Goal: Task Accomplishment & Management: Manage account settings

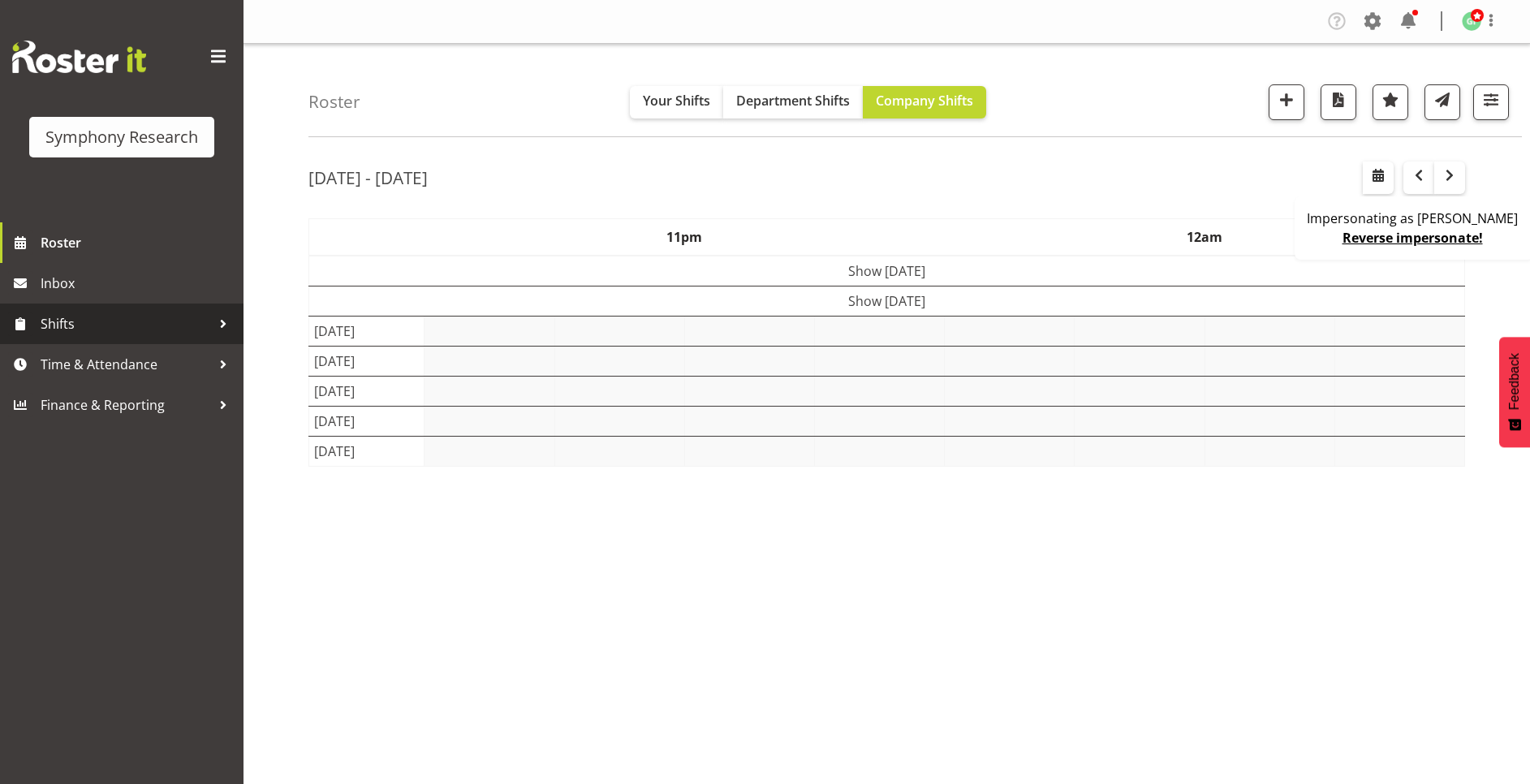
click at [86, 328] on span "Shifts" at bounding box center [125, 324] width 171 height 25
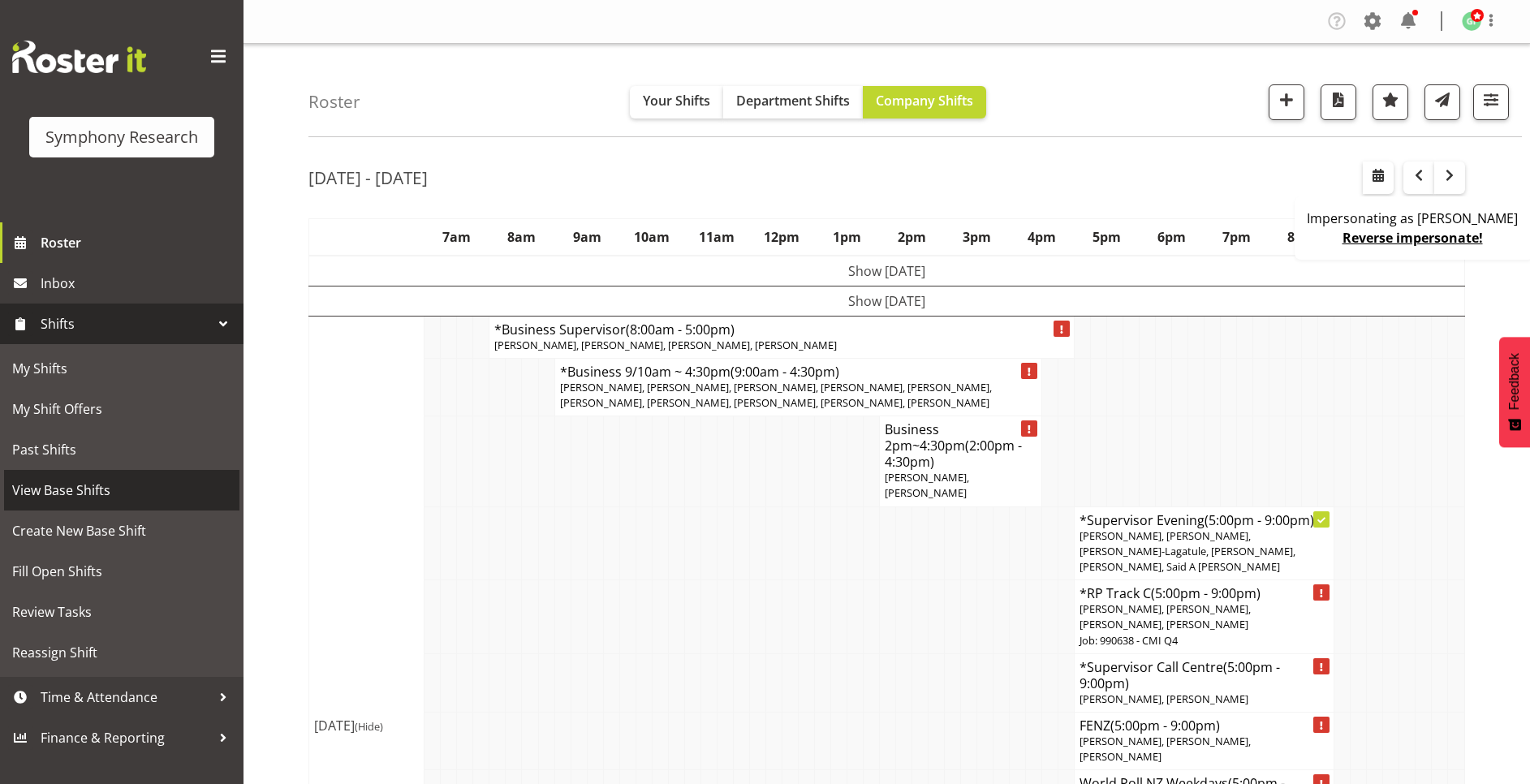
click at [110, 480] on span "View Base Shifts" at bounding box center [122, 491] width 219 height 25
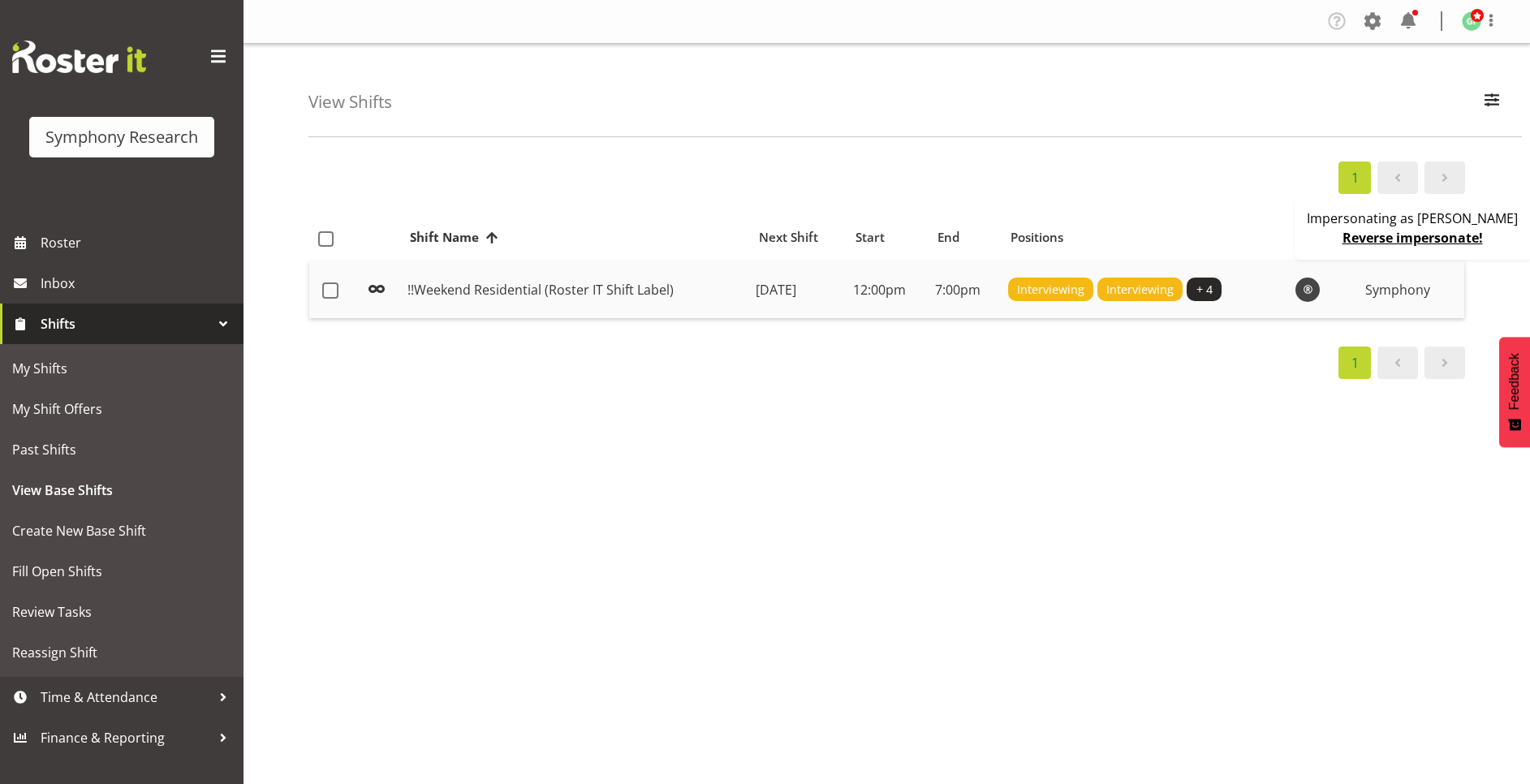
click at [831, 288] on td "[DATE]" at bounding box center [798, 289] width 97 height 57
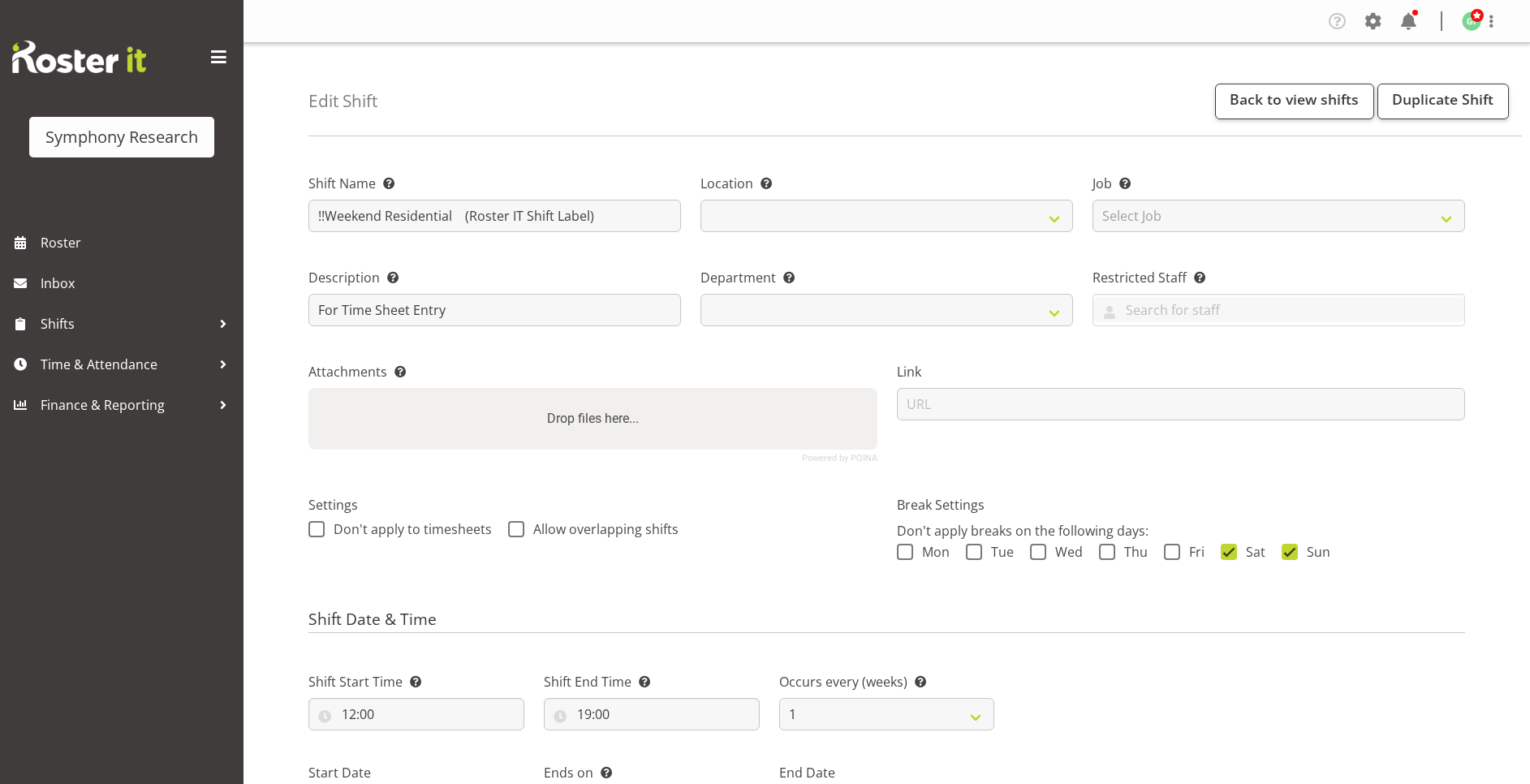
select select "date"
select select
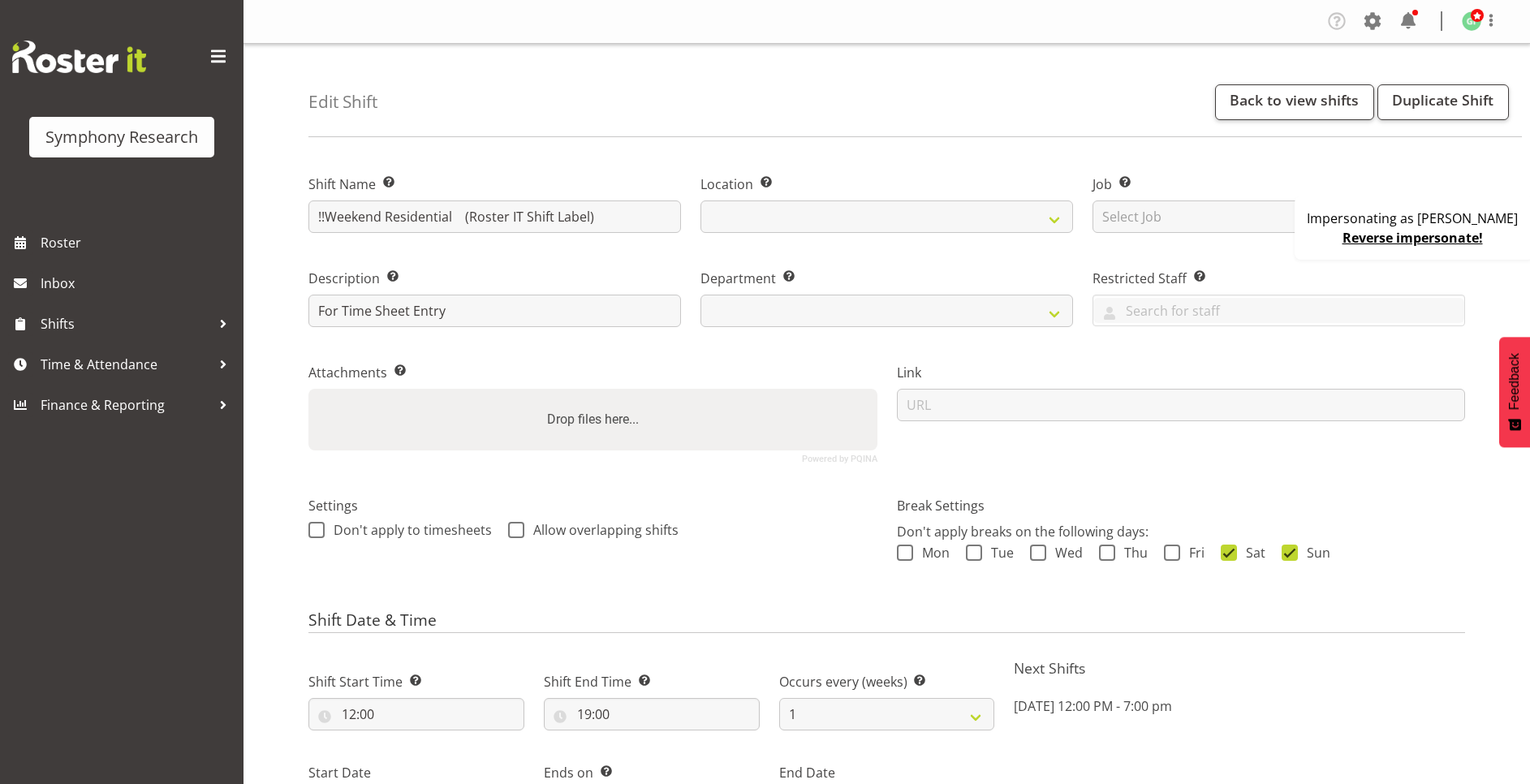
select select
select select "39"
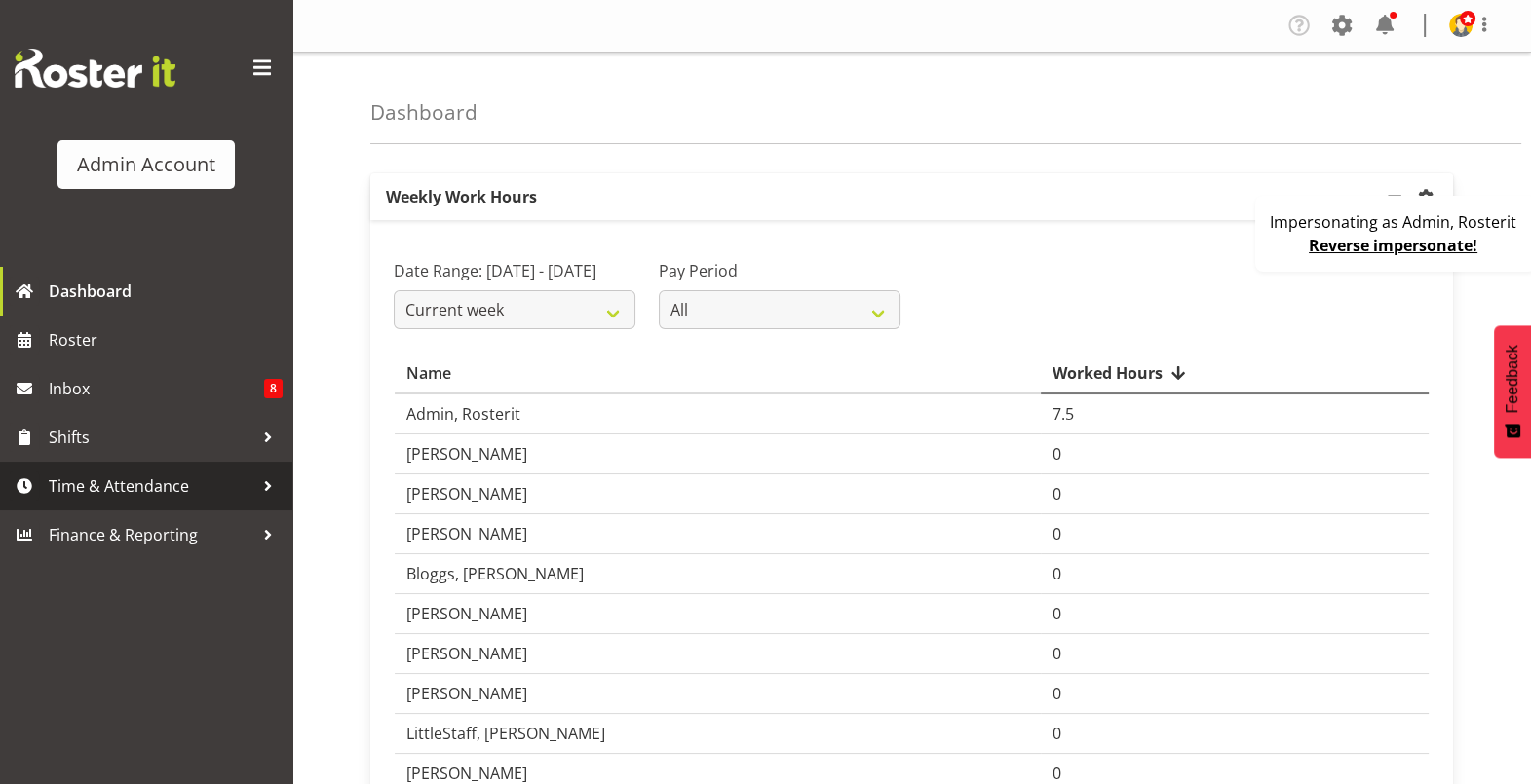
click at [146, 489] on span "Time & Attendance" at bounding box center [151, 486] width 205 height 30
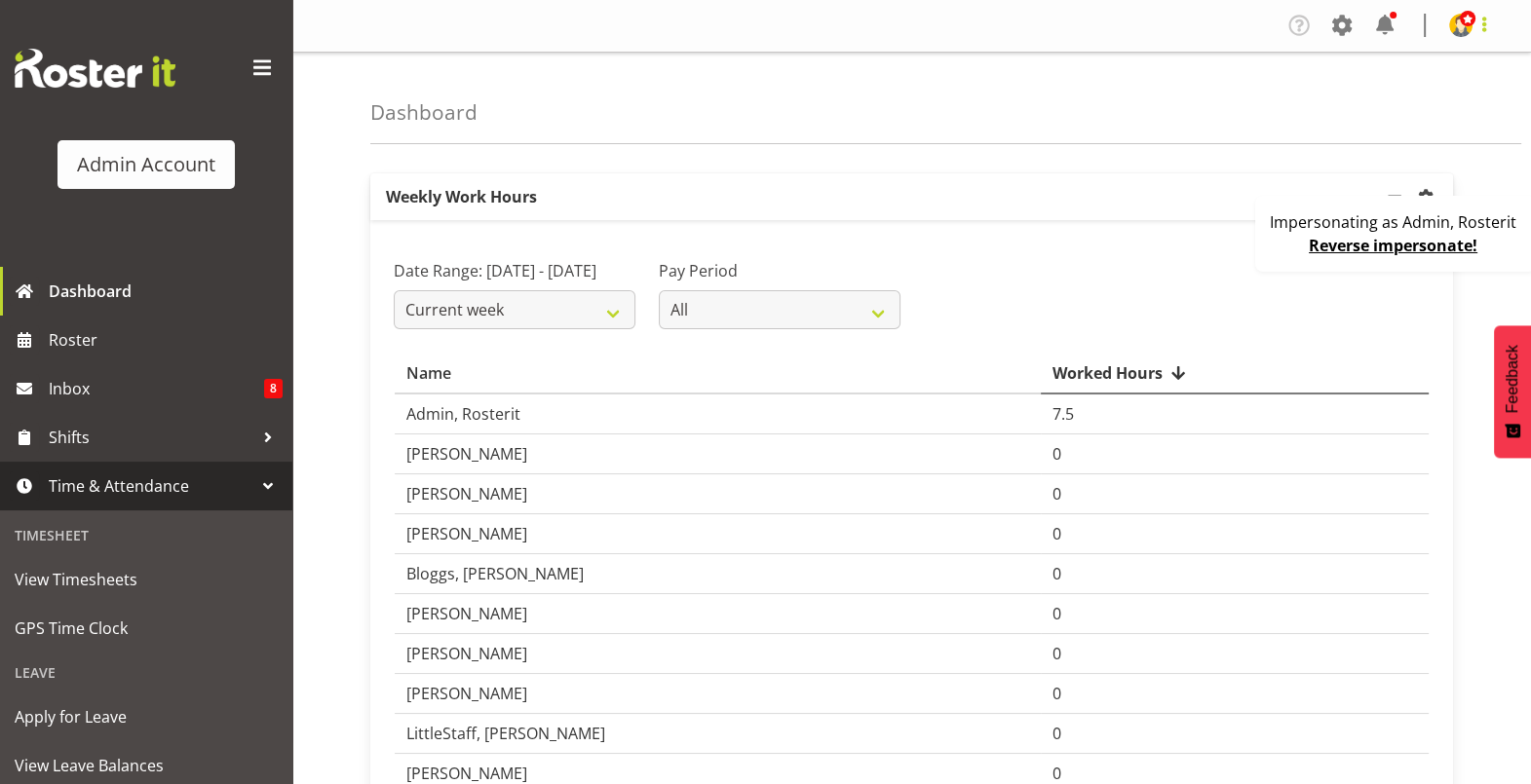
click at [1474, 30] on span at bounding box center [1484, 25] width 24 height 24
click at [1408, 67] on link "Profile" at bounding box center [1402, 66] width 187 height 35
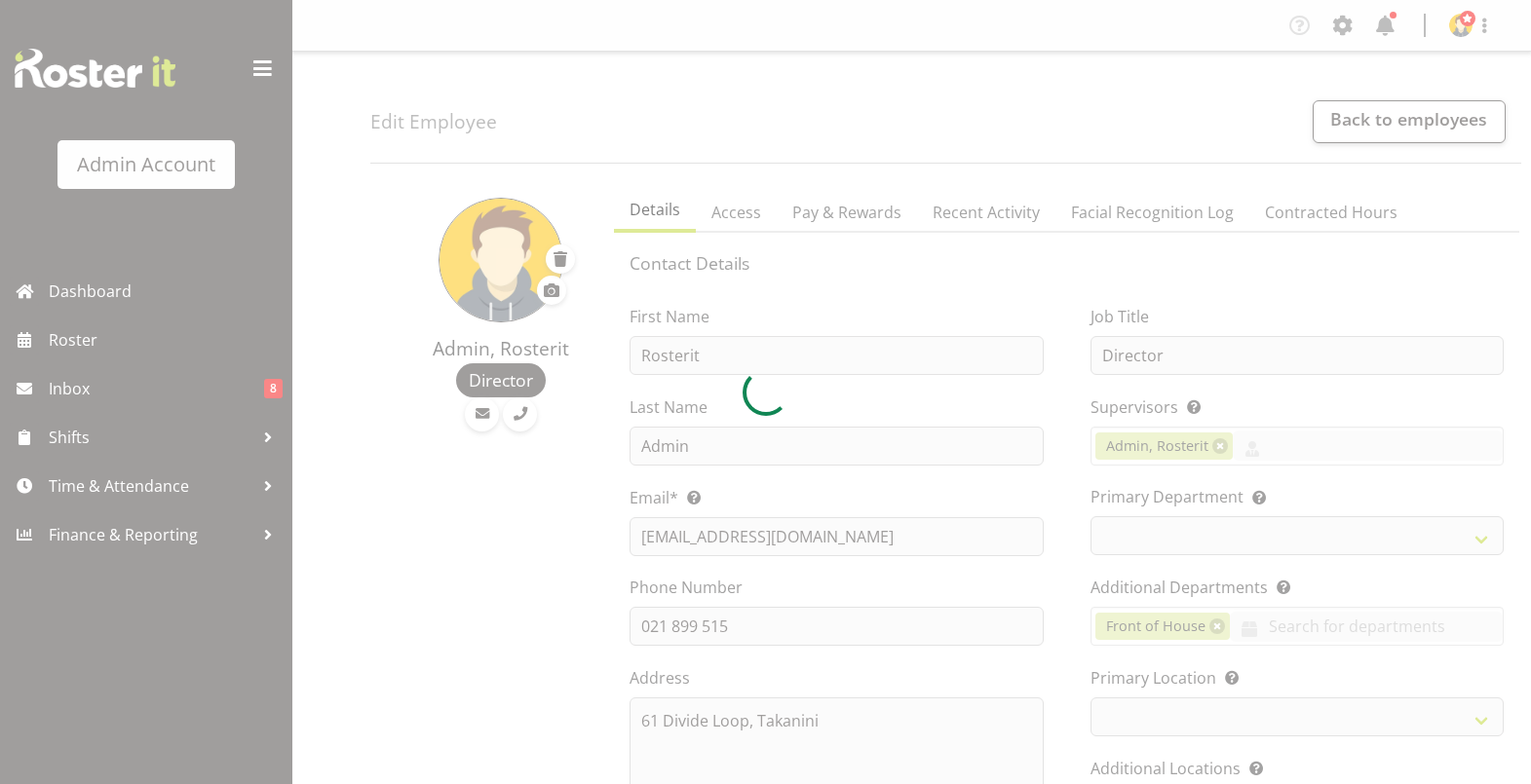
select select "gps-via-roster"
select select "roster"
select select "day"
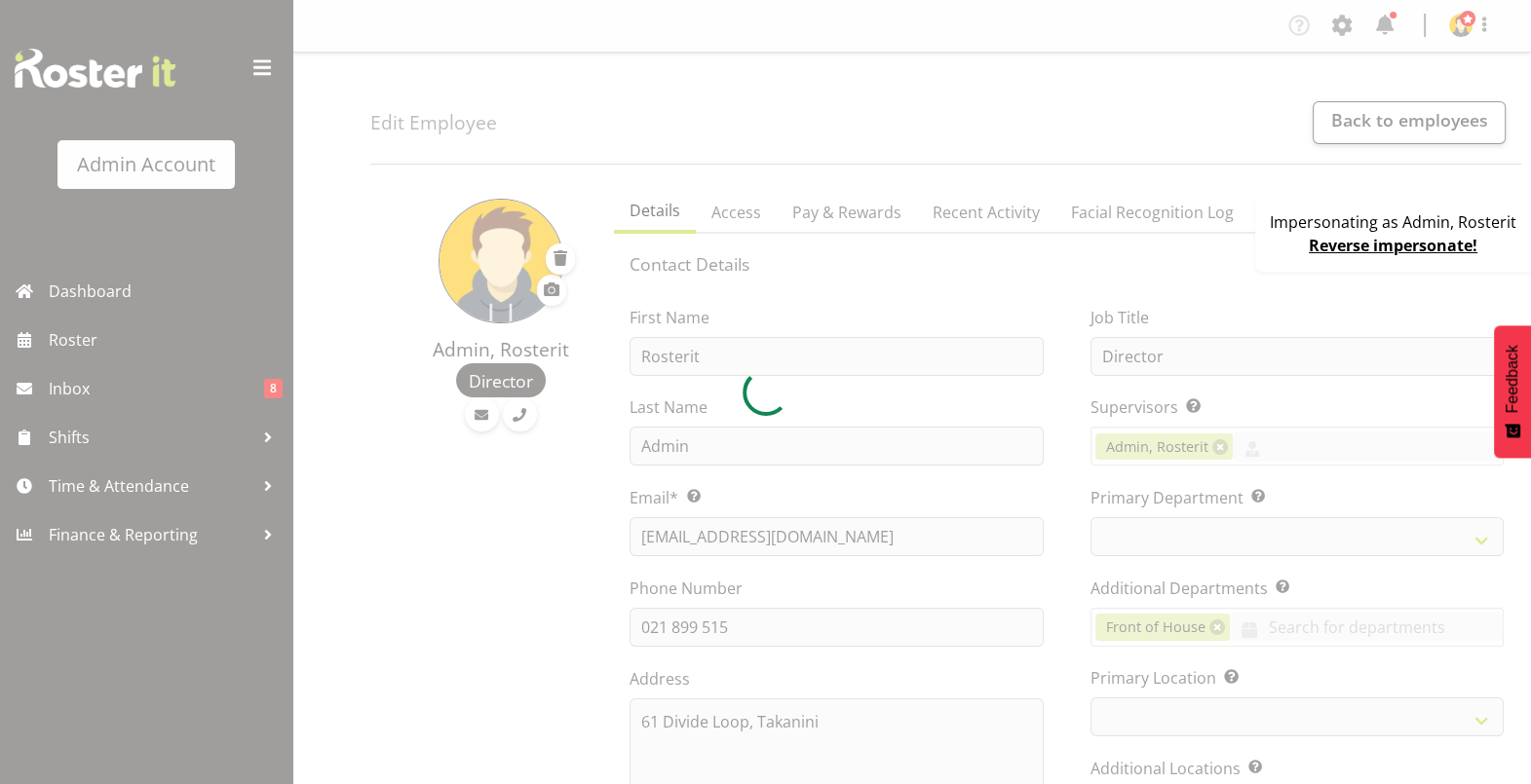
select select "1"
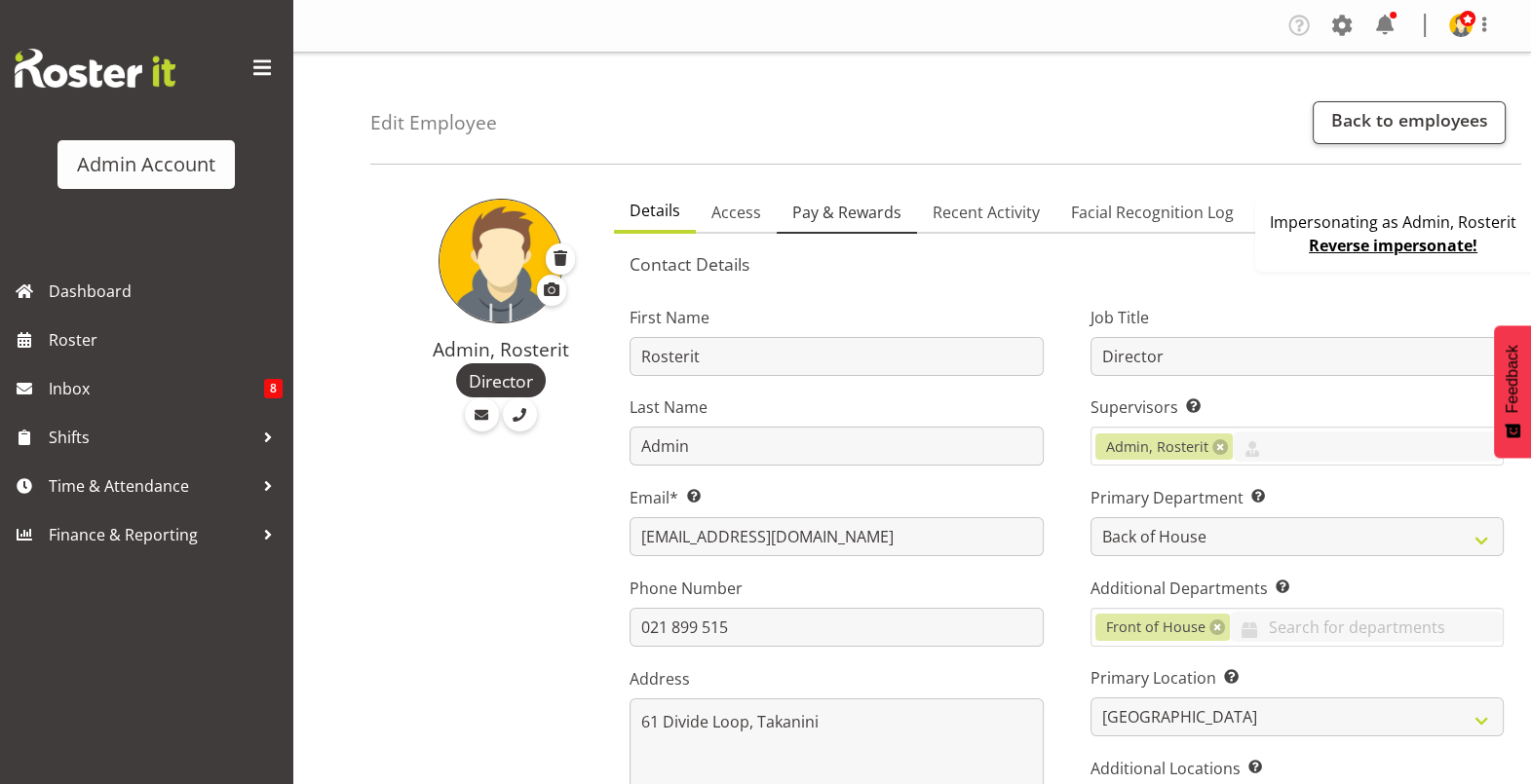
click at [834, 208] on span "Pay & Rewards" at bounding box center [847, 213] width 109 height 24
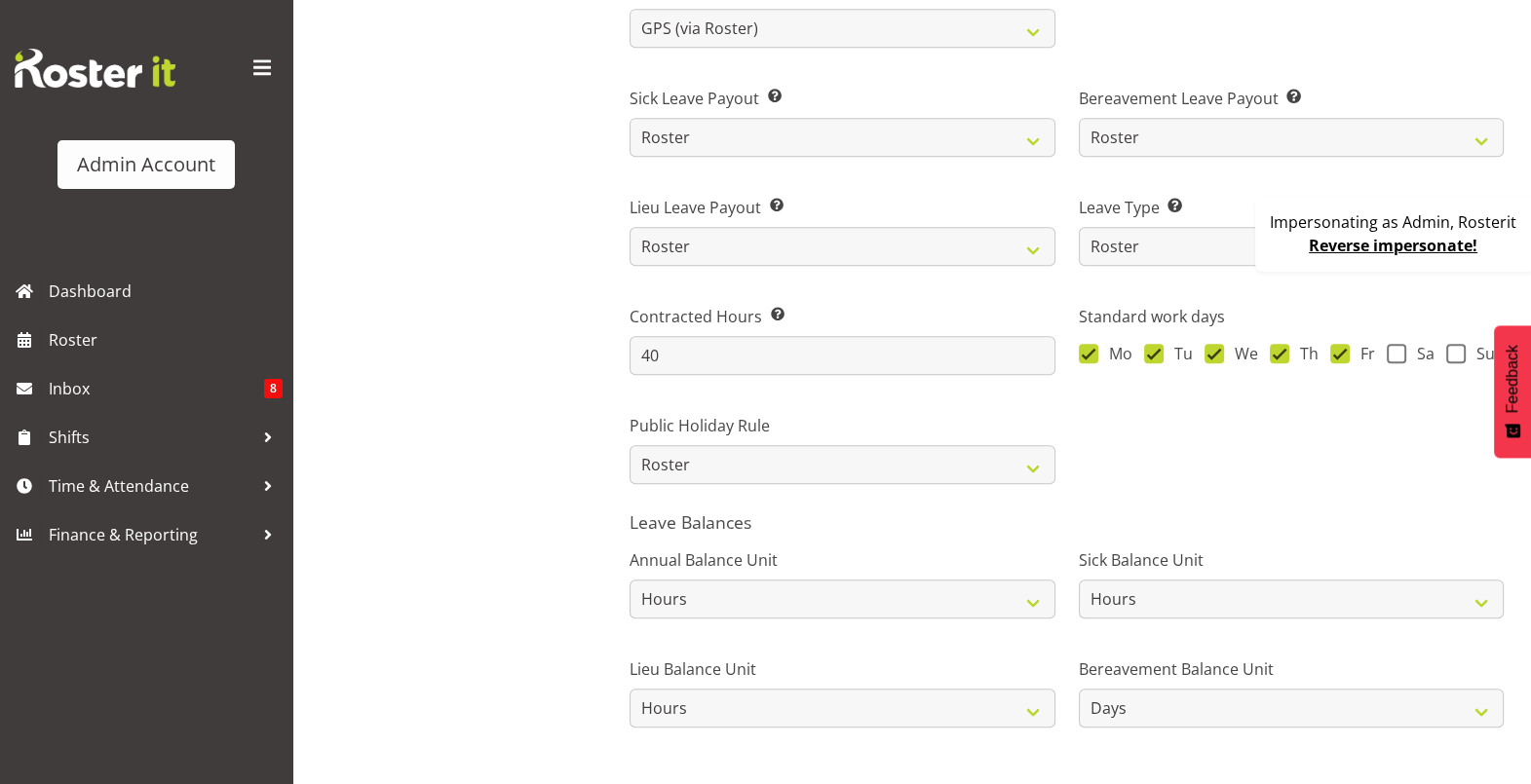
scroll to position [1218, 0]
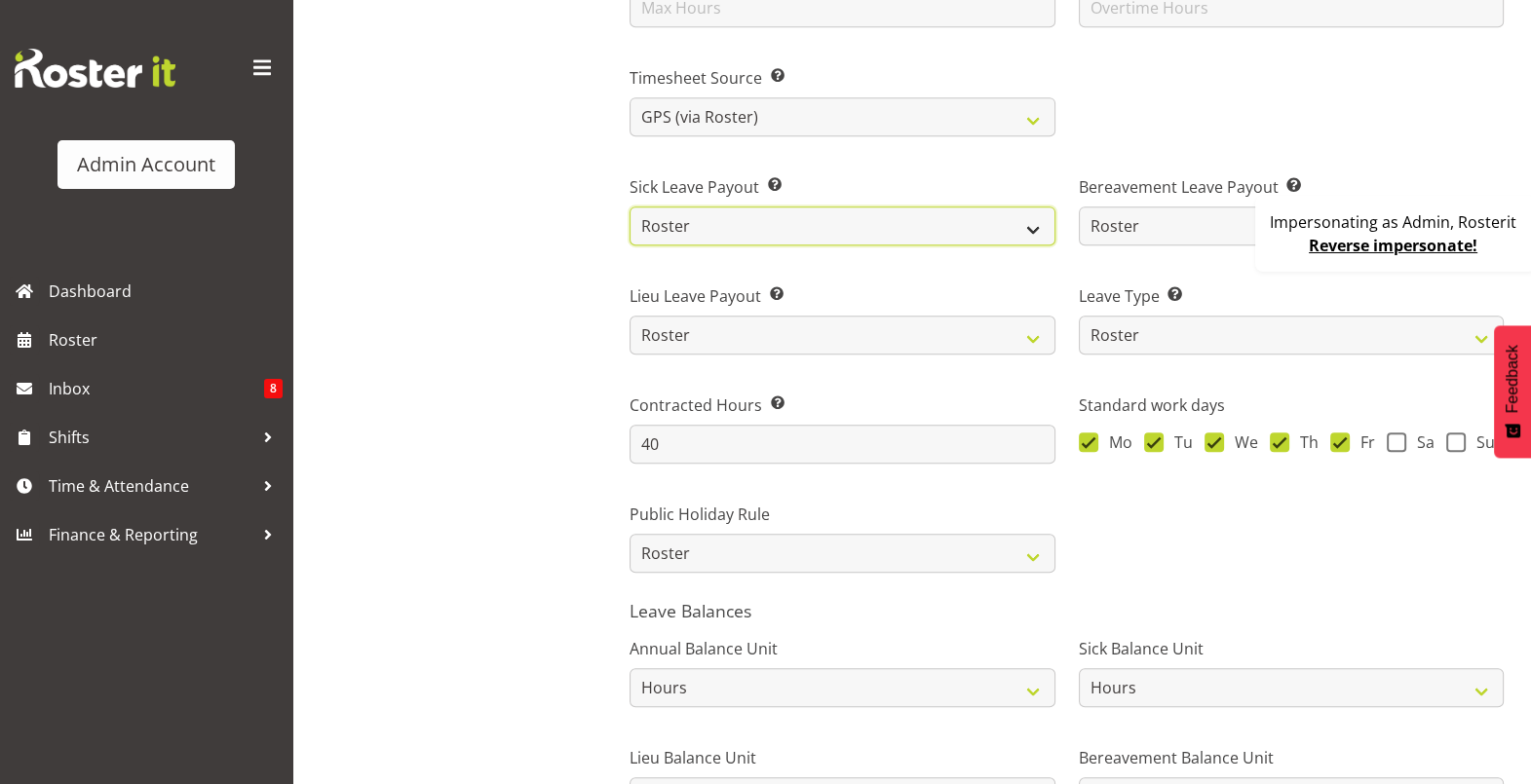
click at [751, 207] on select "Roster Fixed" at bounding box center [842, 226] width 425 height 39
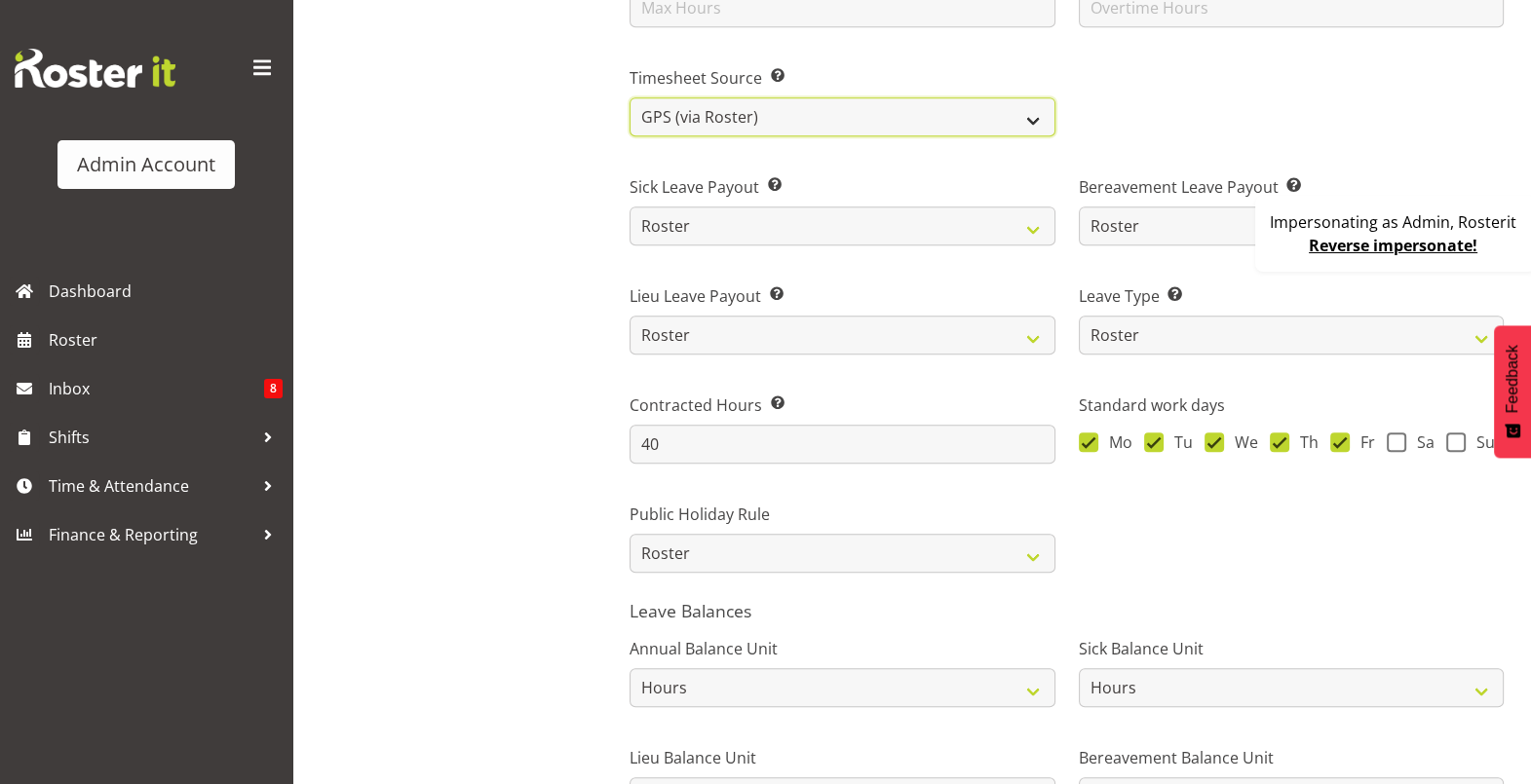
click at [761, 104] on select "Roster Manual GPS GPS (via Roster) Facial Recognition" at bounding box center [842, 116] width 425 height 39
select select "manual"
click at [630, 97] on select "Roster Manual GPS GPS (via Roster) Facial Recognition" at bounding box center [842, 116] width 425 height 39
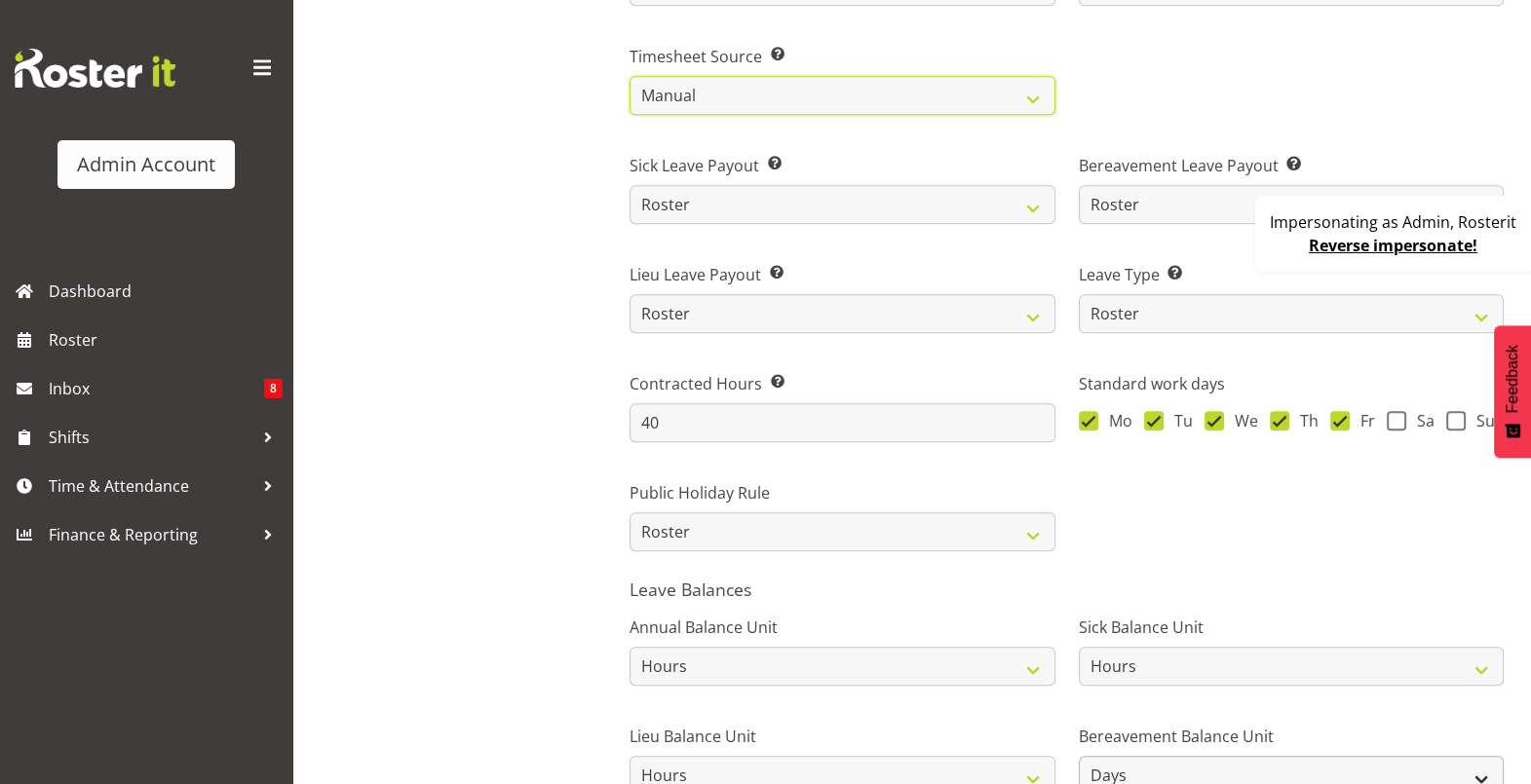
scroll to position [1415, 0]
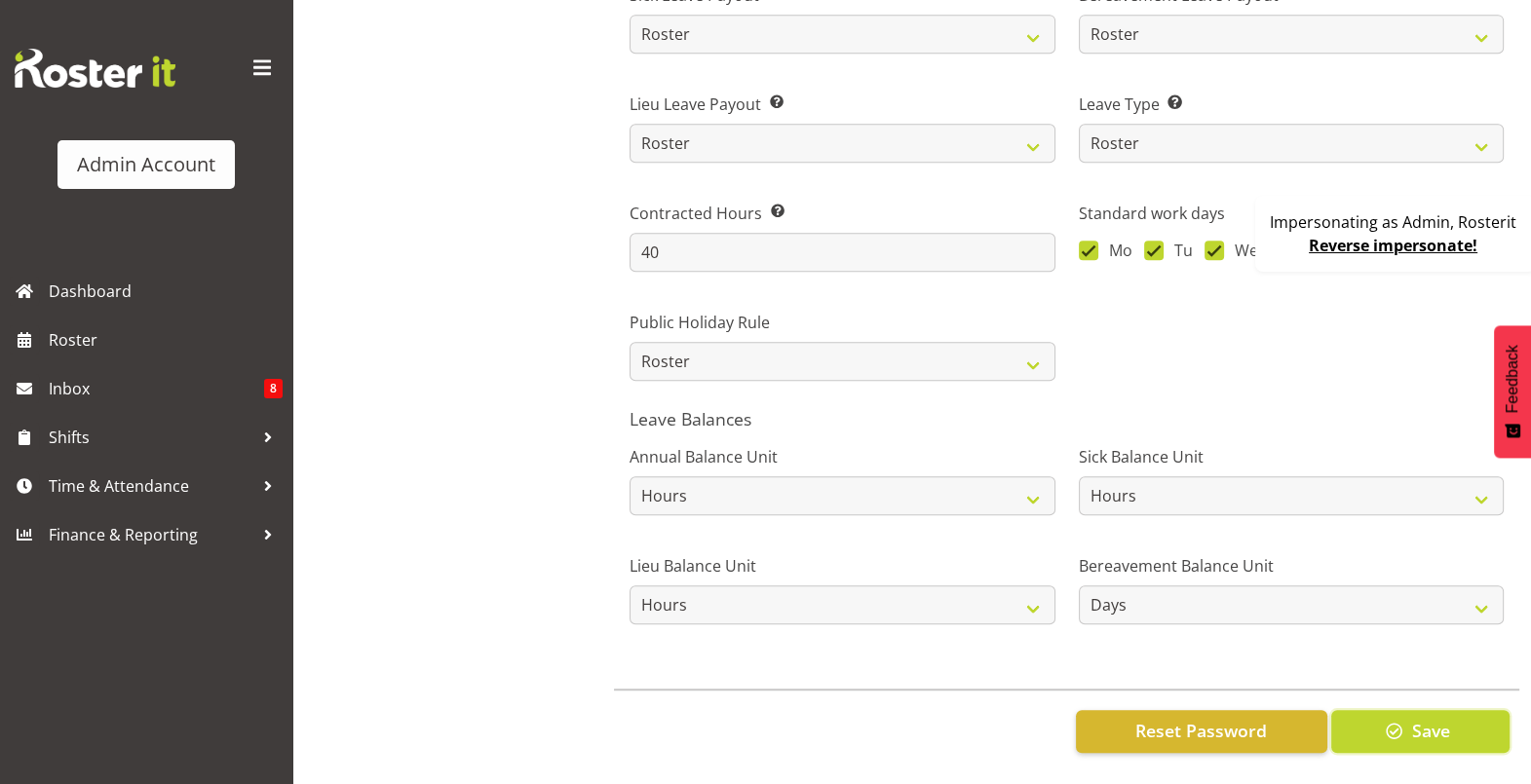
click at [1394, 718] on span "button" at bounding box center [1395, 731] width 26 height 26
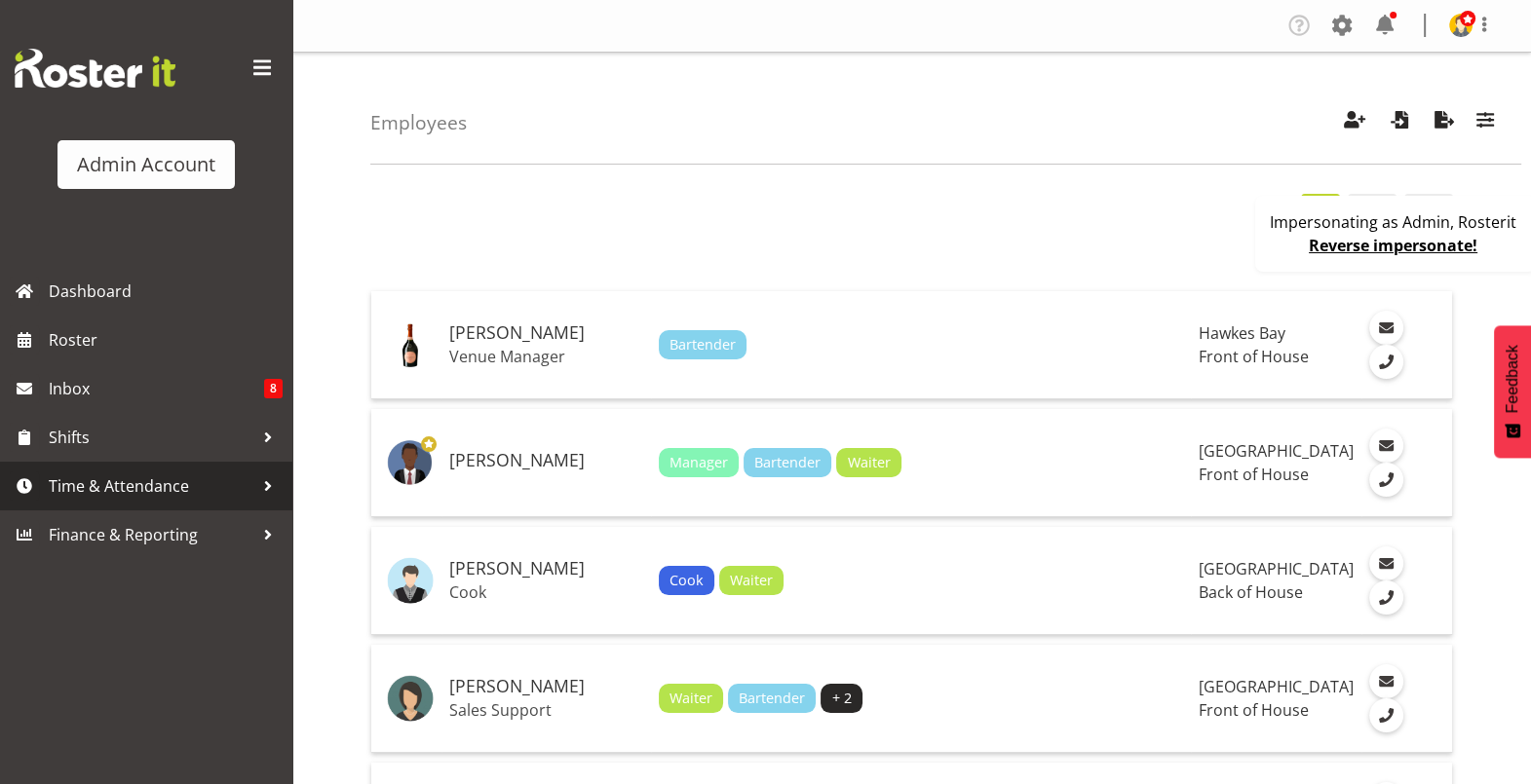
click at [166, 482] on span "Time & Attendance" at bounding box center [151, 486] width 205 height 30
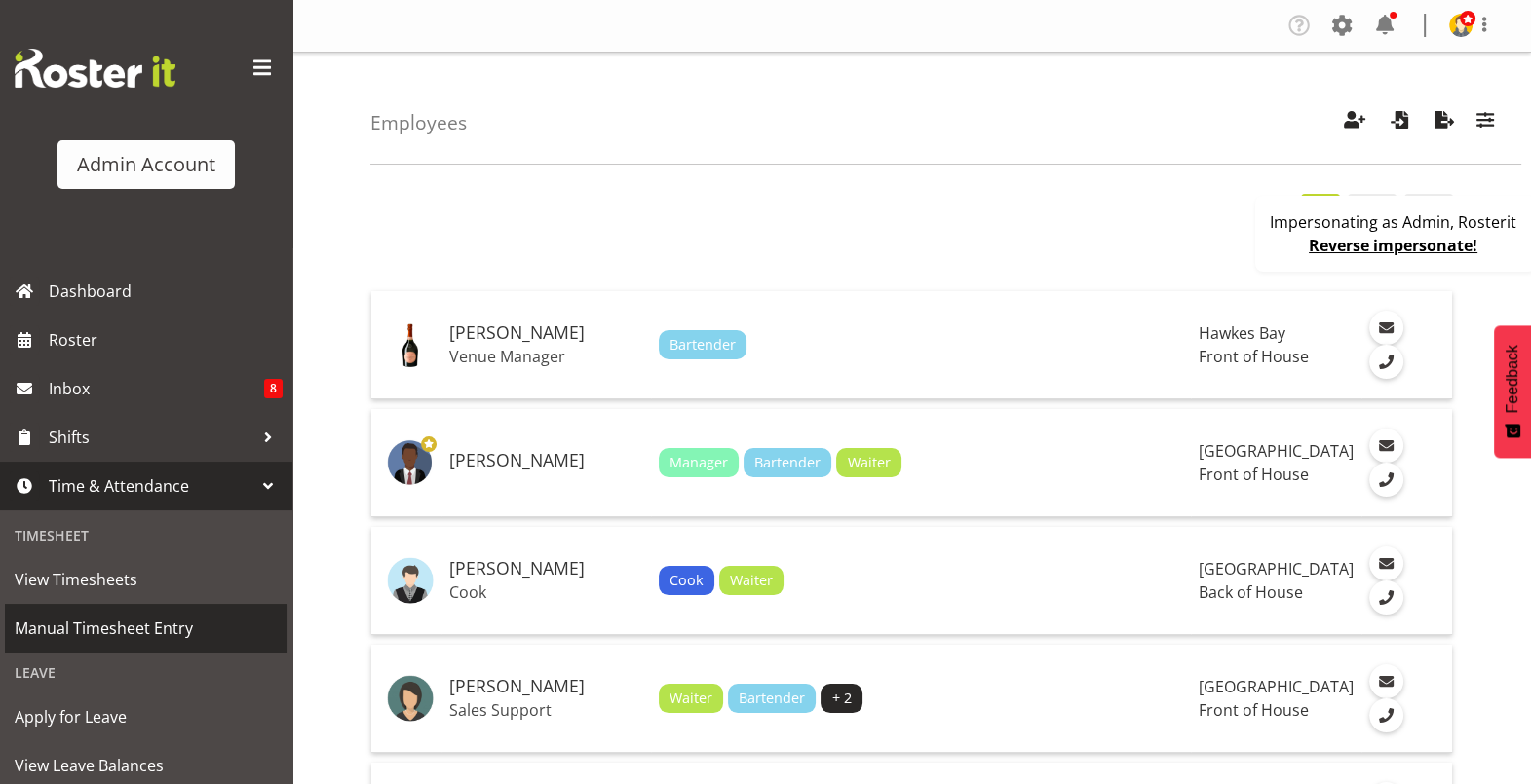
click at [84, 624] on span "Manual Timesheet Entry" at bounding box center [147, 629] width 263 height 30
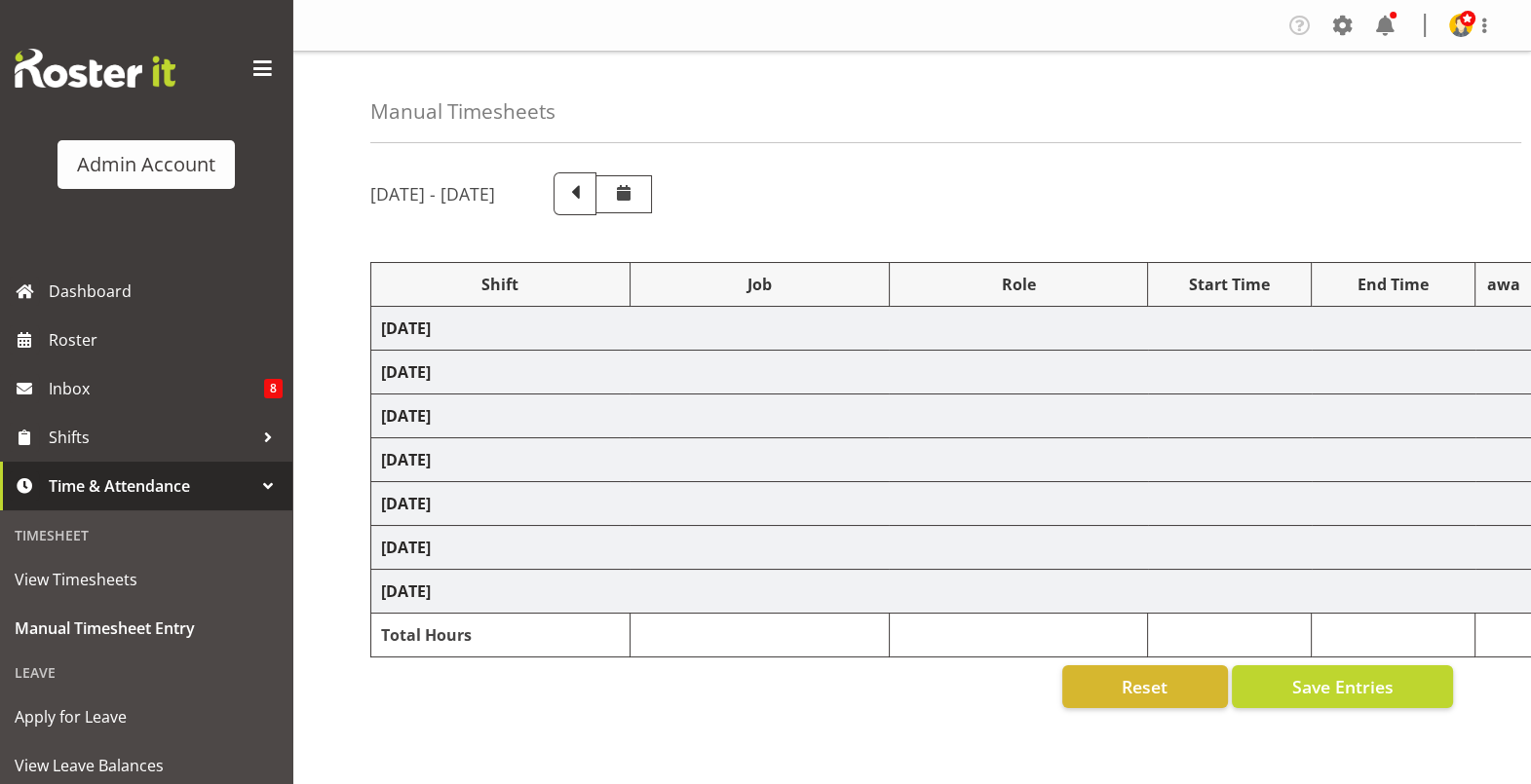
select select "67026"
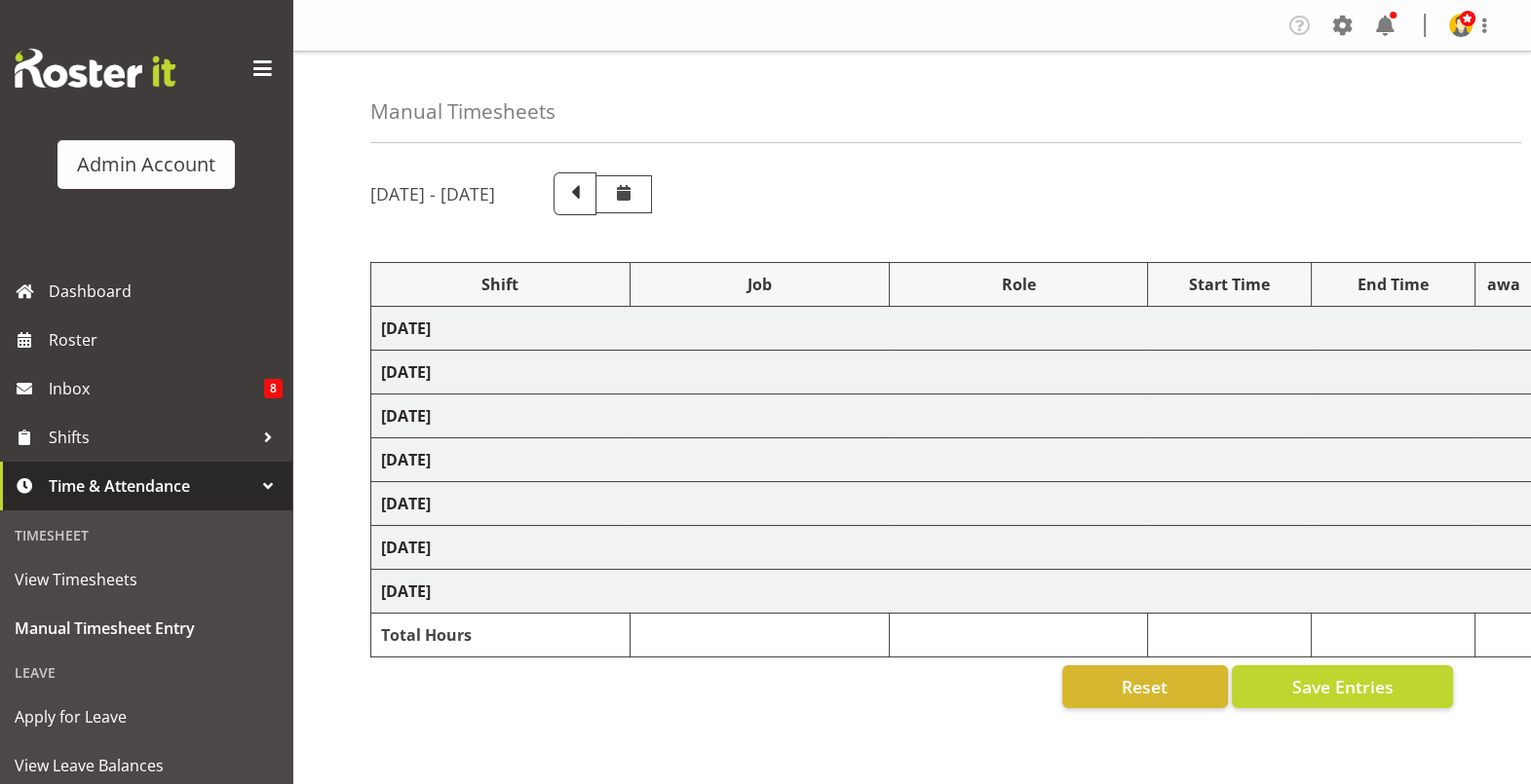
select select "67026"
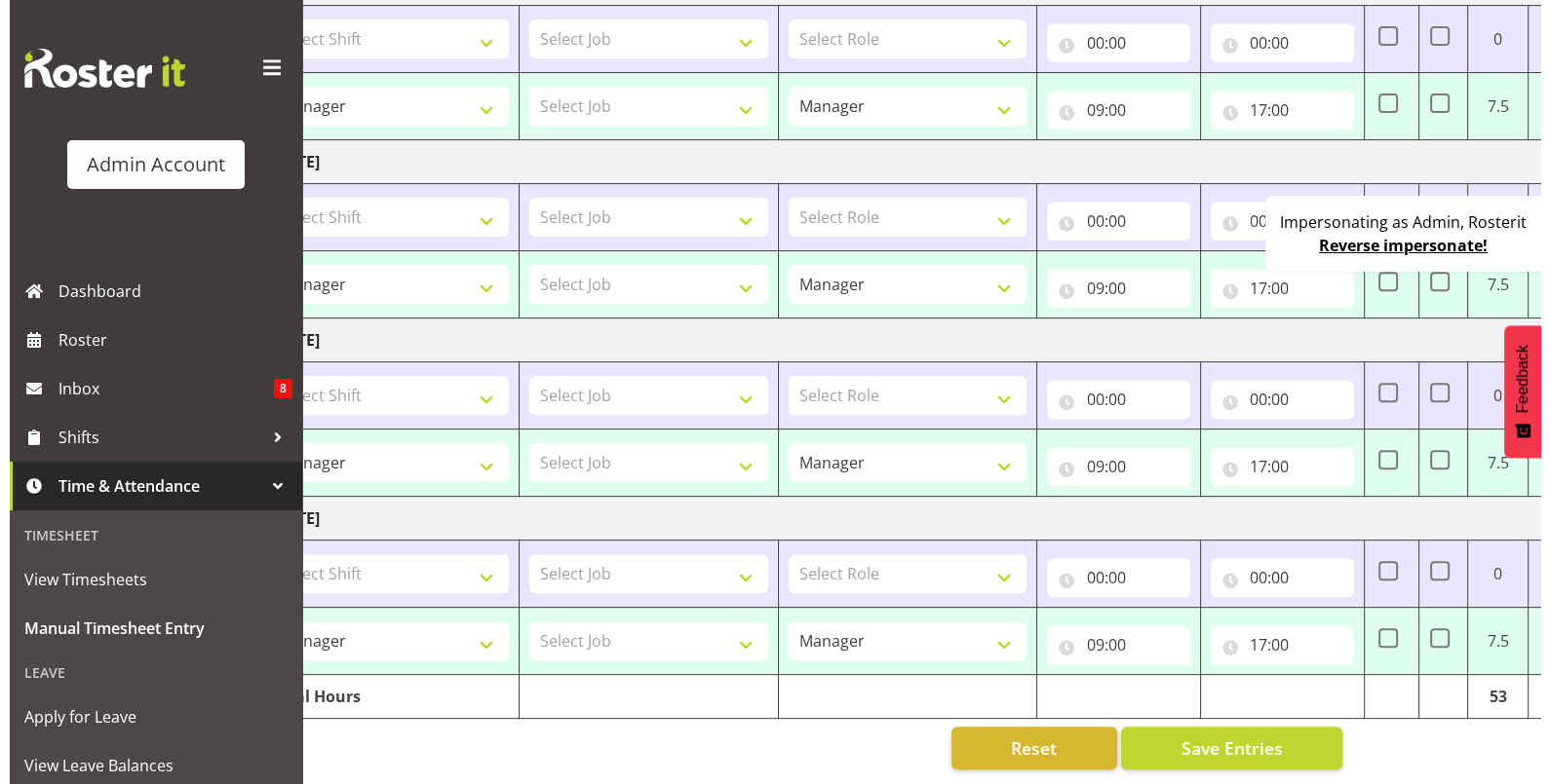
scroll to position [0, 204]
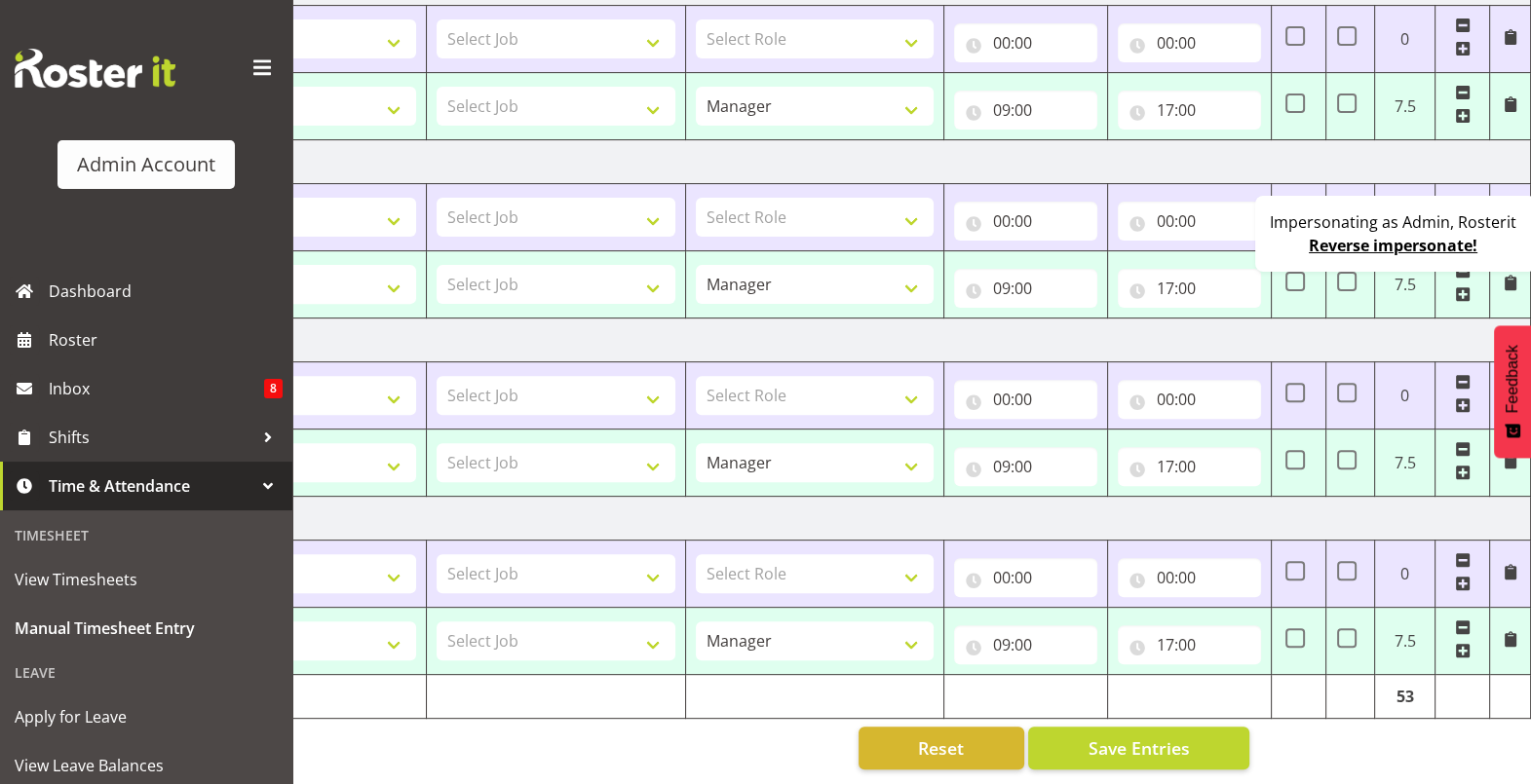
click at [1508, 632] on span at bounding box center [1511, 639] width 16 height 16
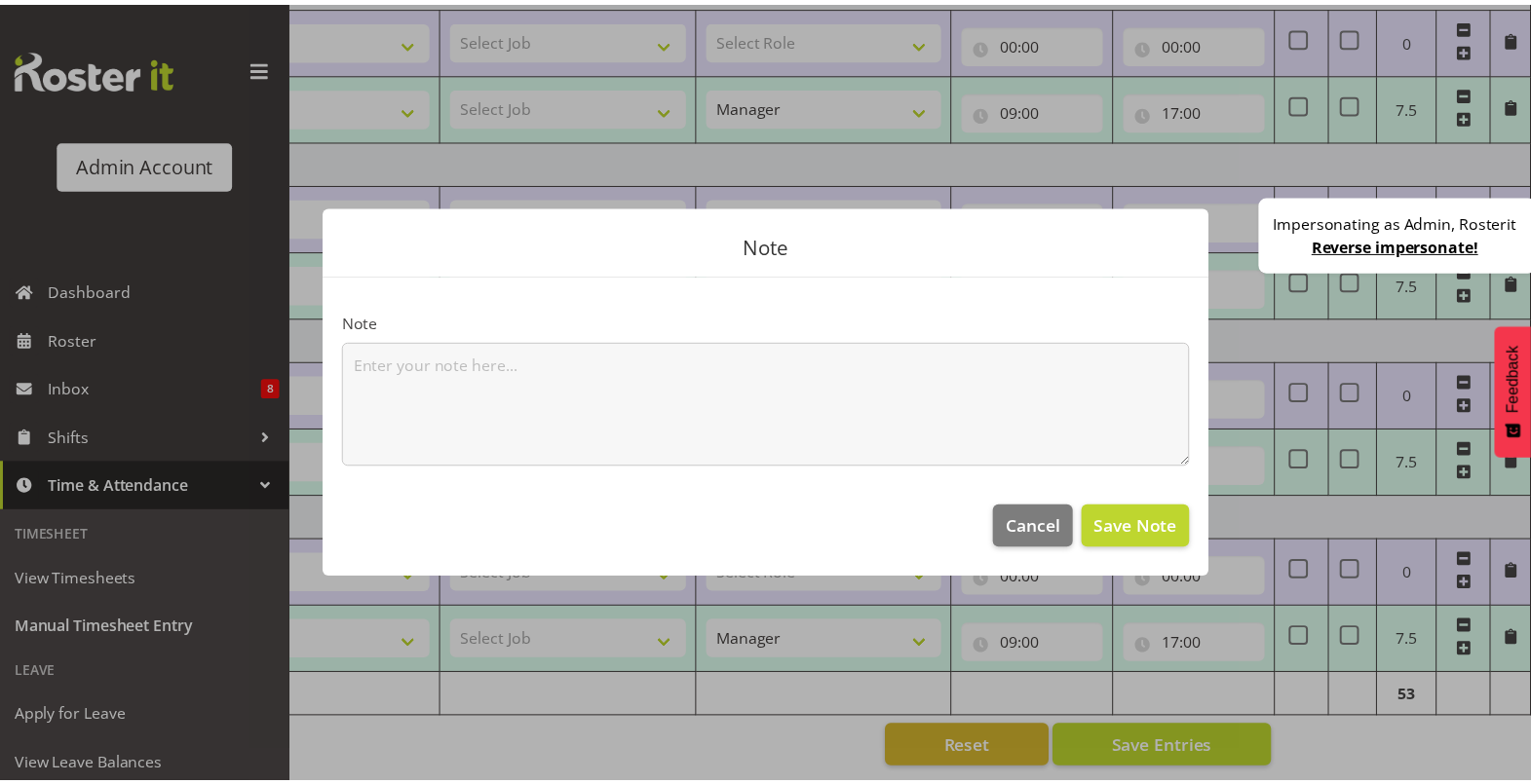
scroll to position [0, 185]
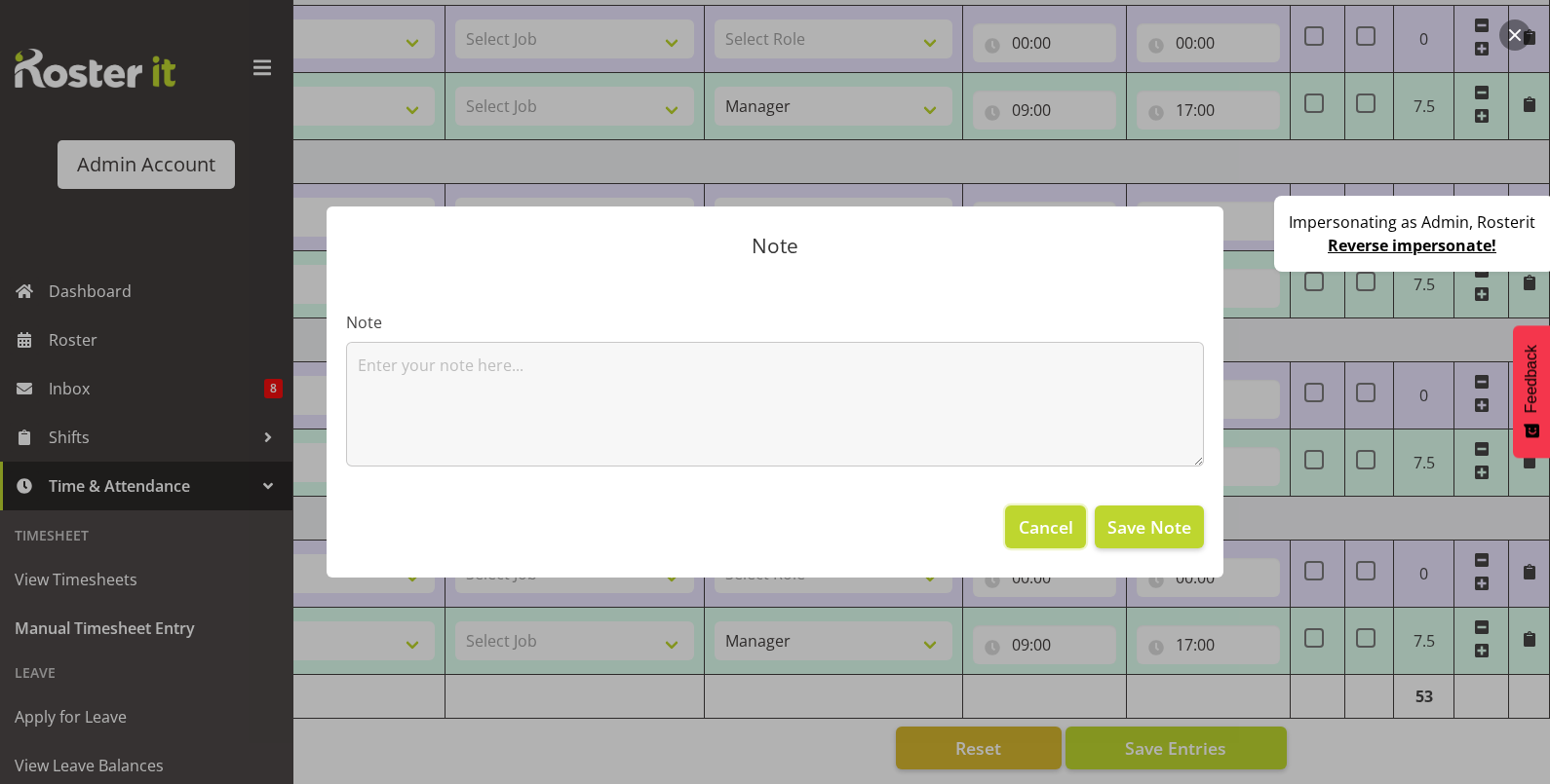
click at [1053, 532] on span "Cancel" at bounding box center [1046, 528] width 54 height 26
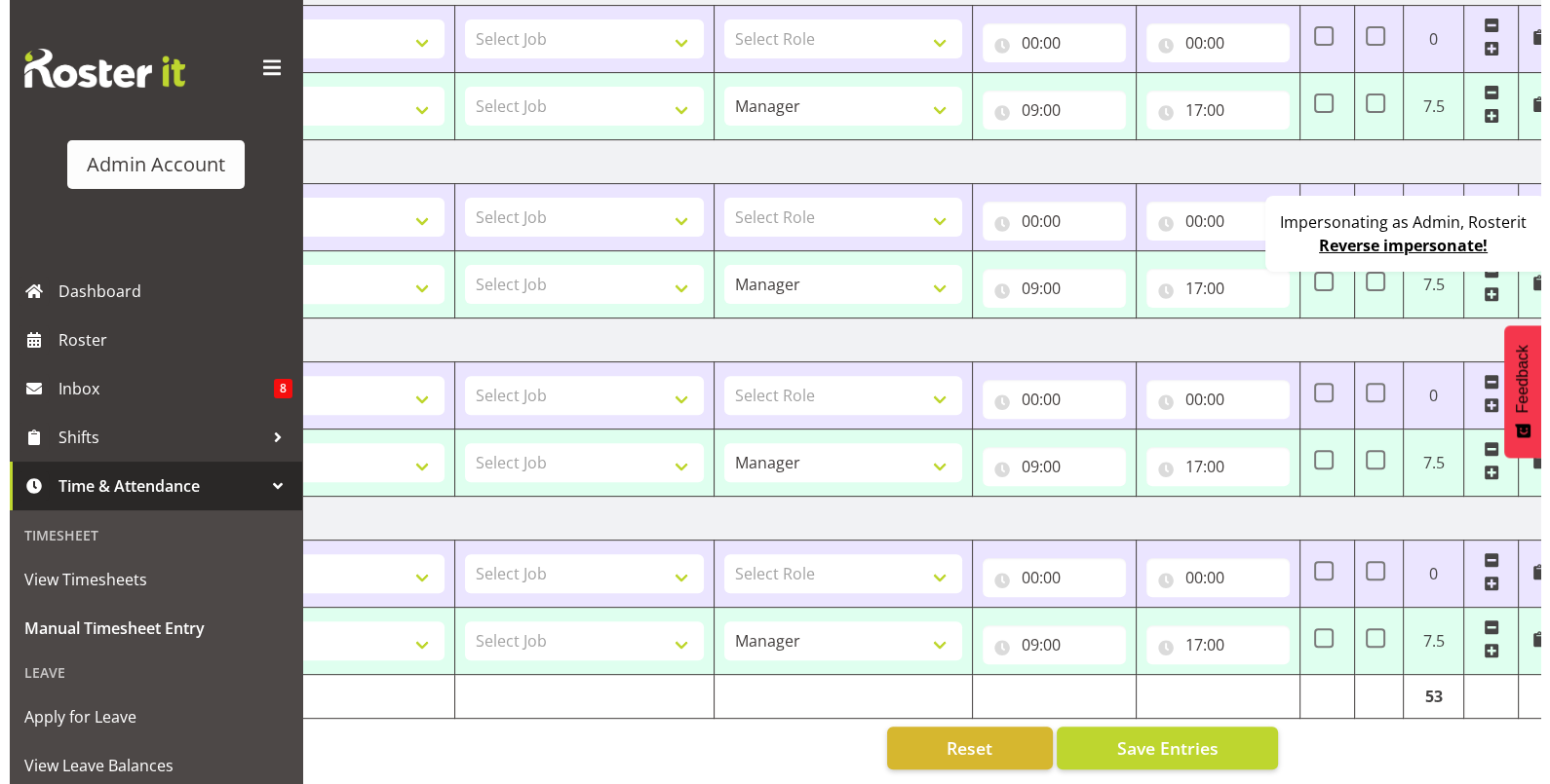
scroll to position [0, 204]
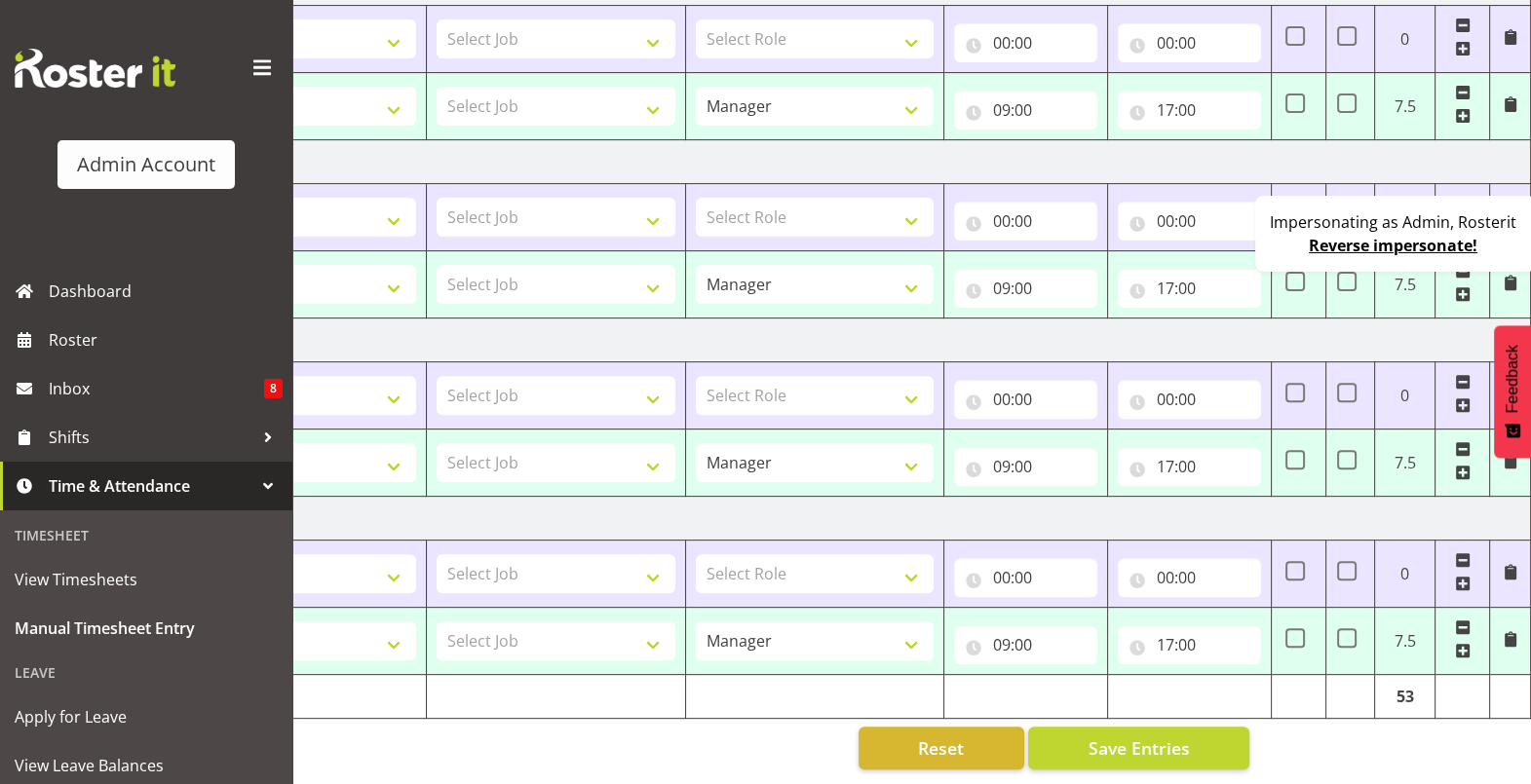
click at [1506, 632] on span at bounding box center [1511, 639] width 16 height 16
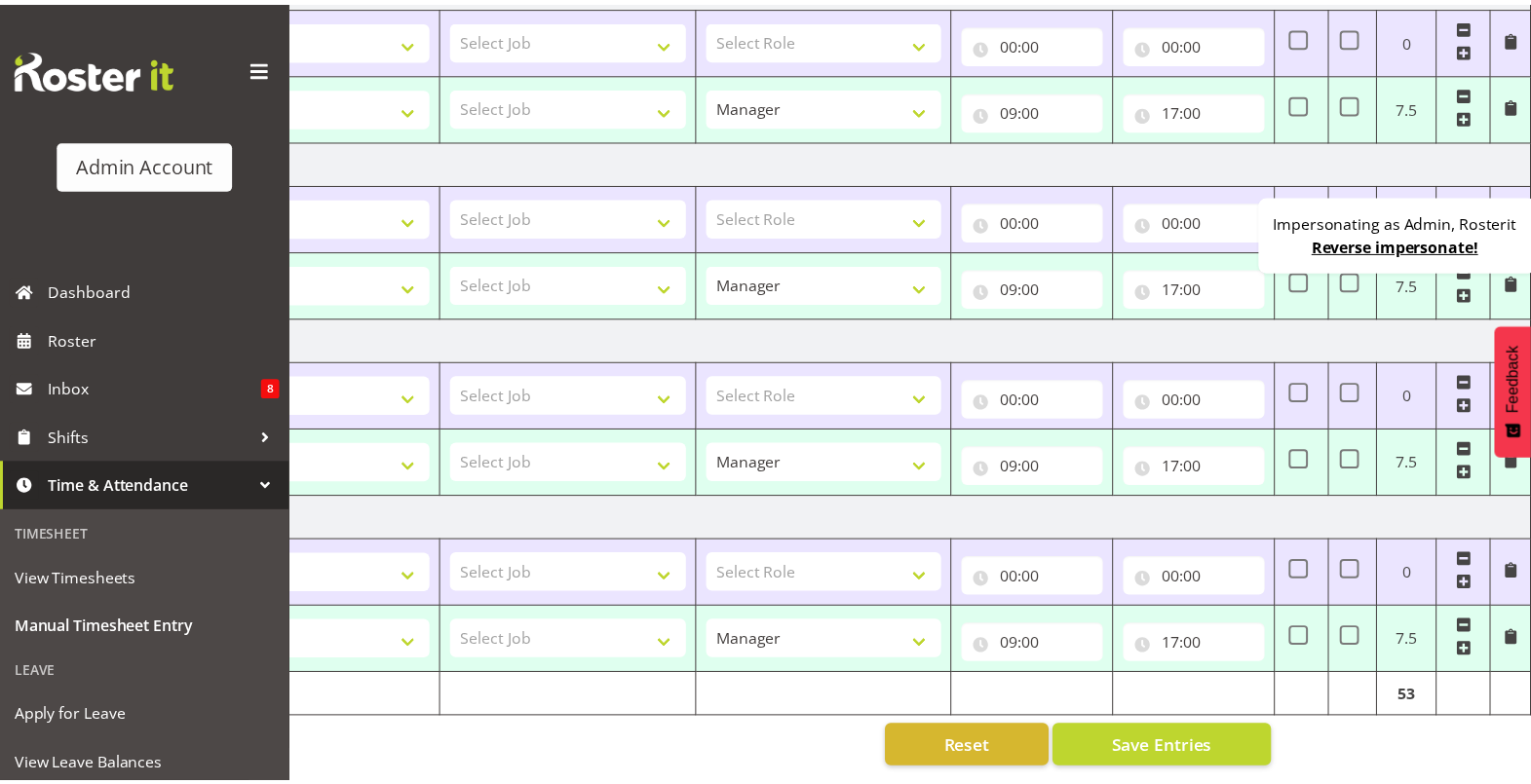
scroll to position [0, 185]
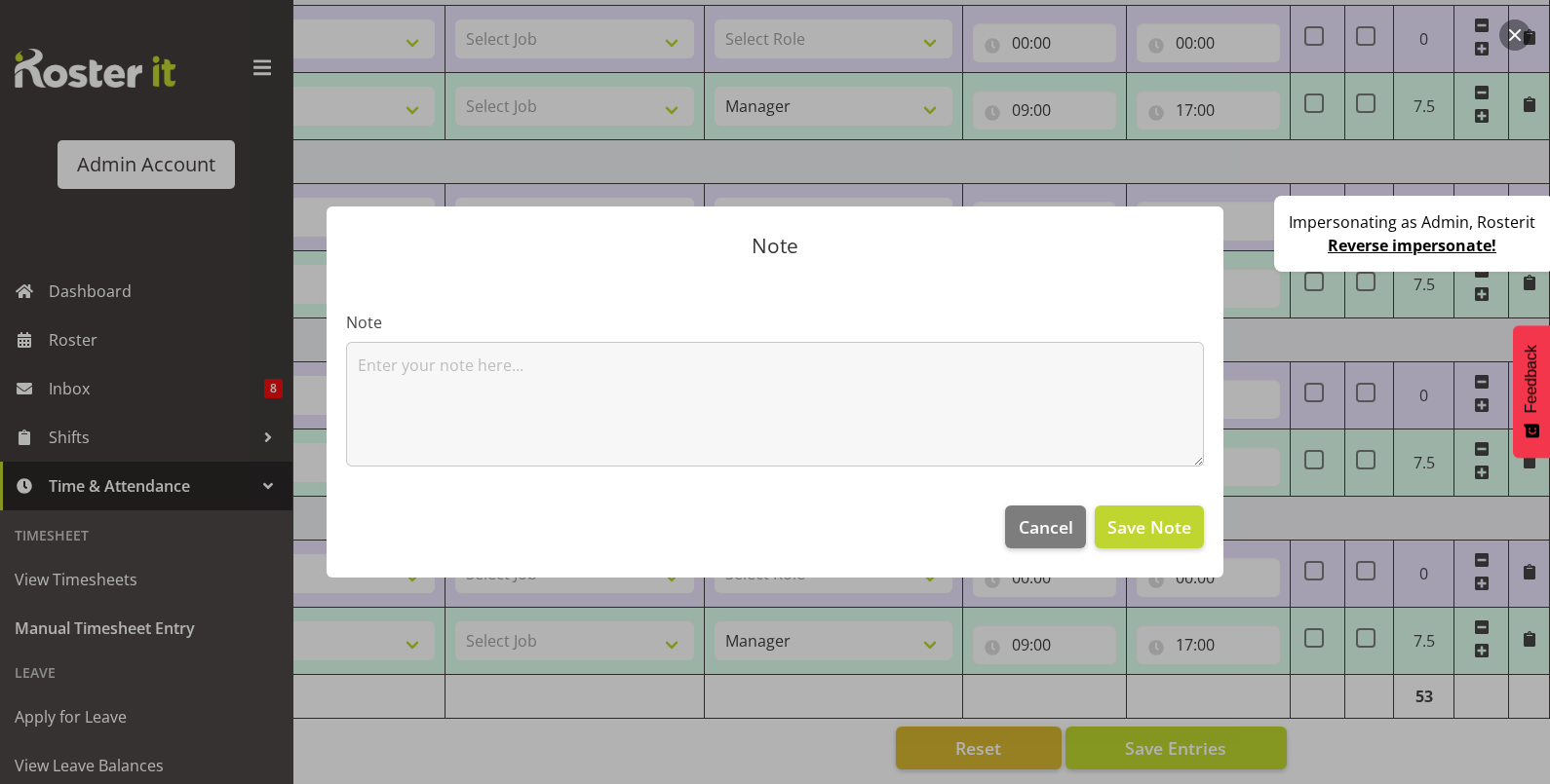
click at [1371, 763] on div at bounding box center [775, 392] width 1550 height 784
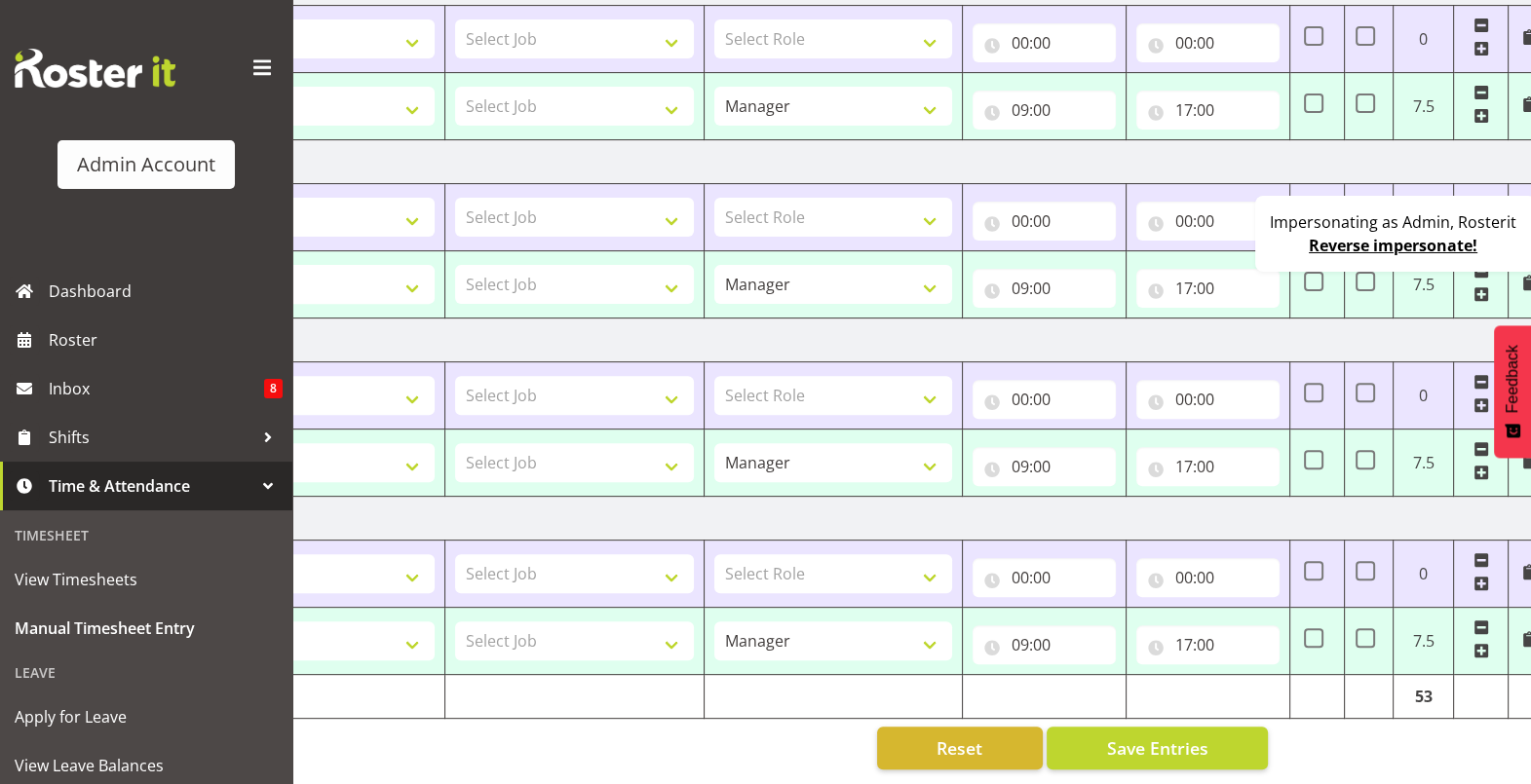
scroll to position [0, 204]
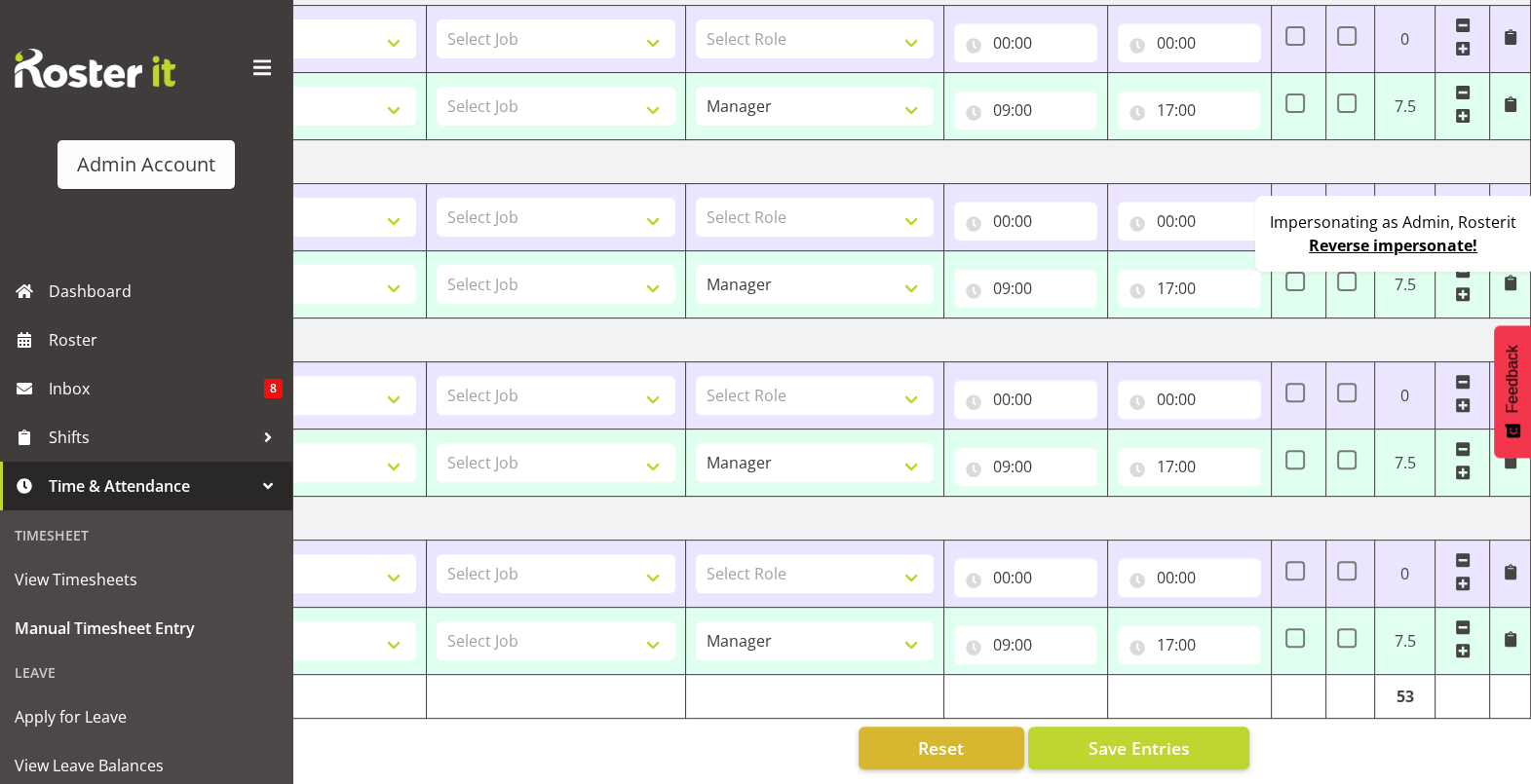
click at [1466, 619] on span at bounding box center [1464, 630] width 16 height 22
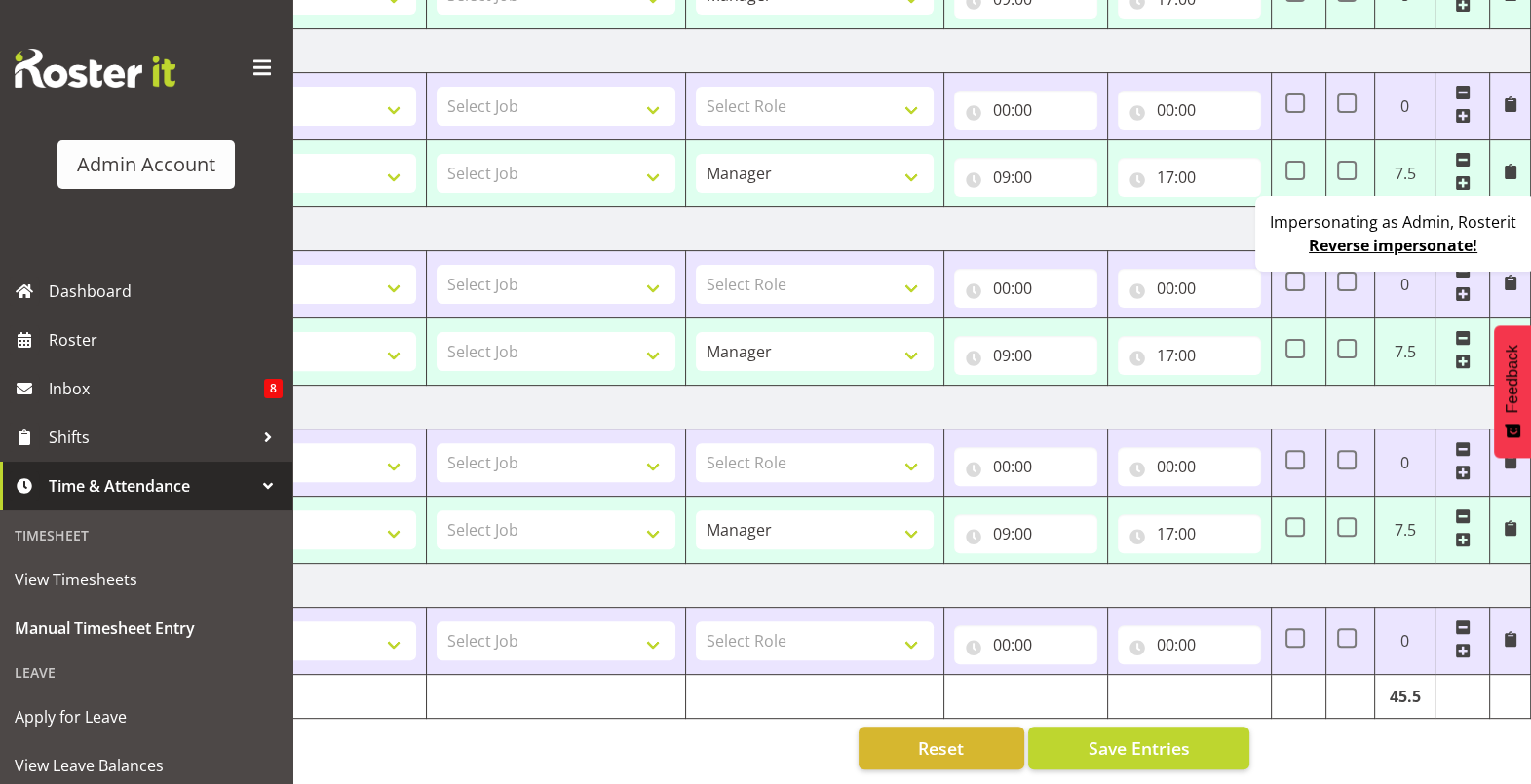
scroll to position [829, 0]
drag, startPoint x: 1369, startPoint y: 762, endPoint x: 1092, endPoint y: 774, distance: 277.3
click at [1092, 774] on div "Manual Timesheets August 17th - August 23rd 2025 Shift Job Role Start Time End …" at bounding box center [911, 11] width 1239 height 1545
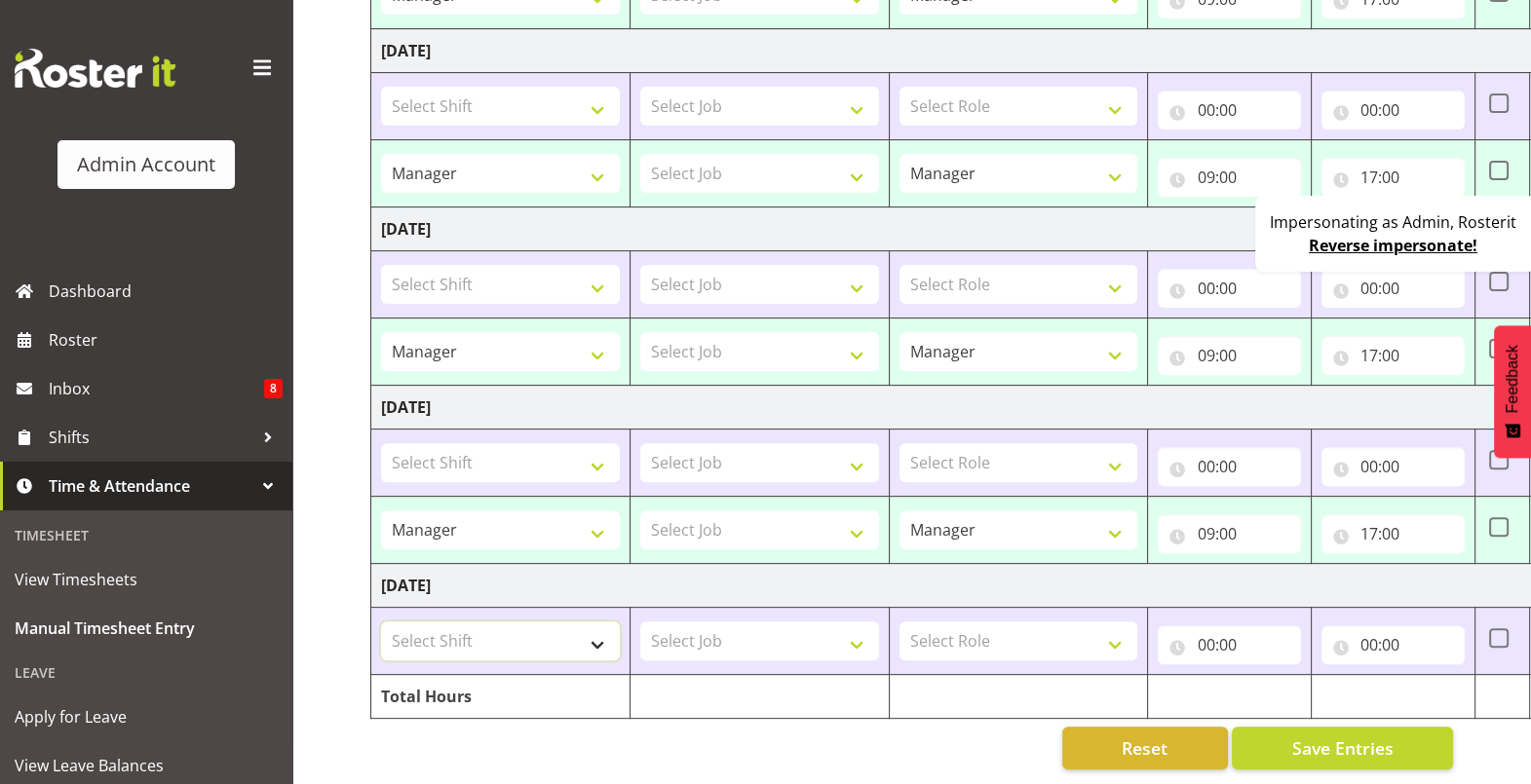
click at [577, 634] on select "Select Shift 123 123 123 123 123 123 123 123 123 123 123 123 123 123 123 123 12…" at bounding box center [500, 640] width 239 height 39
select select "62778"
click at [381, 622] on select "Select Shift 123 123 123 123 123 123 123 123 123 123 123 123 123 123 123 123 12…" at bounding box center [500, 640] width 239 height 39
click at [773, 622] on select "Select Job Construction Site 1" at bounding box center [760, 640] width 239 height 39
select select "3888"
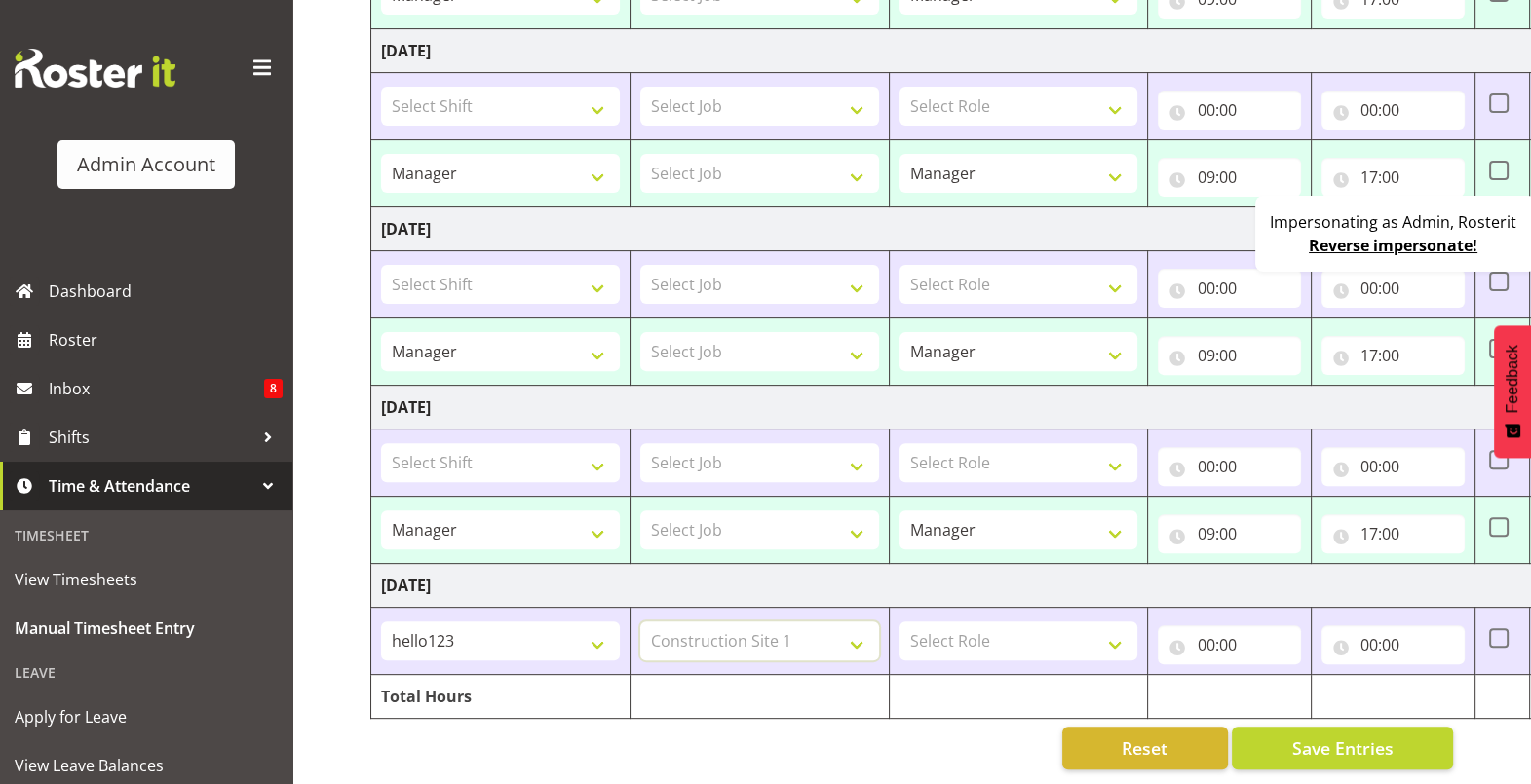
click at [641, 622] on select "Select Job Construction Site 1" at bounding box center [760, 640] width 239 height 39
click at [970, 622] on select "Select Role Manager Cook Waiter" at bounding box center [1018, 640] width 239 height 39
select select "791"
click at [899, 622] on select "Select Role Manager Cook Waiter" at bounding box center [1018, 640] width 239 height 39
click at [1190, 626] on input "00:00" at bounding box center [1229, 644] width 144 height 39
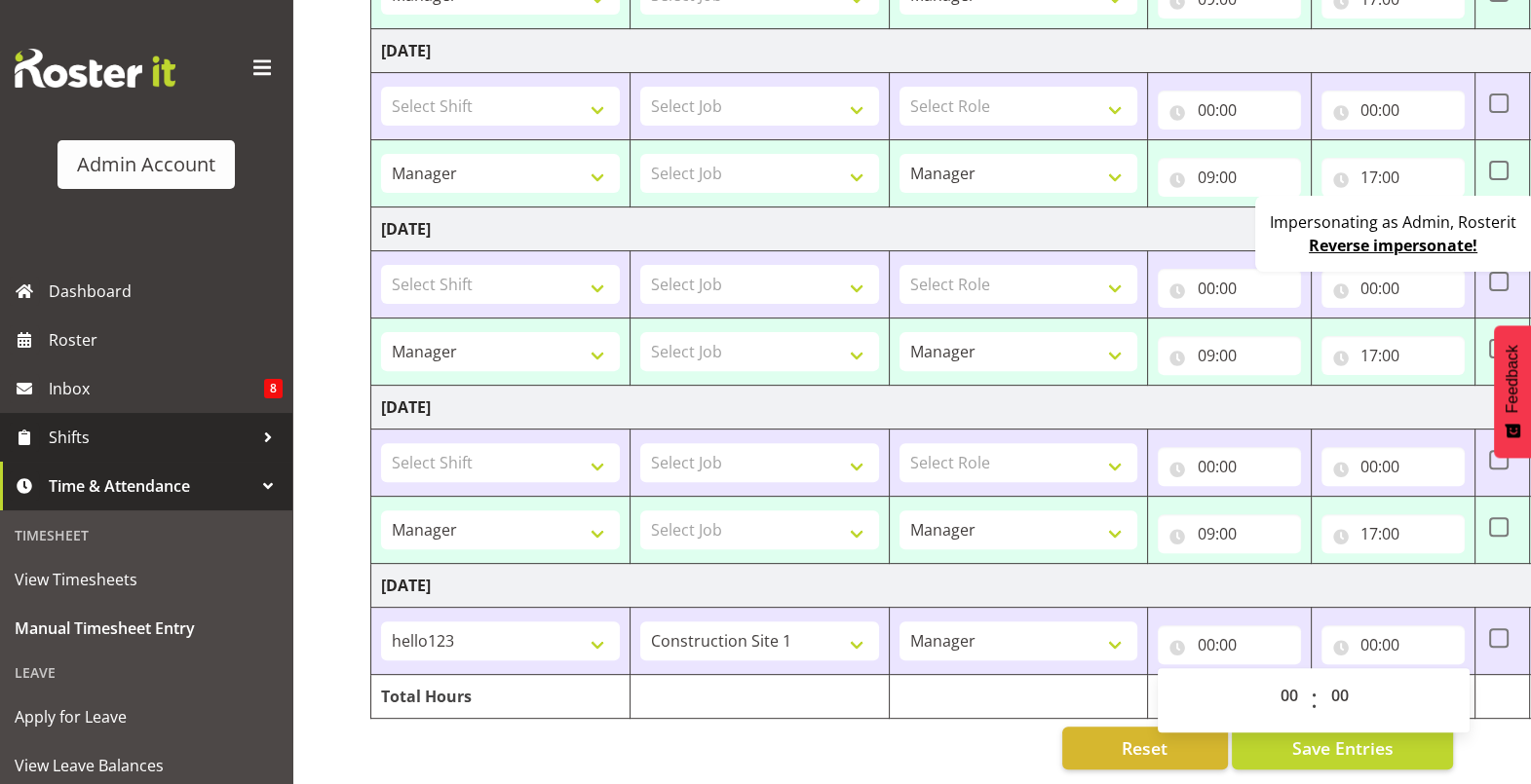
click at [124, 441] on span "Shifts" at bounding box center [151, 438] width 205 height 30
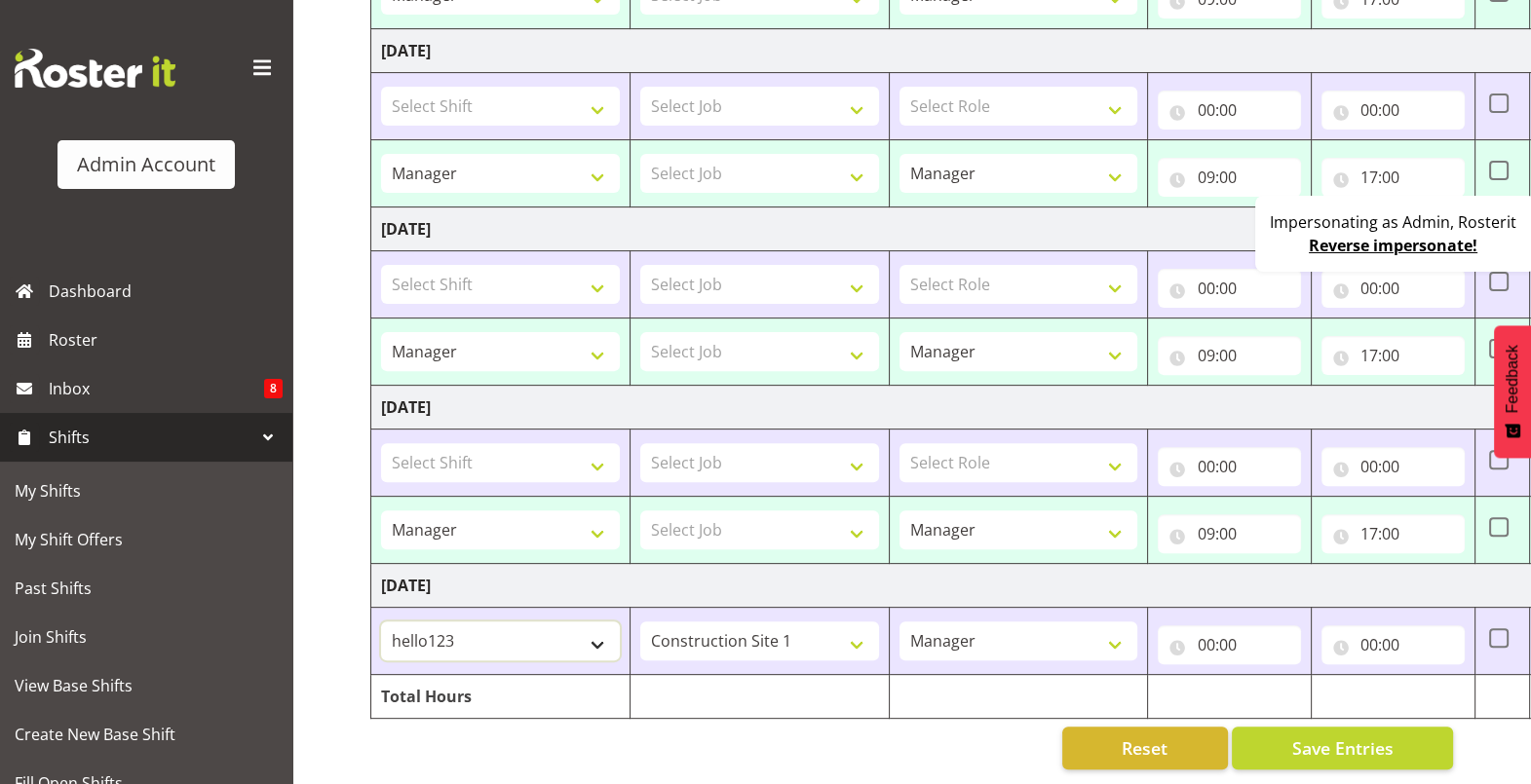
click at [488, 626] on select "123 123 123 123 123 123 123 123 123 123 123 123 123 123 123 123 123 123 123 123…" at bounding box center [500, 640] width 239 height 39
select select "52646"
click at [381, 622] on select "123 123 123 123 123 123 123 123 123 123 123 123 123 123 123 123 123 123 123 123…" at bounding box center [500, 640] width 239 height 39
click at [1371, 626] on input "00:00" at bounding box center [1393, 644] width 144 height 39
click at [1460, 676] on select "00 01 02 03 04 05 06 07 08 09 10 11 12 13 14 15 16 17 18 19 20 21 22 23" at bounding box center [1455, 695] width 44 height 39
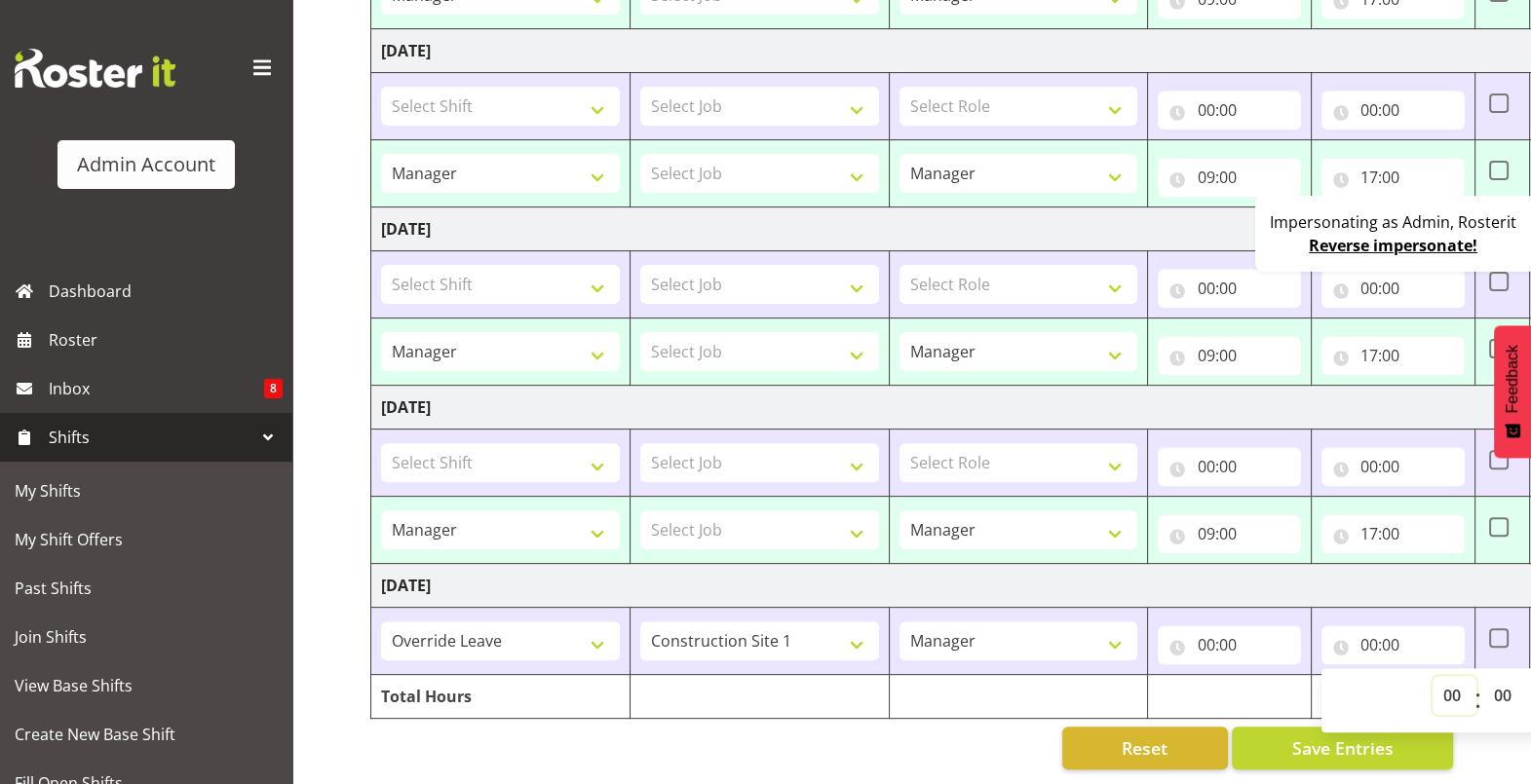
select select "6"
click at [1433, 676] on select "00 01 02 03 04 05 06 07 08 09 10 11 12 13 14 15 16 17 18 19 20 21 22 23" at bounding box center [1455, 695] width 44 height 39
type input "06:00"
click at [961, 727] on div "Reset Save Entries" at bounding box center [912, 747] width 1083 height 43
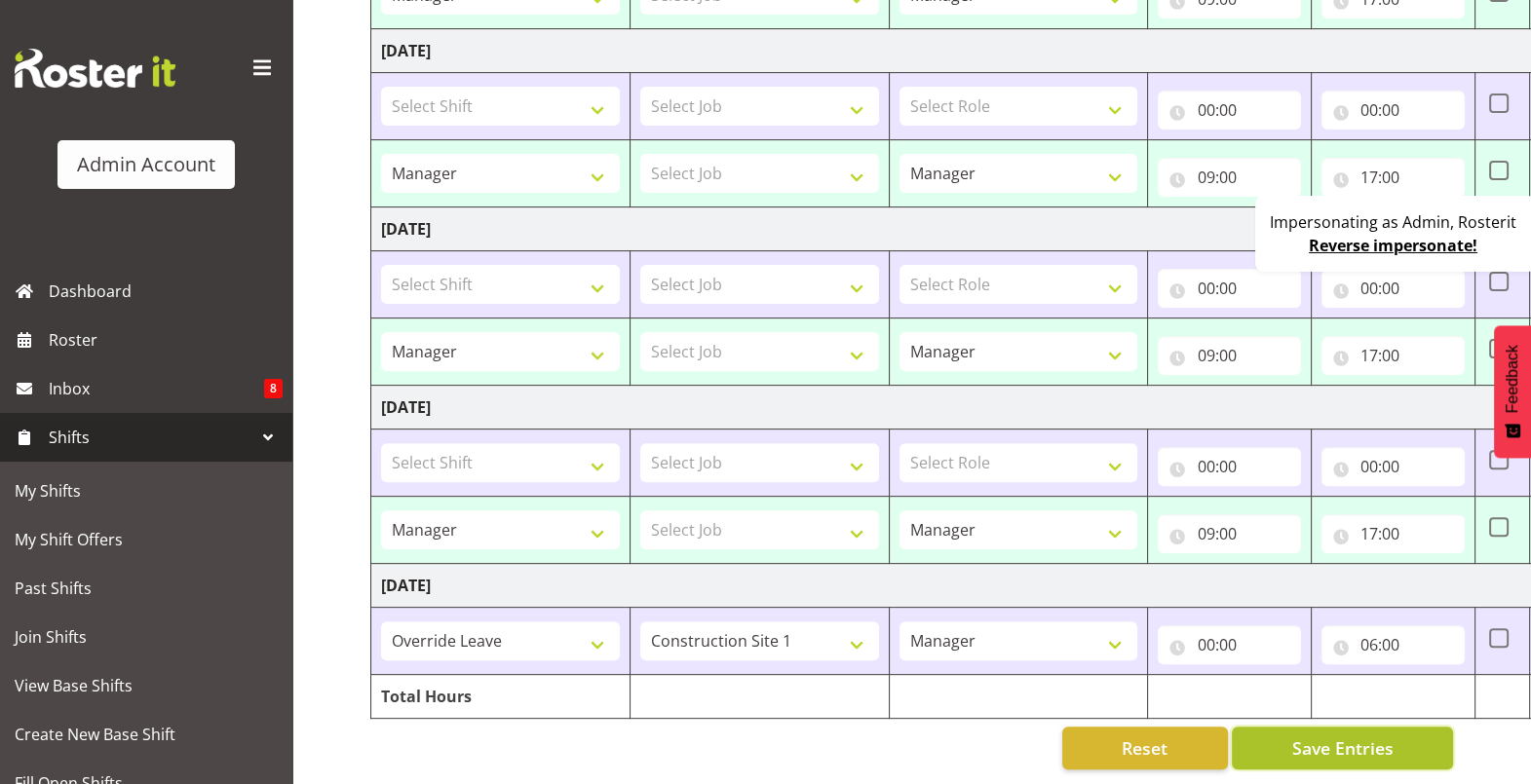
click at [1348, 735] on span "Save Entries" at bounding box center [1342, 748] width 101 height 26
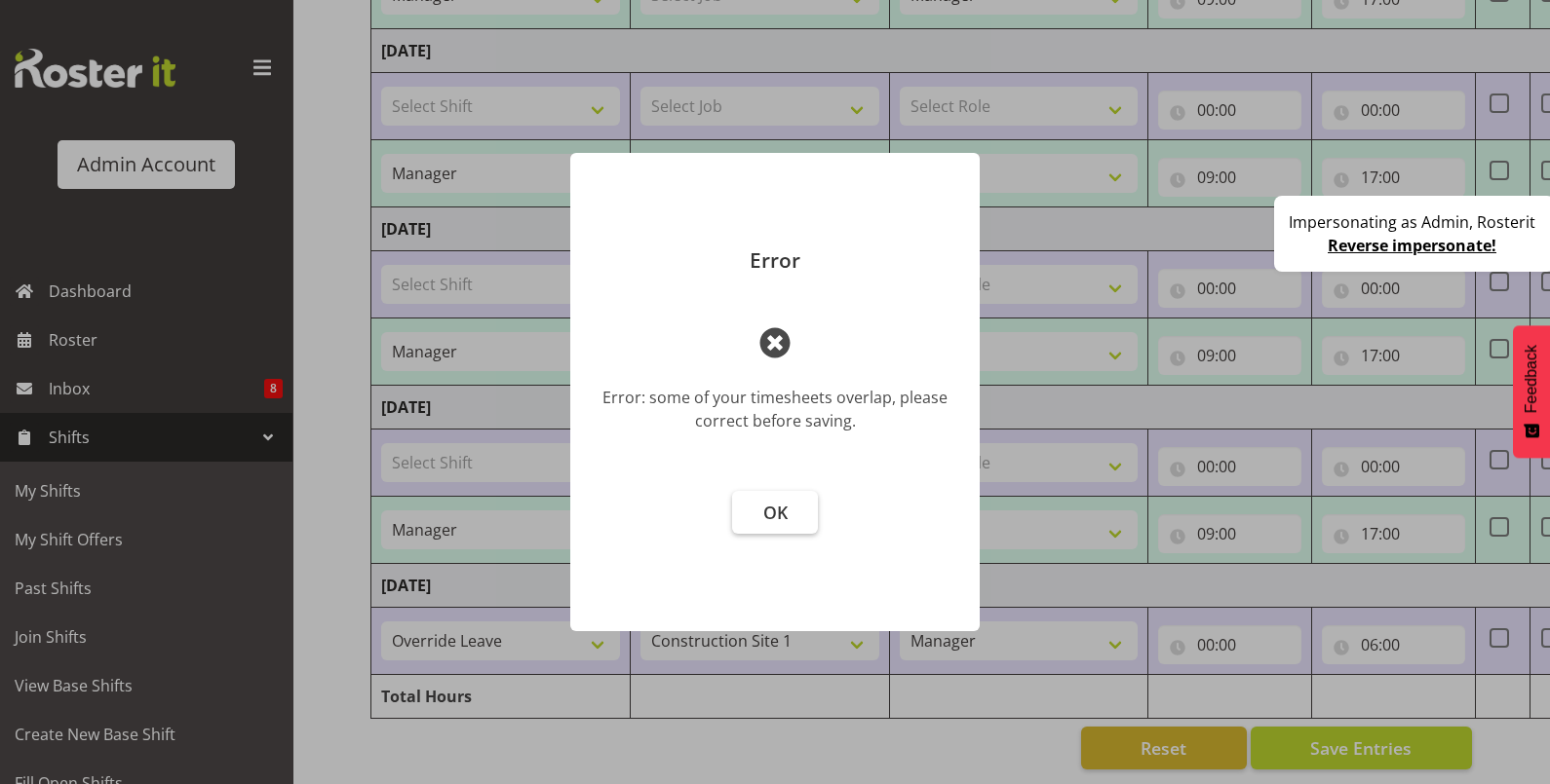
click at [766, 513] on span "OK" at bounding box center [775, 513] width 25 height 24
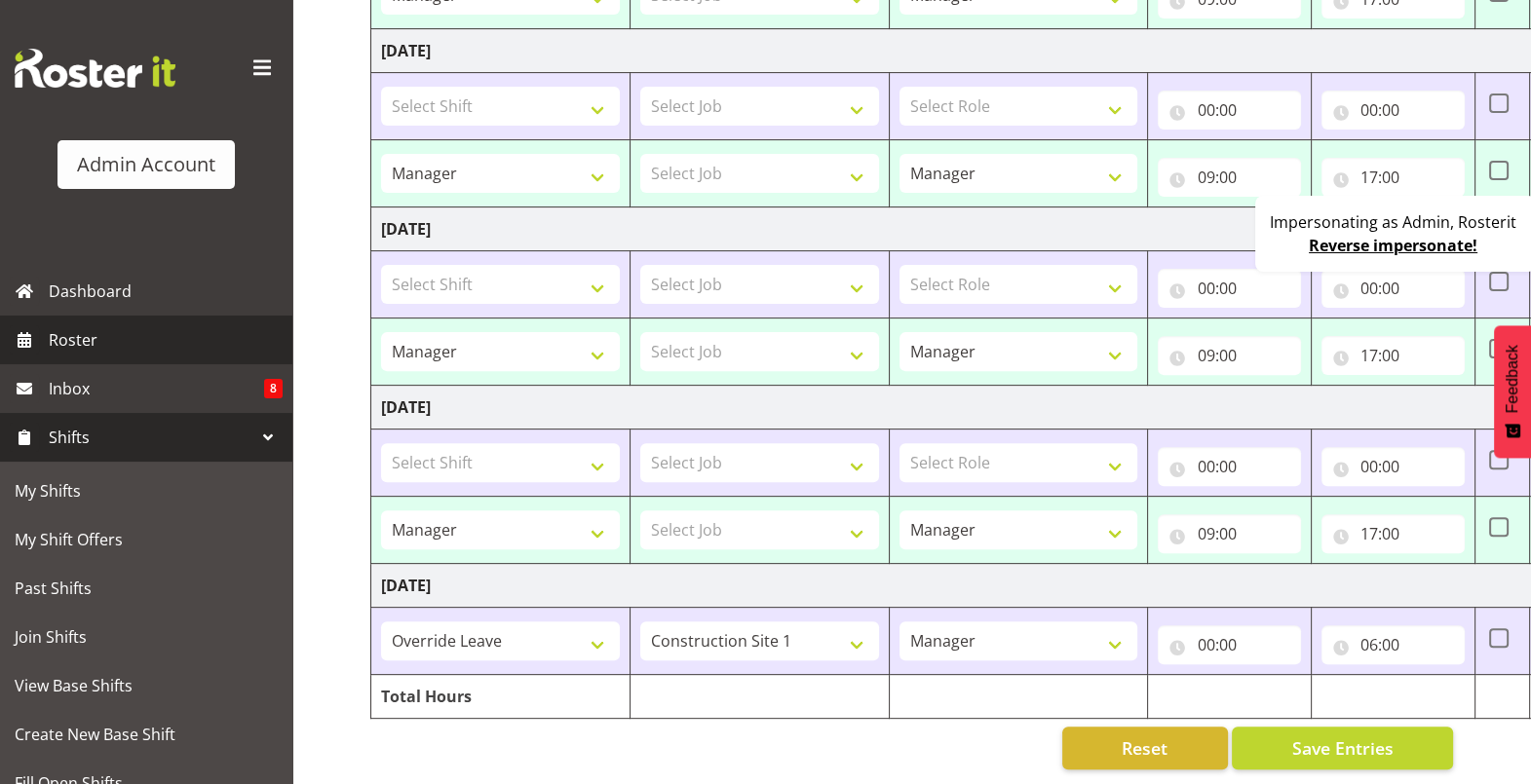
click at [93, 350] on span "Roster" at bounding box center [165, 341] width 234 height 30
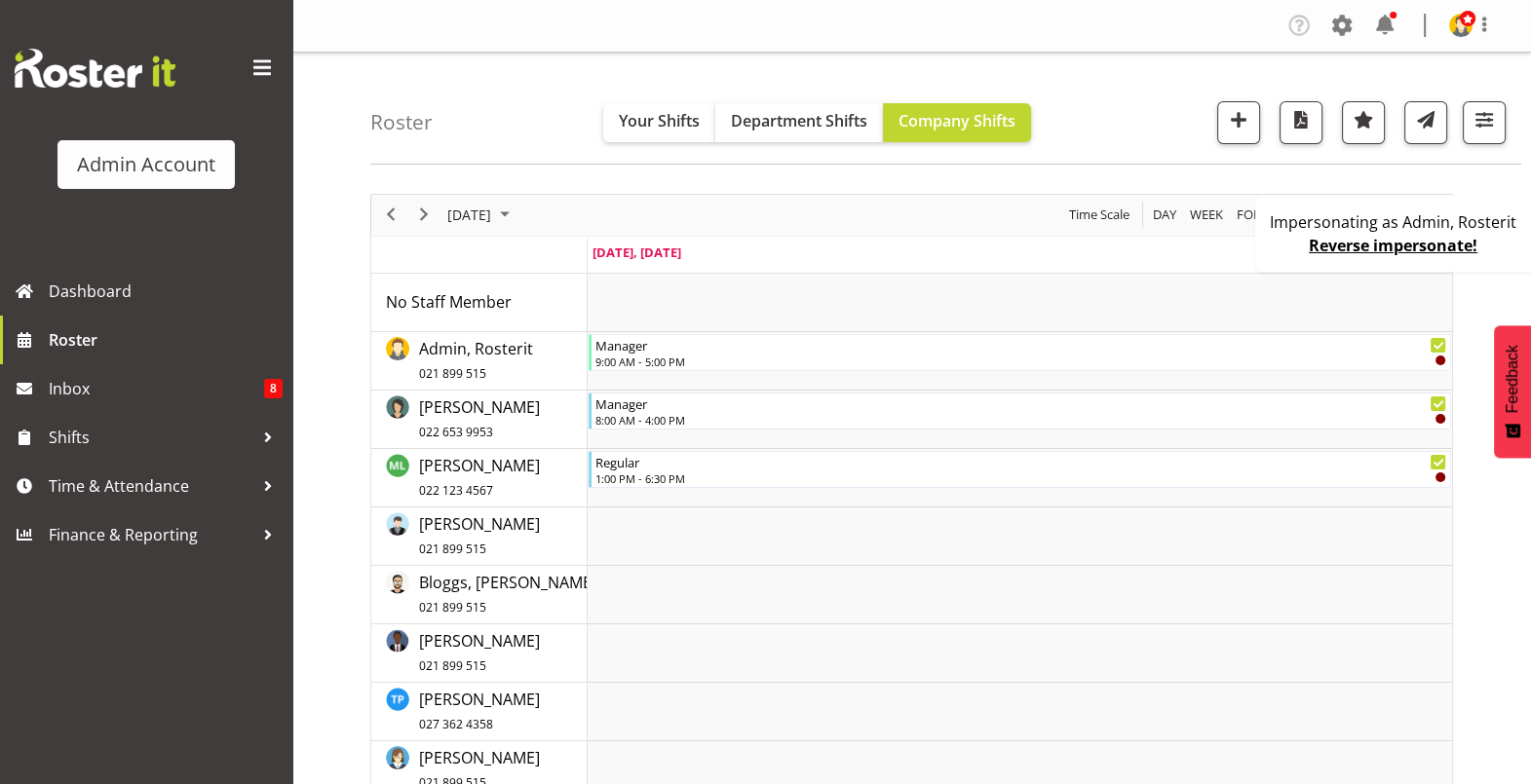
click at [1472, 26] on span at bounding box center [1468, 19] width 16 height 16
click at [1422, 59] on link "Profile" at bounding box center [1402, 66] width 187 height 35
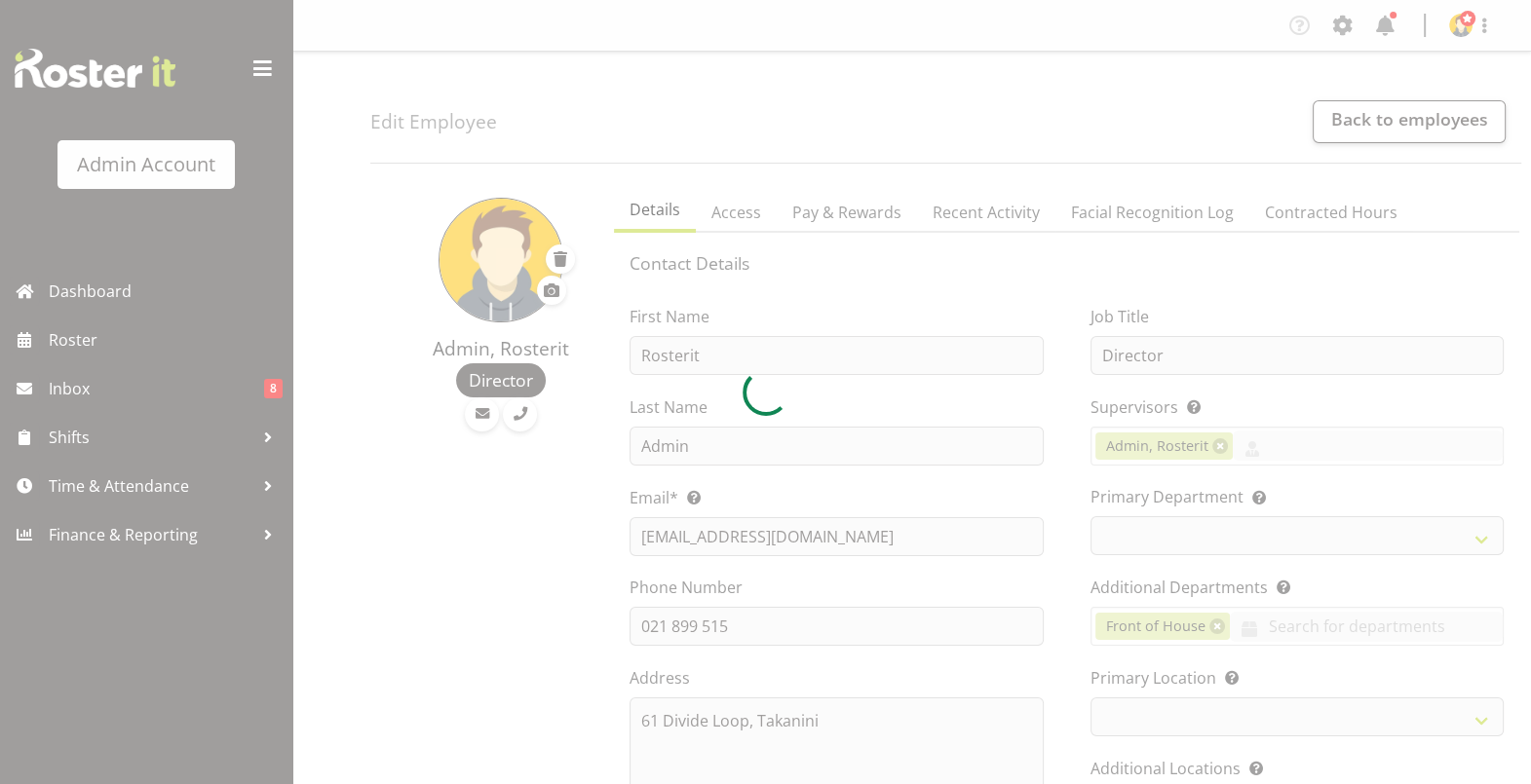
select select
select select "1"
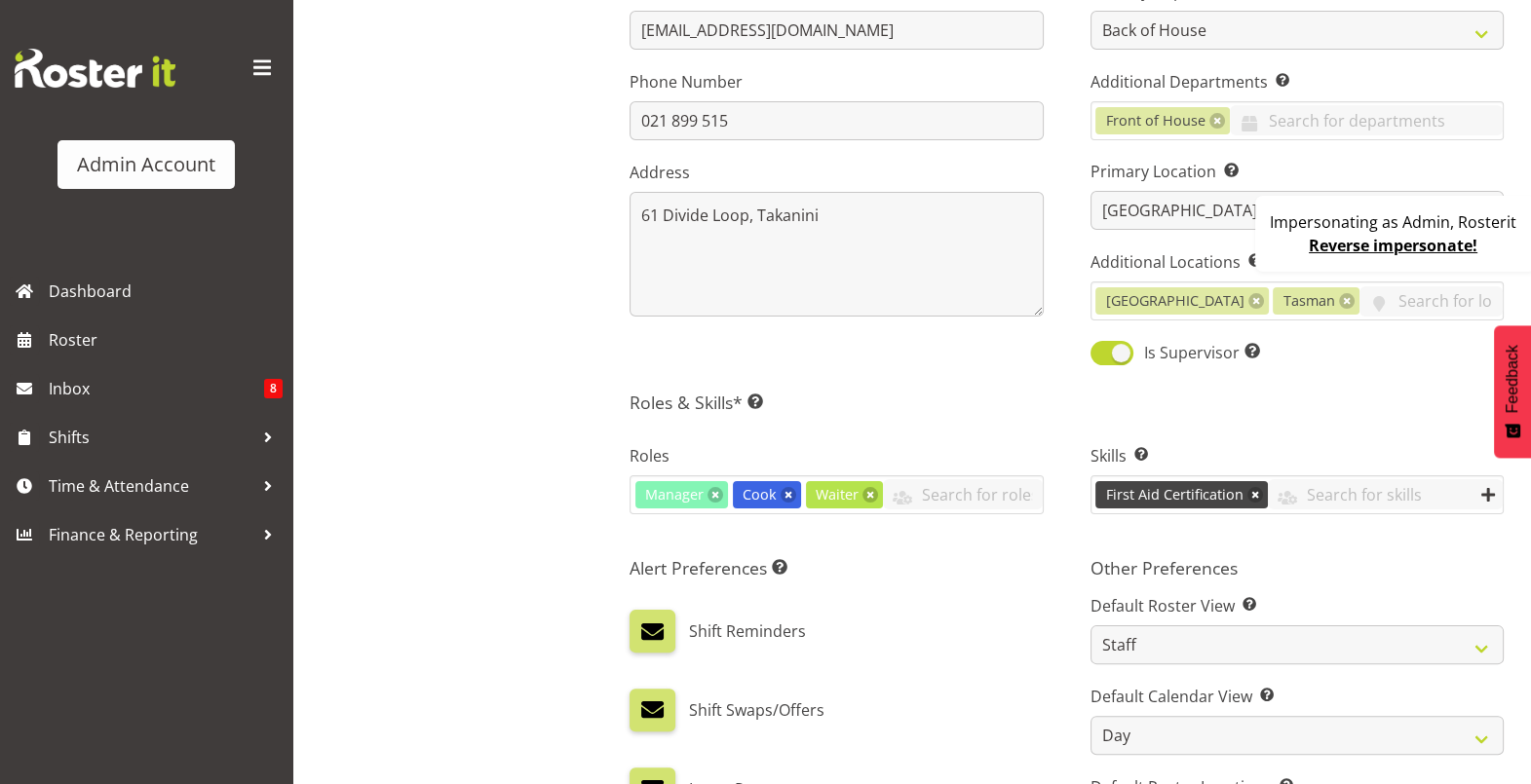
scroll to position [851, 0]
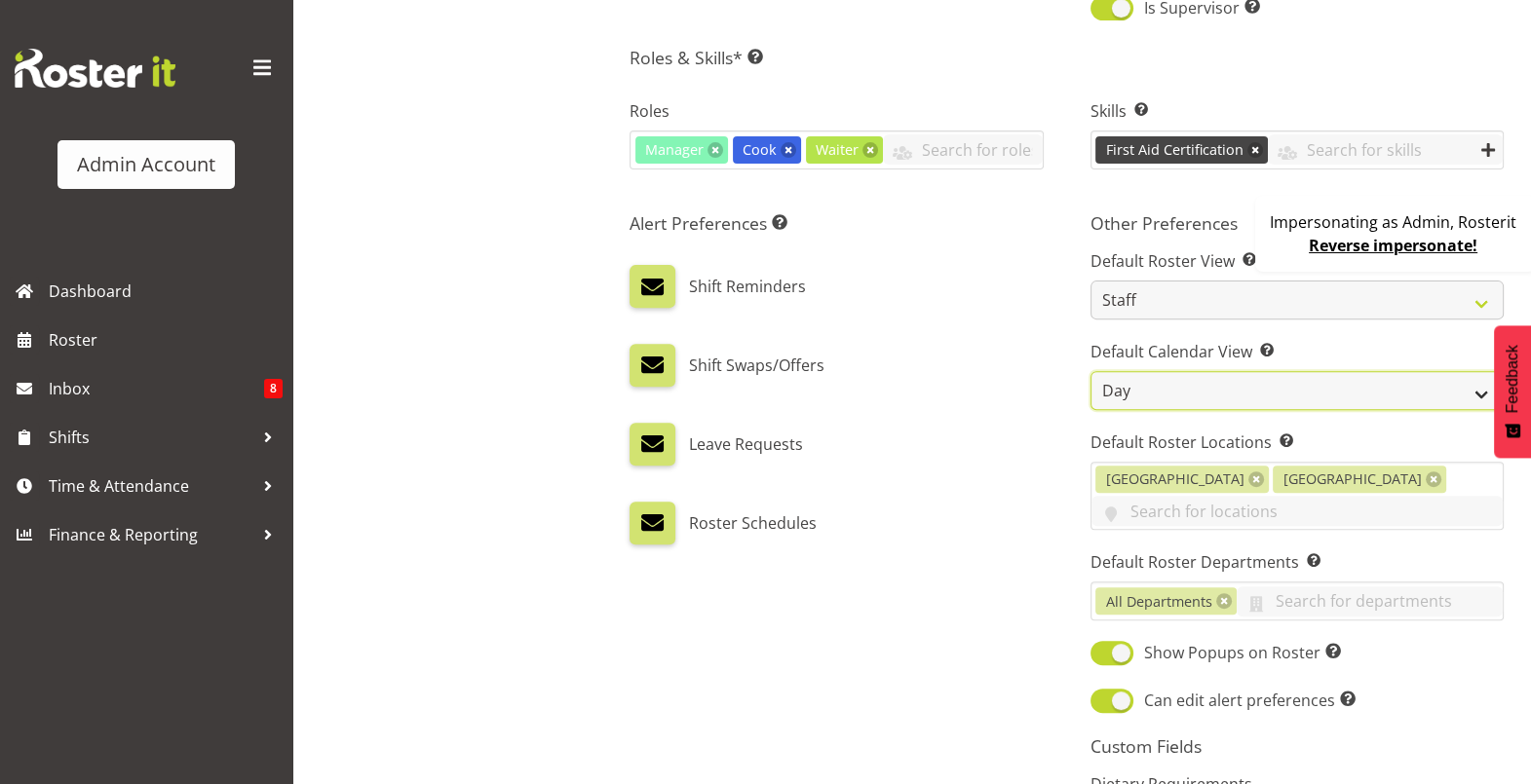
click at [1156, 389] on select "Day Timeline Day Week (current default) Timeline Week Fortnight Month Calendar" at bounding box center [1296, 390] width 413 height 39
select select "TimelineWeek"
click at [1090, 371] on select "Day Timeline Day Week (current default) Timeline Week Fortnight Month Calendar" at bounding box center [1296, 390] width 413 height 39
click at [976, 511] on div "Roster Schedules" at bounding box center [836, 523] width 413 height 43
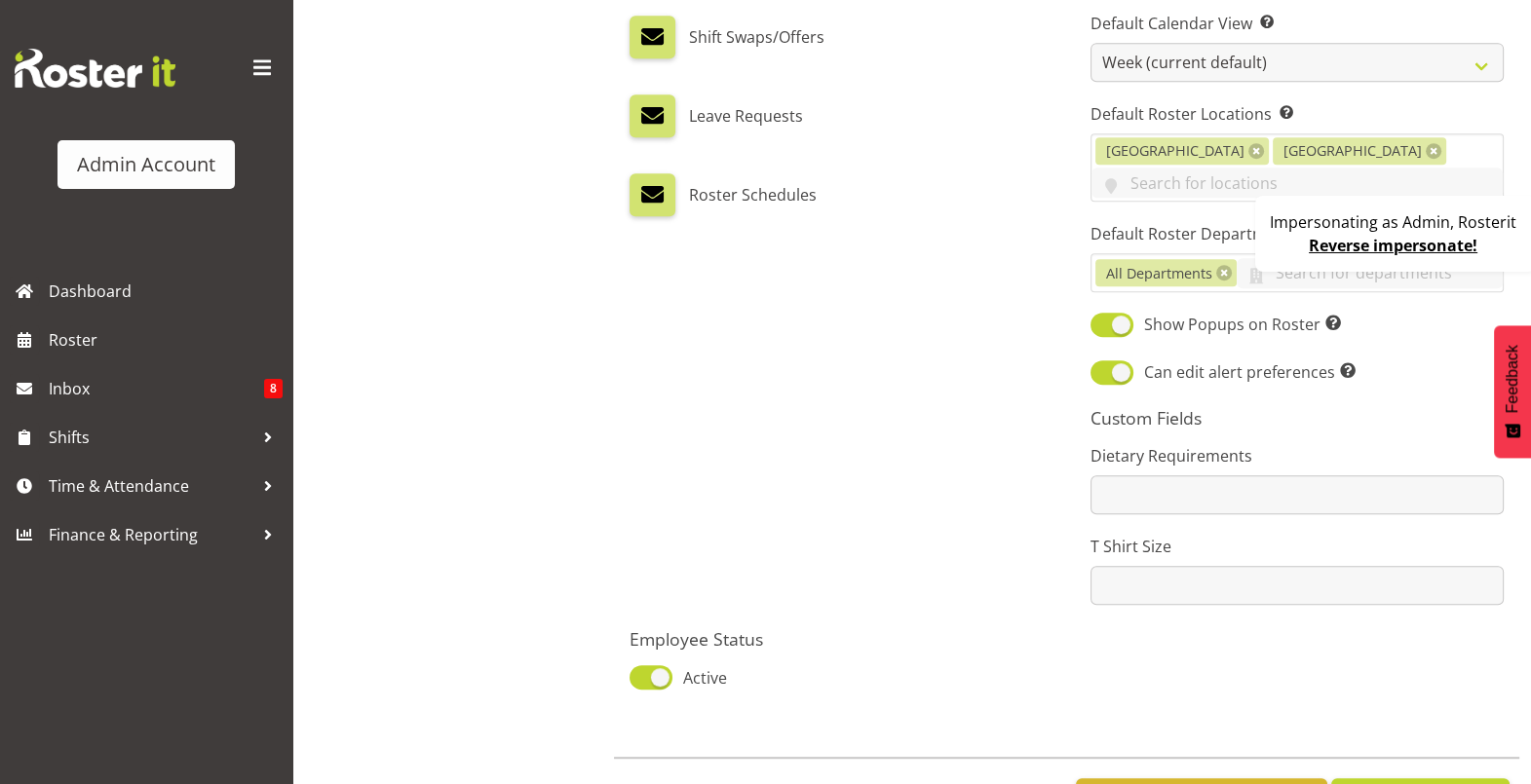
scroll to position [1235, 0]
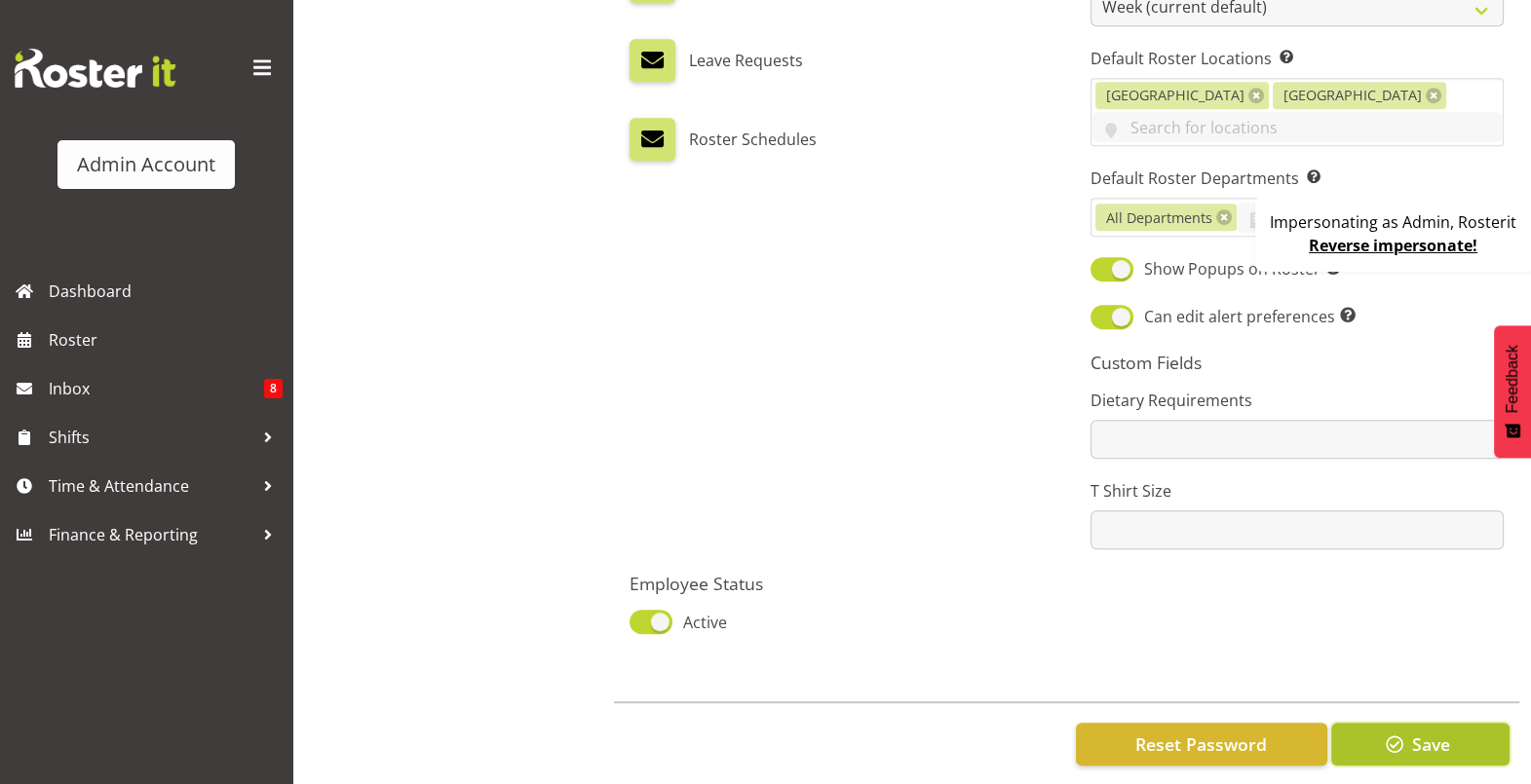
click at [1388, 732] on span "button" at bounding box center [1395, 744] width 26 height 26
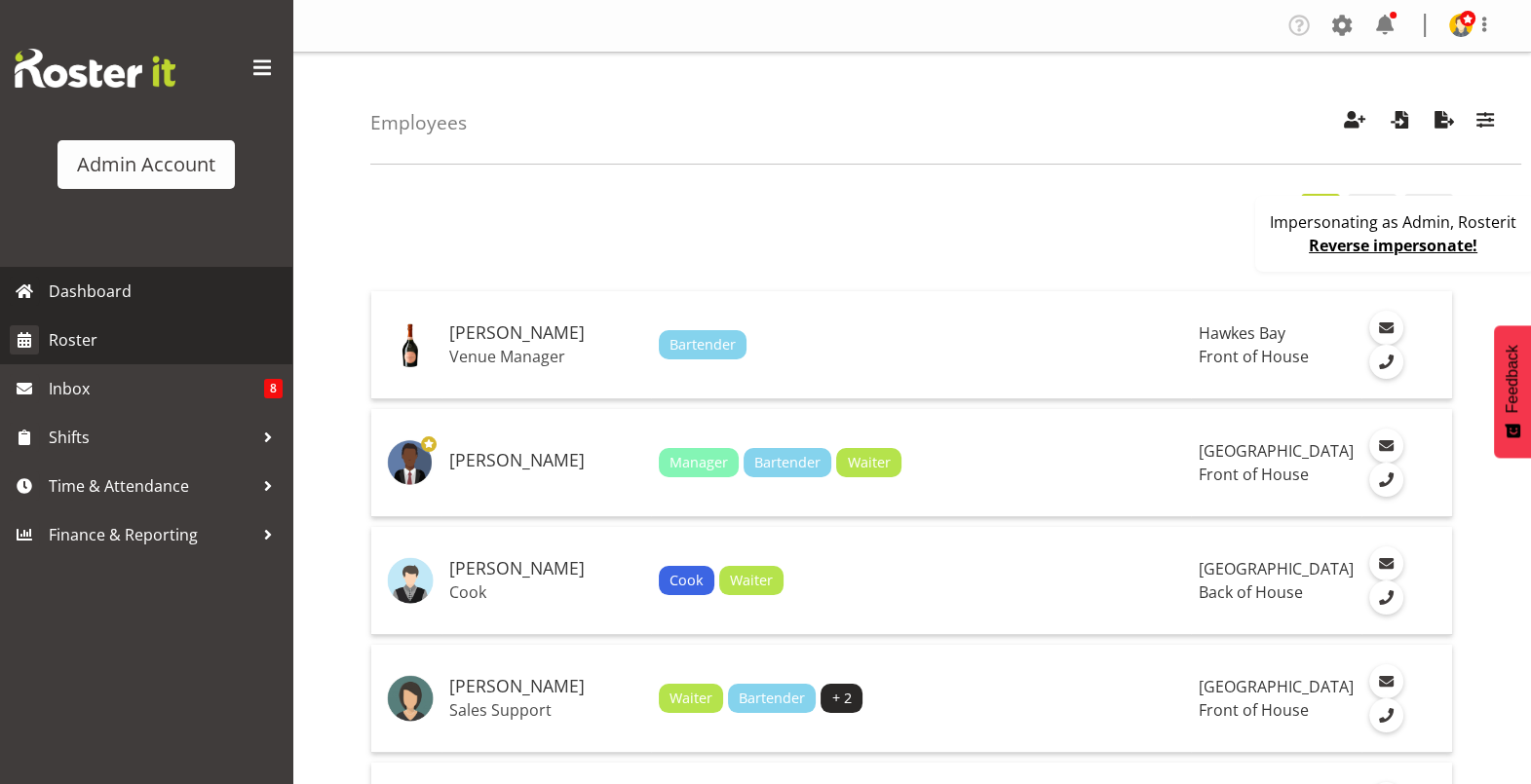
click at [110, 356] on link "Roster" at bounding box center [146, 340] width 292 height 49
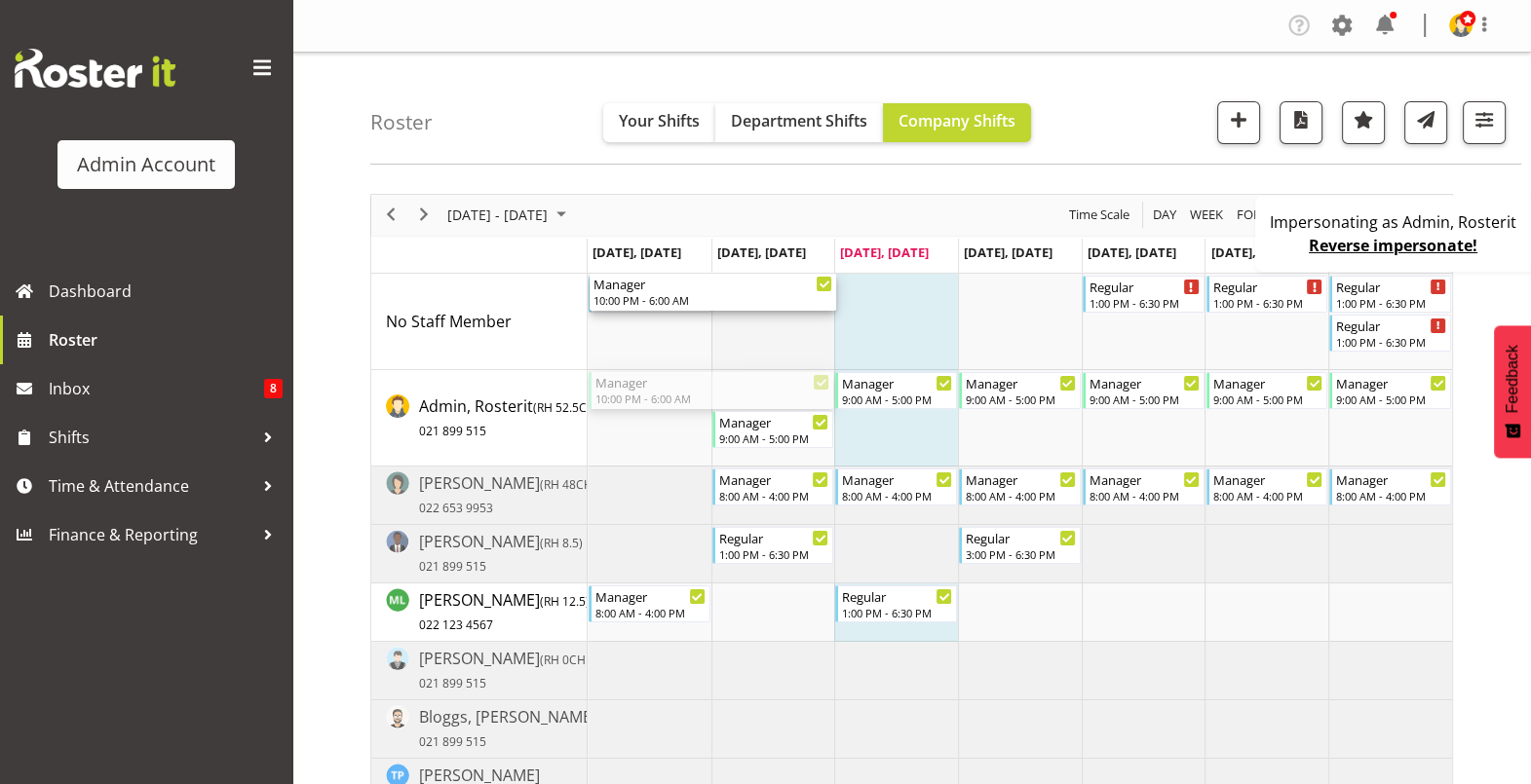
drag, startPoint x: 749, startPoint y: 393, endPoint x: 756, endPoint y: 344, distance: 49.5
click at [756, 344] on div "Regular 1:00 PM - 6:30 PM Regular 1:00 PM - 6:30 PM Regular 1:00 PM - 6:30 PM R…" at bounding box center [1020, 604] width 865 height 660
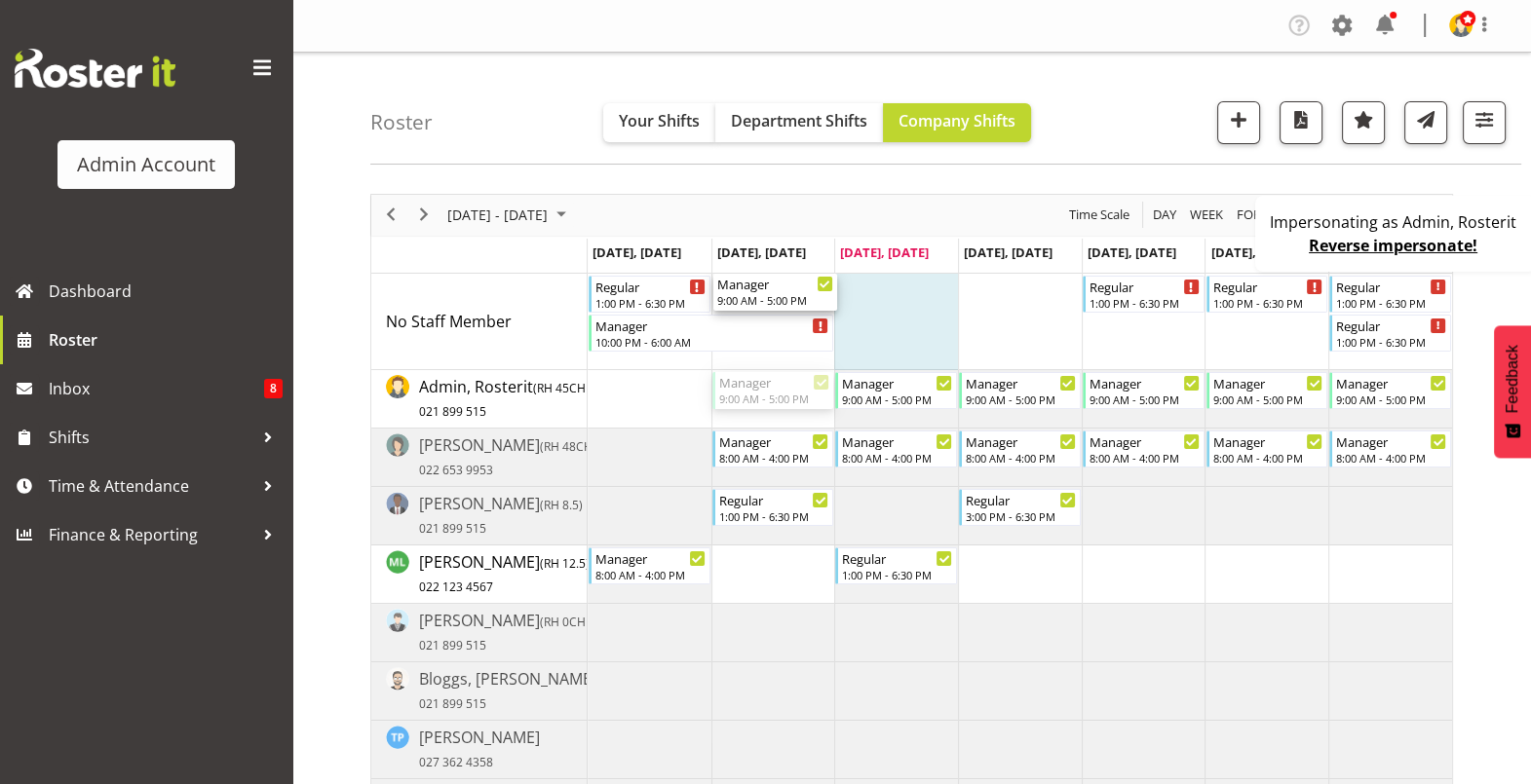
drag, startPoint x: 797, startPoint y: 395, endPoint x: 799, endPoint y: 319, distance: 76.0
click at [799, 319] on div "Regular 1:00 PM - 6:30 PM Manager 10:00 PM - 6:00 AM Regular 1:00 PM - 6:30 PM …" at bounding box center [1020, 585] width 865 height 623
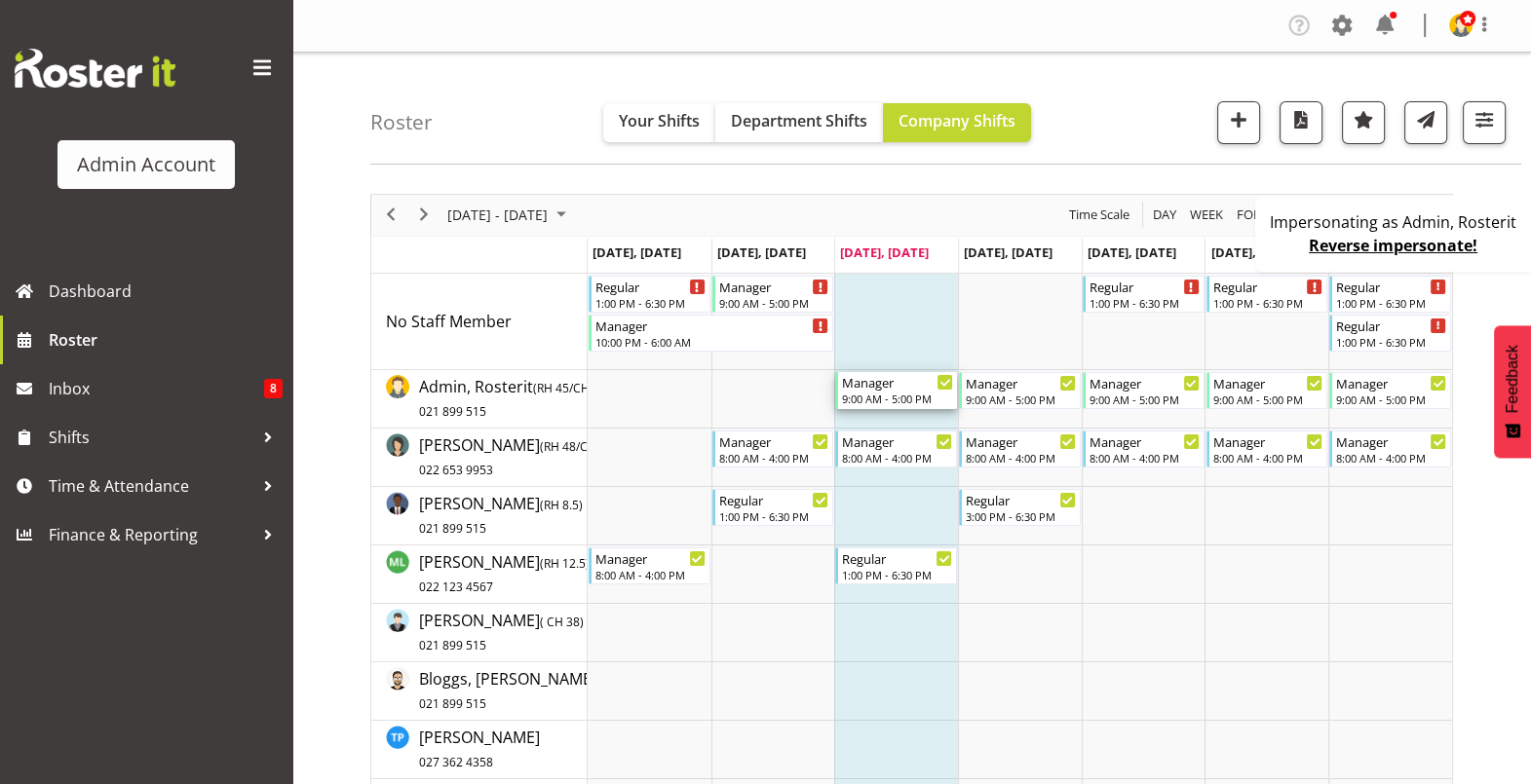
drag, startPoint x: 895, startPoint y: 391, endPoint x: 898, endPoint y: 332, distance: 59.1
click at [898, 332] on div "Regular 1:00 PM - 6:30 PM Manager 10:00 PM - 6:00 AM Manager 9:00 AM - 5:00 PM …" at bounding box center [1020, 585] width 865 height 623
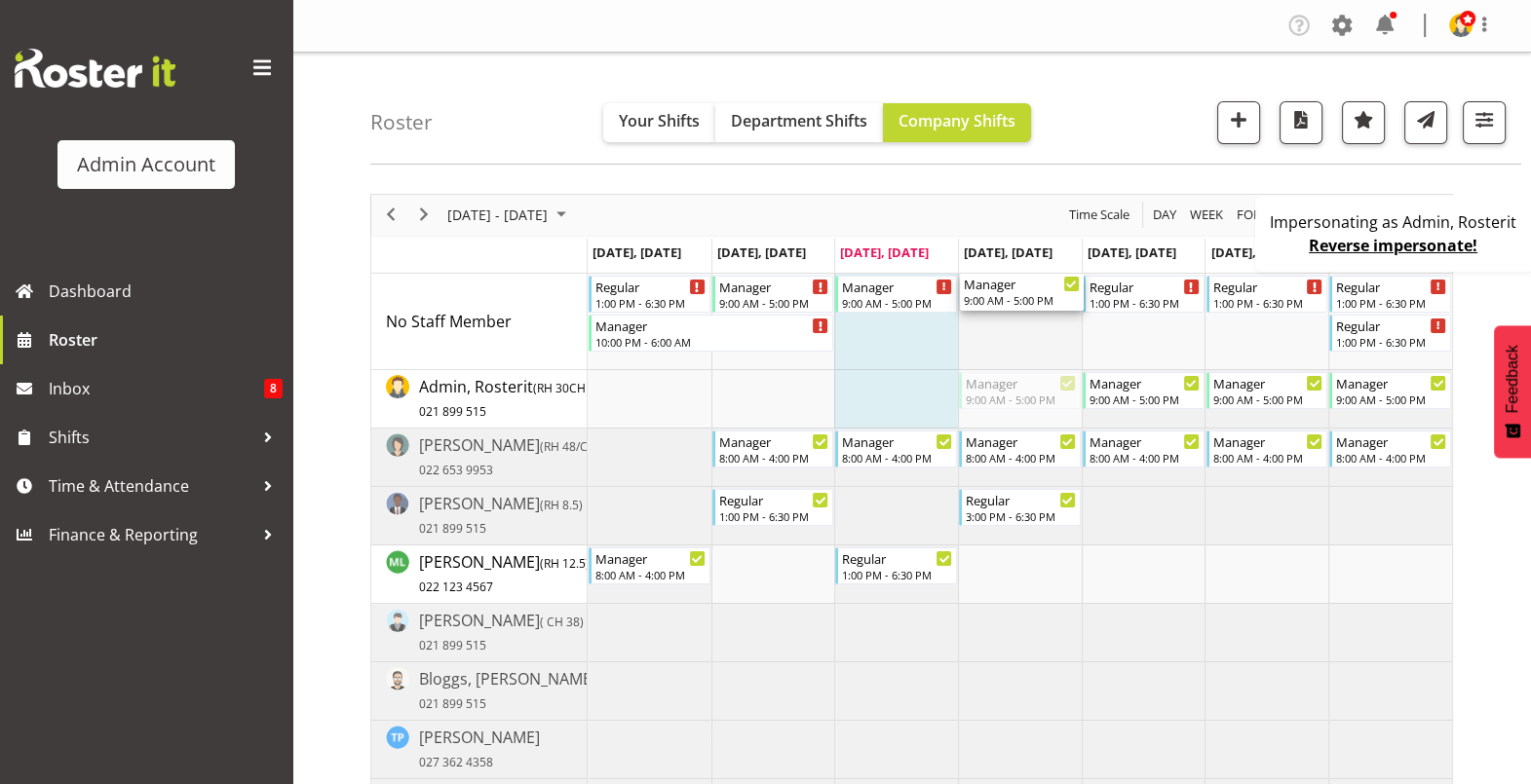
click at [1004, 328] on div "Regular 1:00 PM - 6:30 PM Manager 10:00 PM - 6:00 AM Manager 9:00 AM - 5:00 PM …" at bounding box center [1020, 585] width 865 height 623
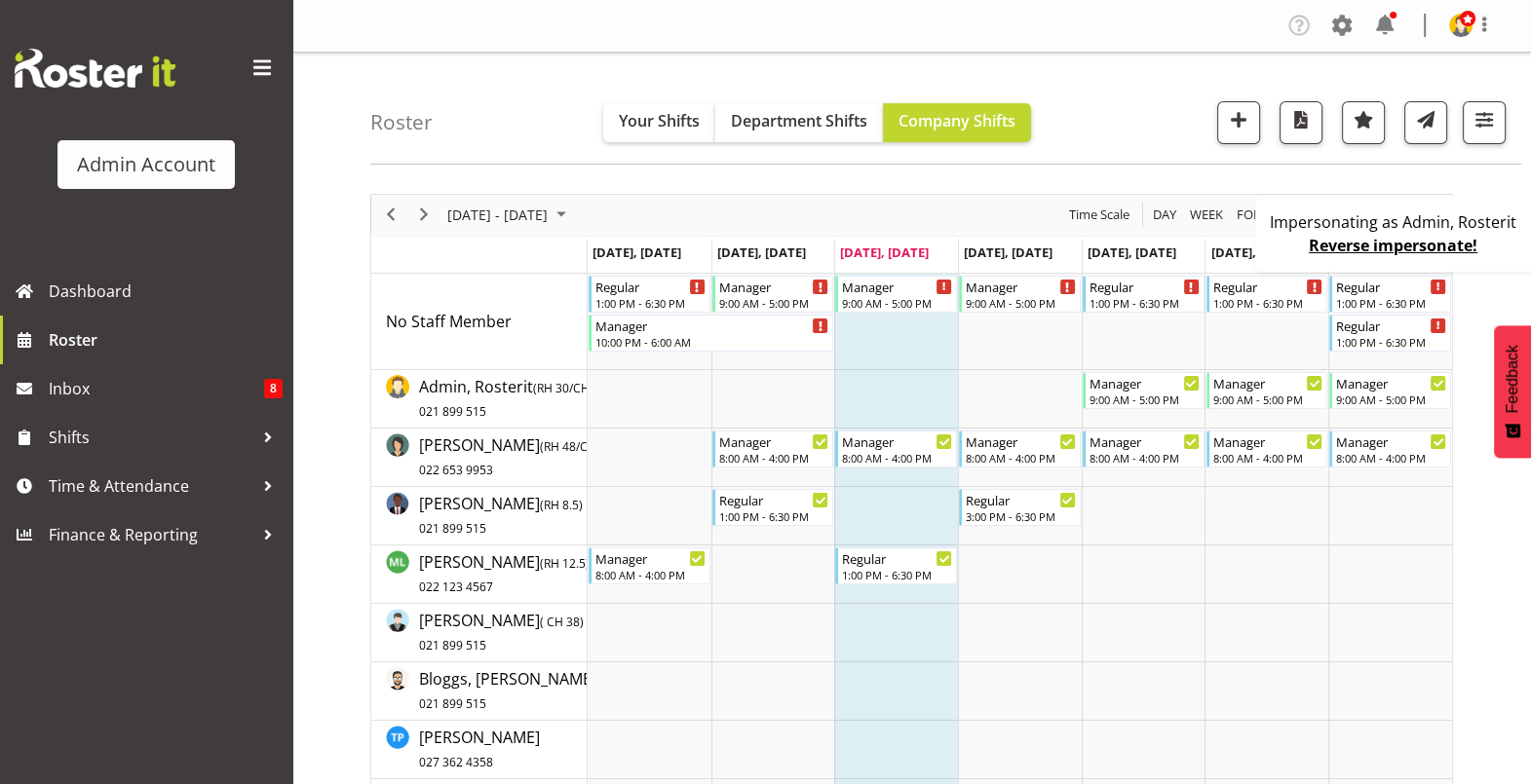
click at [1126, 333] on div "Regular 1:00 PM - 6:30 PM Manager 10:00 PM - 6:00 AM Manager 9:00 AM - 5:00 PM …" at bounding box center [1020, 585] width 865 height 623
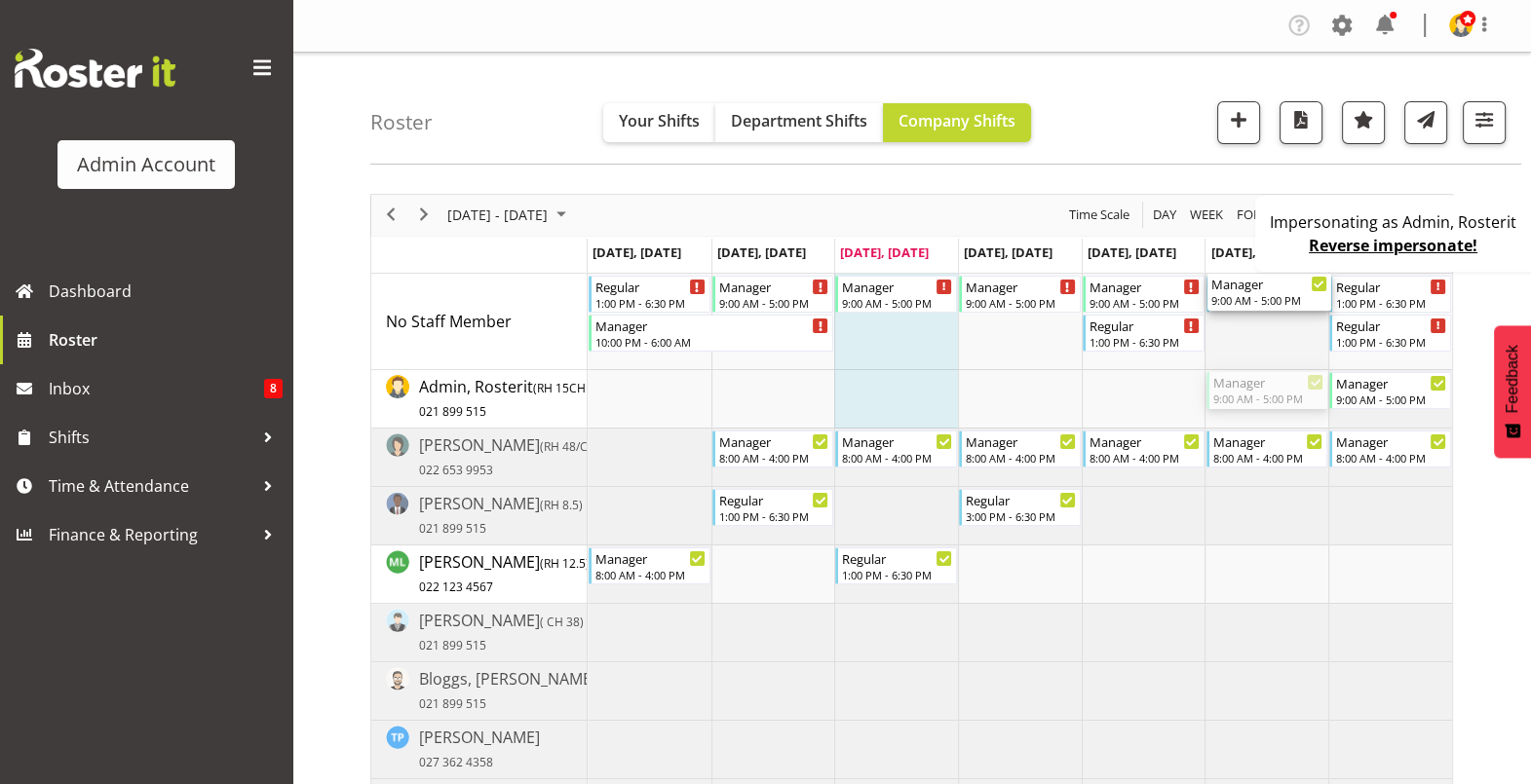
drag, startPoint x: 1218, startPoint y: 385, endPoint x: 1237, endPoint y: 350, distance: 39.8
click at [1237, 350] on div "Regular 1:00 PM - 6:30 PM Manager 10:00 PM - 6:00 AM Manager 9:00 AM - 5:00 PM …" at bounding box center [1020, 585] width 865 height 623
drag, startPoint x: 1374, startPoint y: 392, endPoint x: 1379, endPoint y: 356, distance: 36.3
click at [1379, 356] on div "Regular 1:00 PM - 6:30 PM Manager 10:00 PM - 6:00 AM Manager 9:00 AM - 5:00 PM …" at bounding box center [1020, 585] width 865 height 623
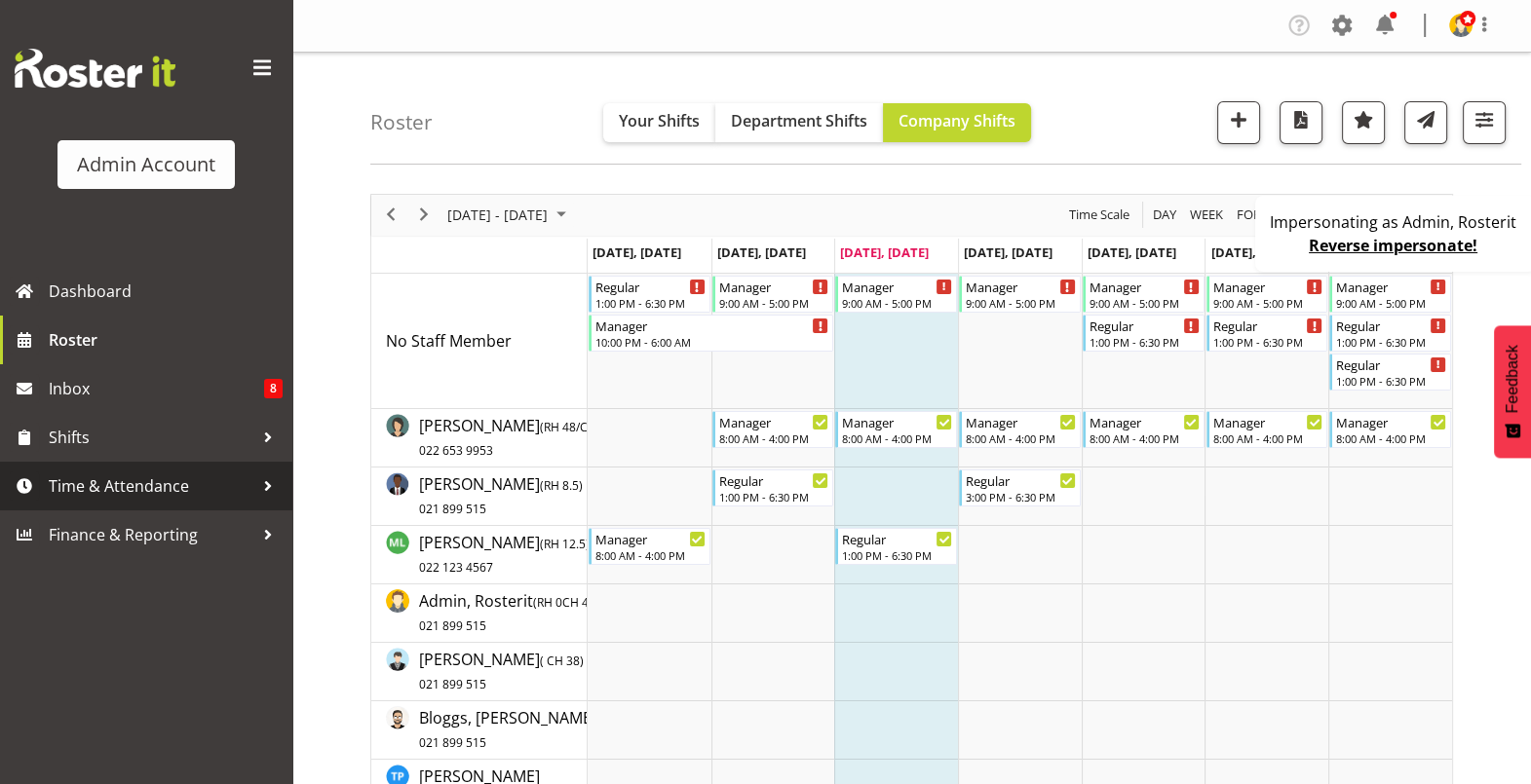
click at [133, 478] on span "Time & Attendance" at bounding box center [151, 486] width 205 height 30
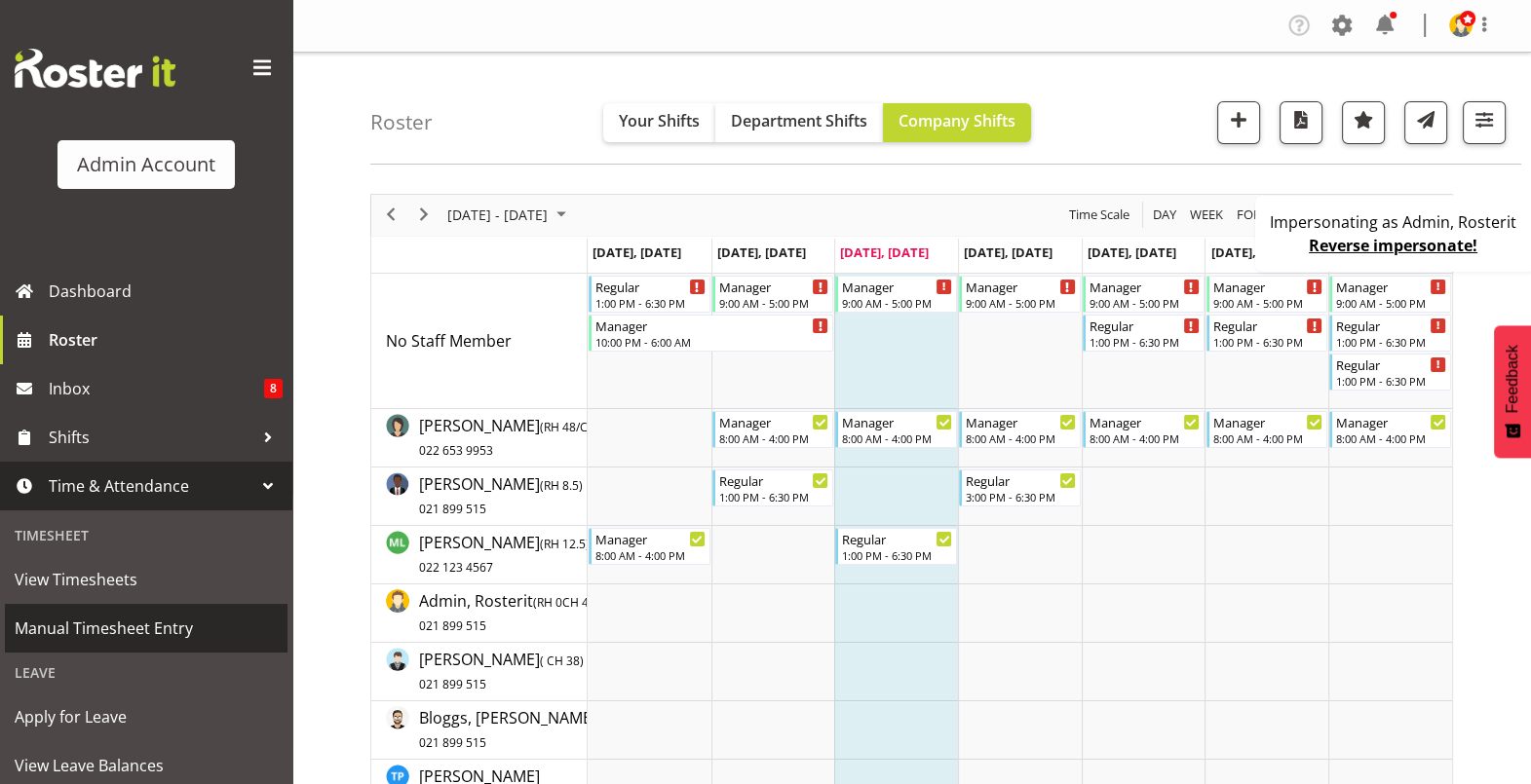
click at [126, 616] on span "Manual Timesheet Entry" at bounding box center [147, 629] width 263 height 30
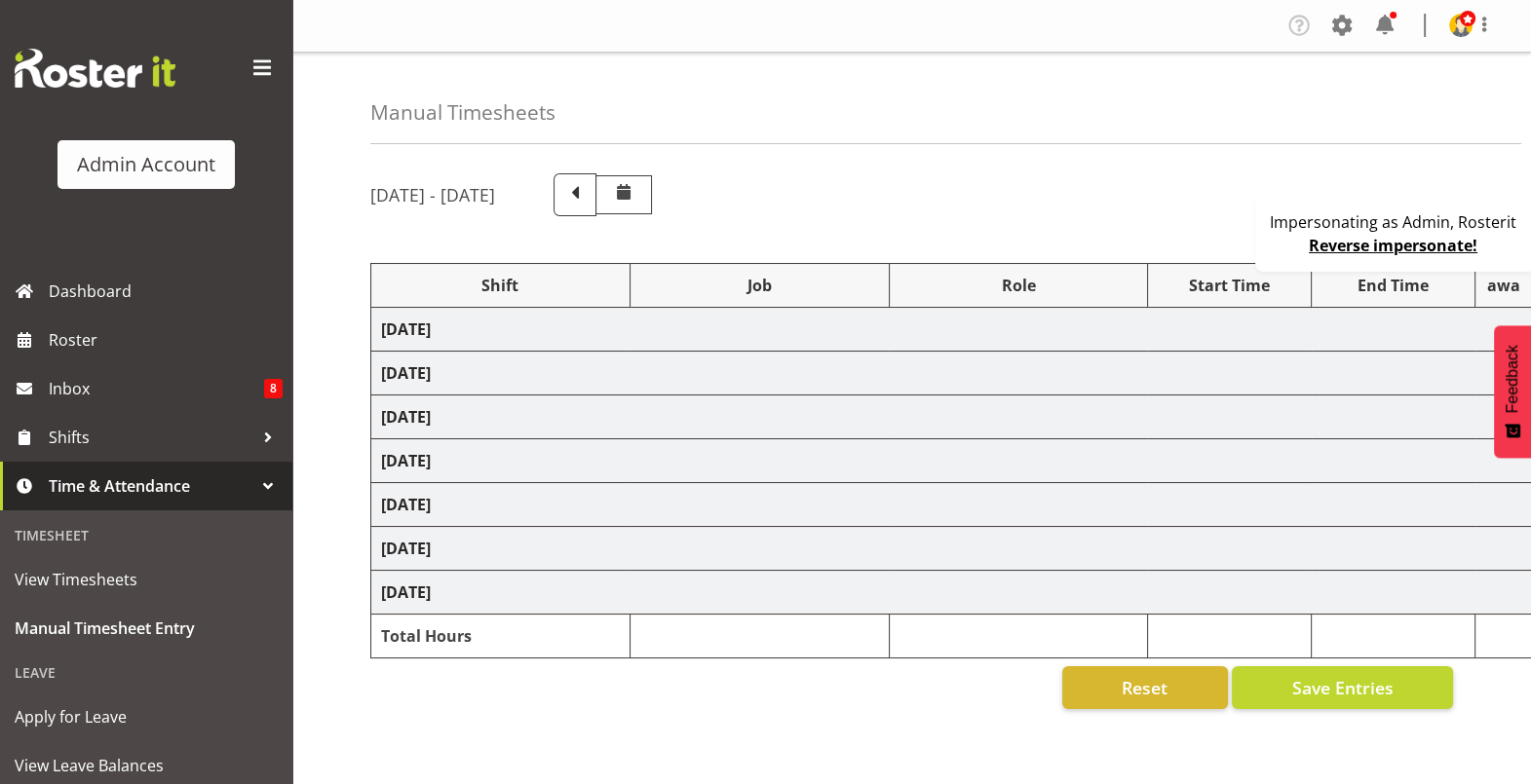
select select "67026"
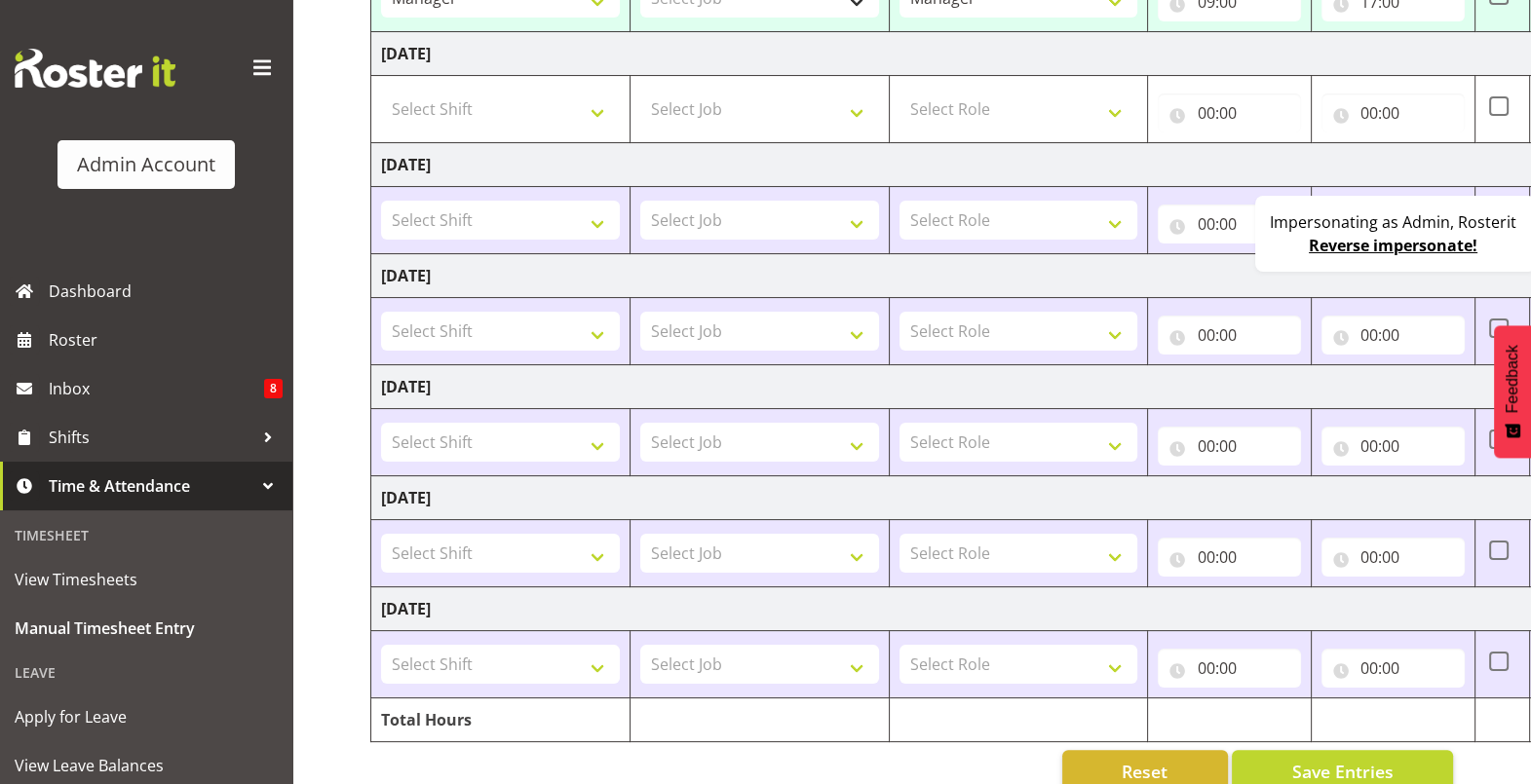
scroll to position [493, 0]
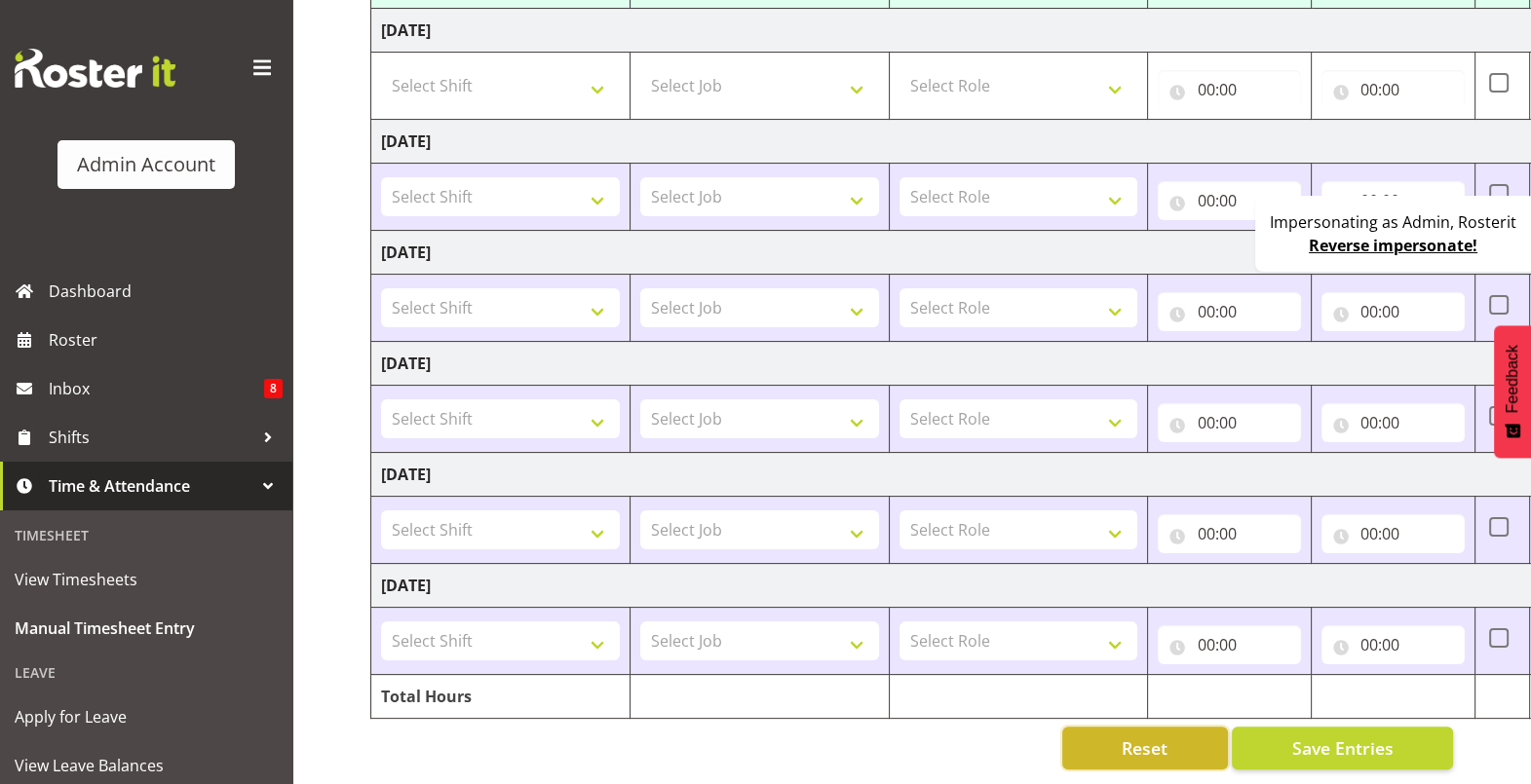
click at [1176, 736] on button "Reset" at bounding box center [1145, 747] width 165 height 43
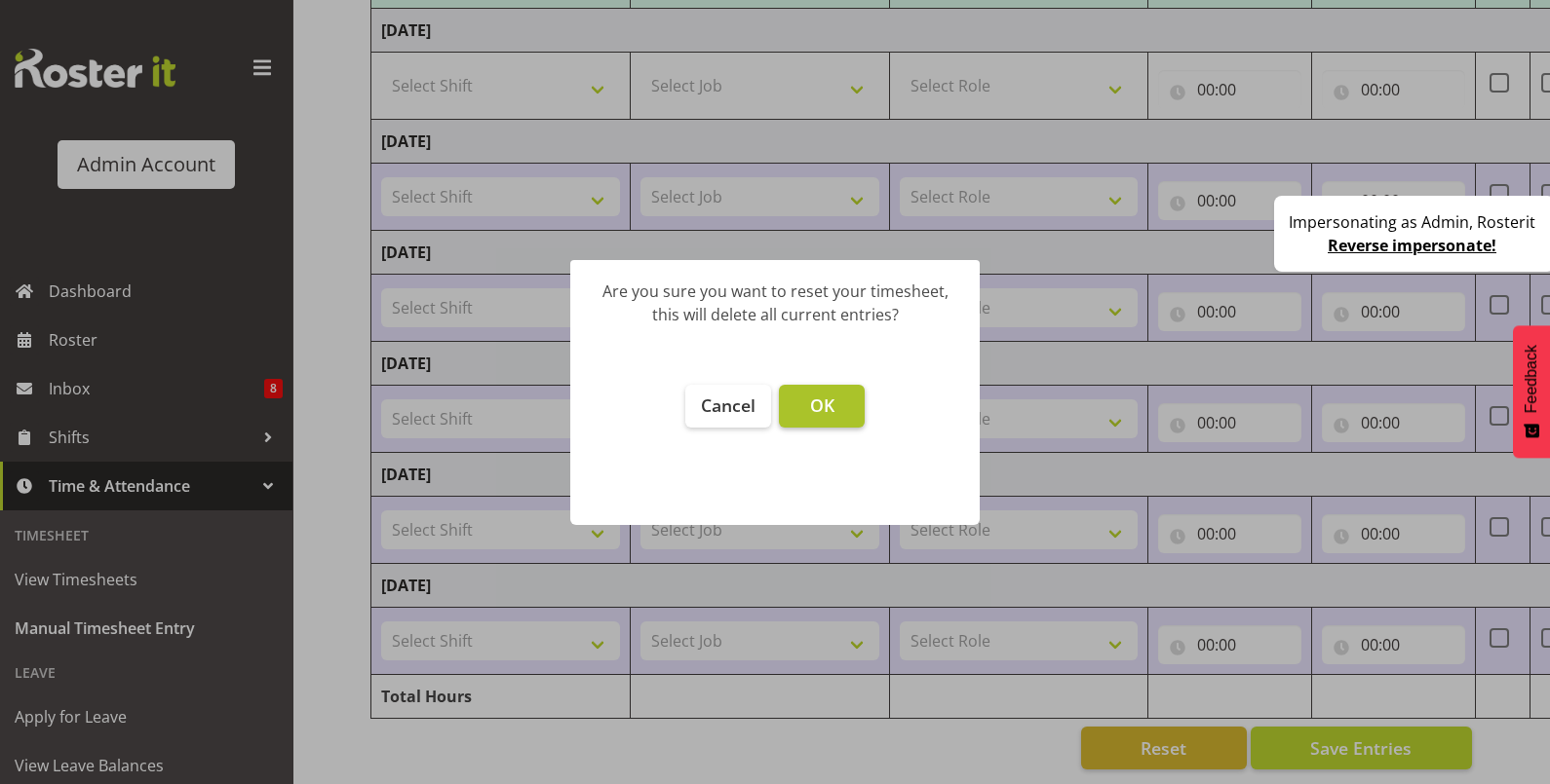
click at [856, 416] on button "OK" at bounding box center [821, 406] width 86 height 43
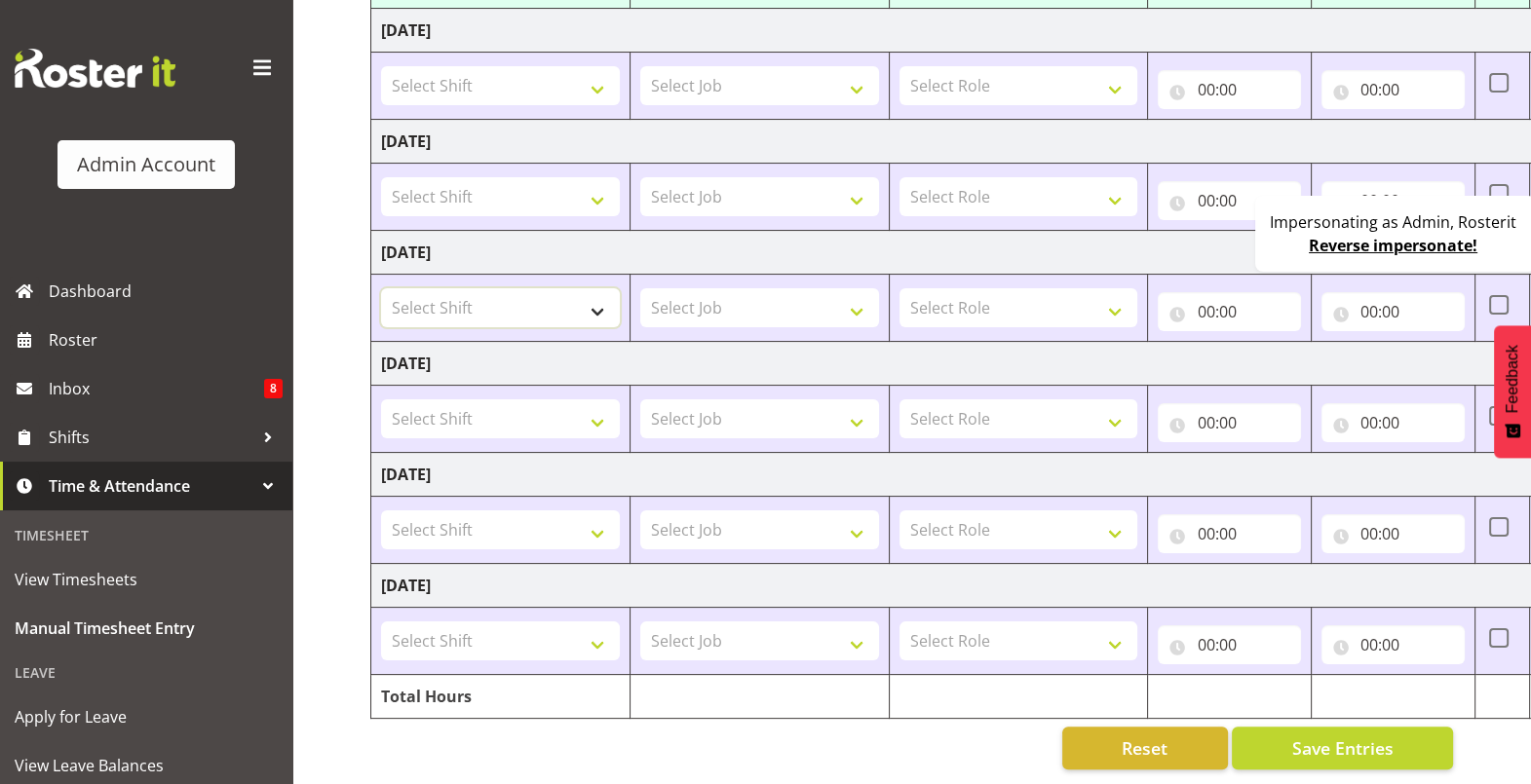
click at [522, 297] on select "Select Shift 123 123 123 123 123 123 123 123 123 123 123 123 123 123 123 123 12…" at bounding box center [500, 307] width 239 height 39
click at [547, 299] on select "Select Shift 123 123 123 123 123 123 123 123 123 123 123 123 123 123 123 123 12…" at bounding box center [500, 307] width 239 height 39
select select "52646"
click at [381, 288] on select "Select Shift 123 123 123 123 123 123 123 123 123 123 123 123 123 123 123 123 12…" at bounding box center [500, 307] width 239 height 39
click at [745, 288] on select "Select Job Construction Site 1" at bounding box center [760, 307] width 239 height 39
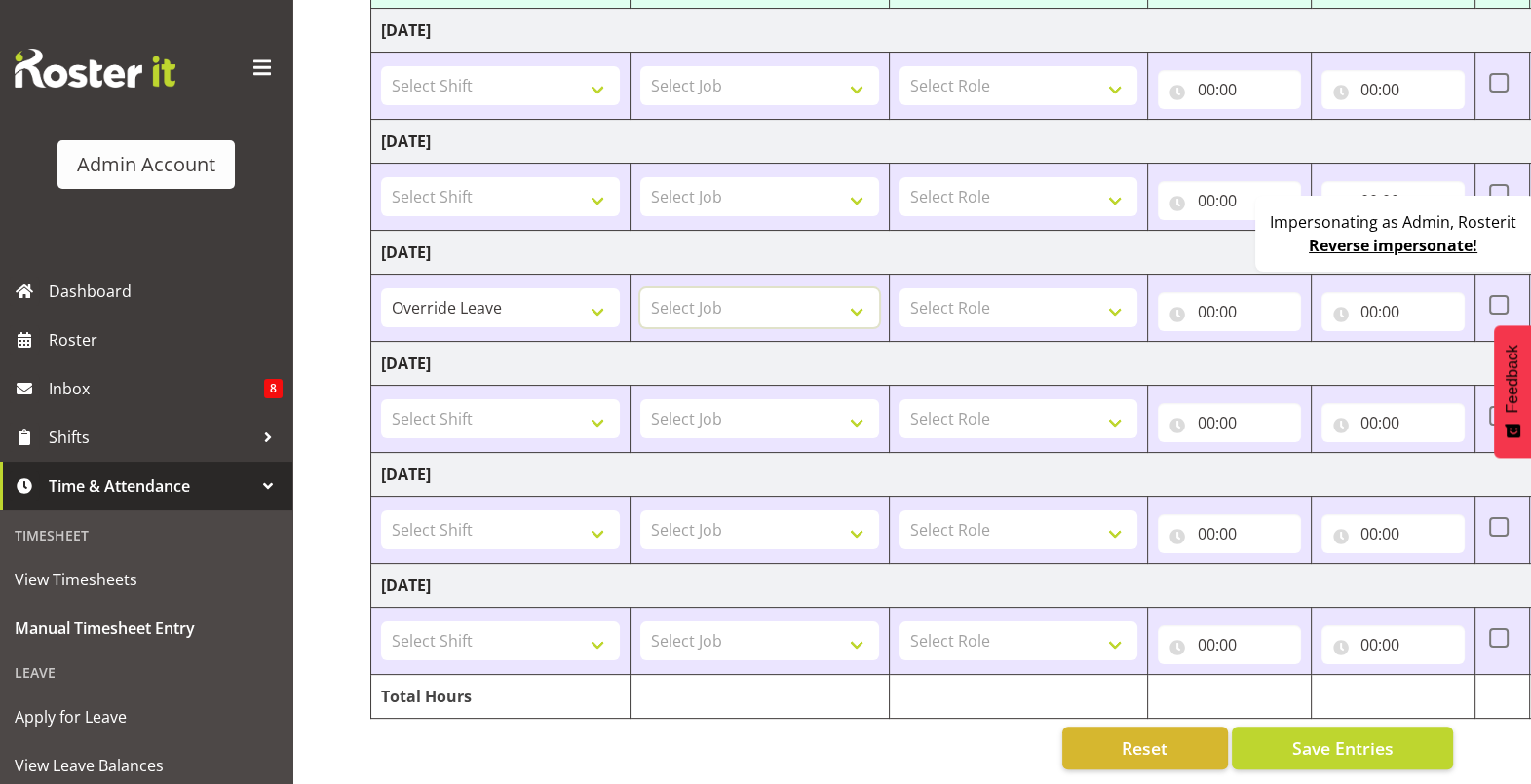
select select "3888"
click at [641, 288] on select "Select Job Construction Site 1" at bounding box center [760, 307] width 239 height 39
click at [978, 288] on select "Select Role Manager Cook Waiter" at bounding box center [1018, 307] width 239 height 39
select select "791"
click at [899, 288] on select "Select Role Manager Cook Waiter" at bounding box center [1018, 307] width 239 height 39
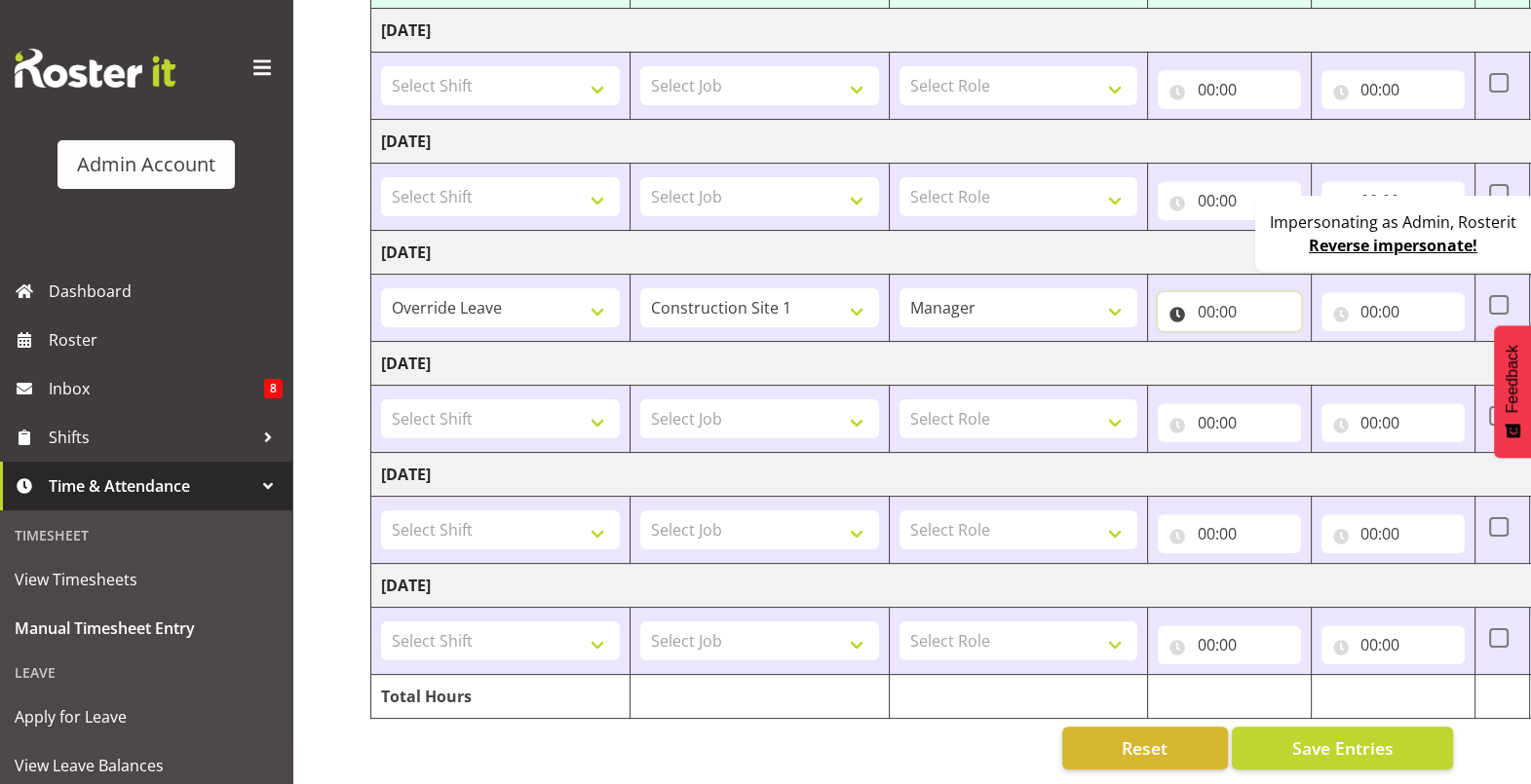
click at [1215, 292] on input "00:00" at bounding box center [1229, 311] width 144 height 39
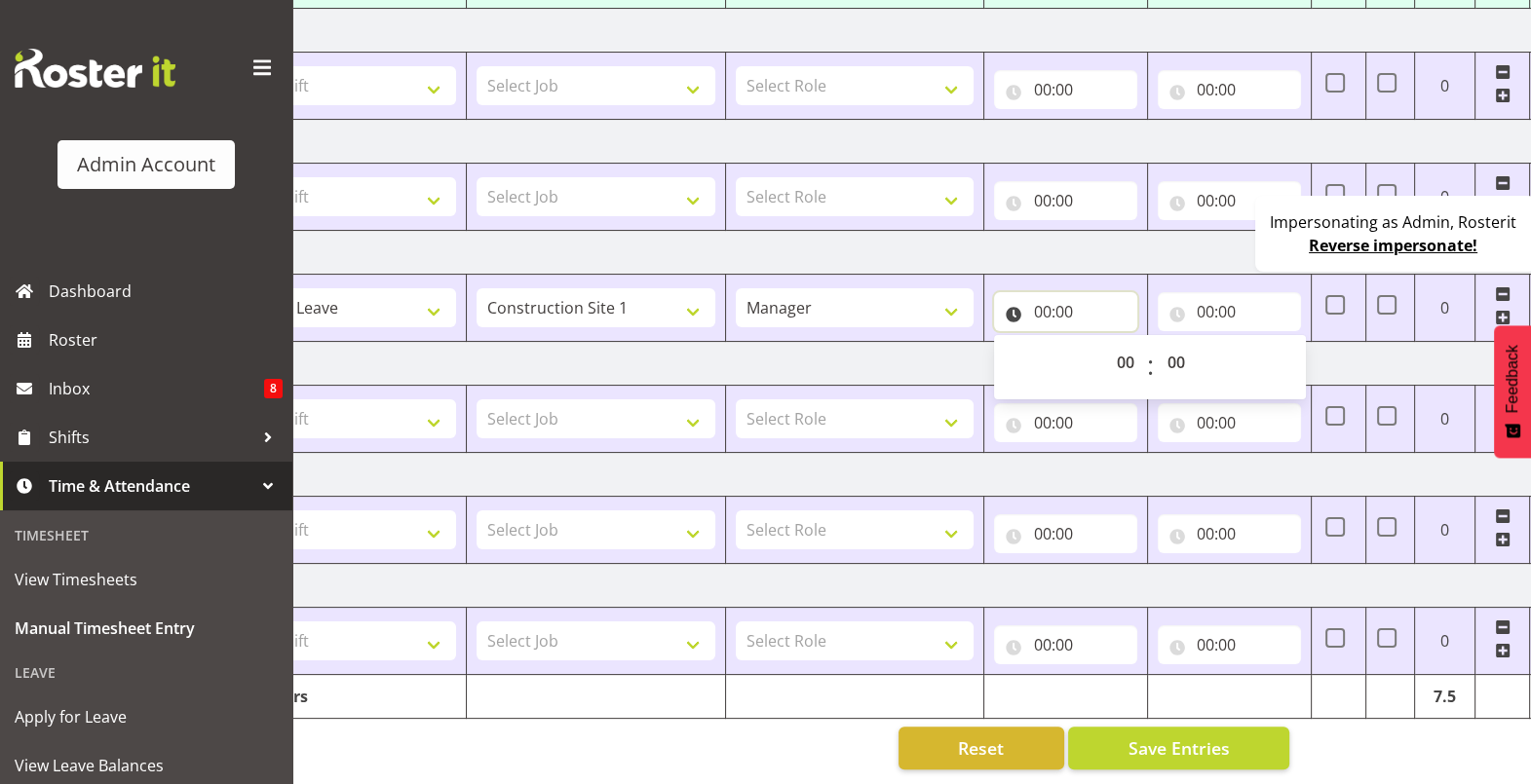
scroll to position [0, 175]
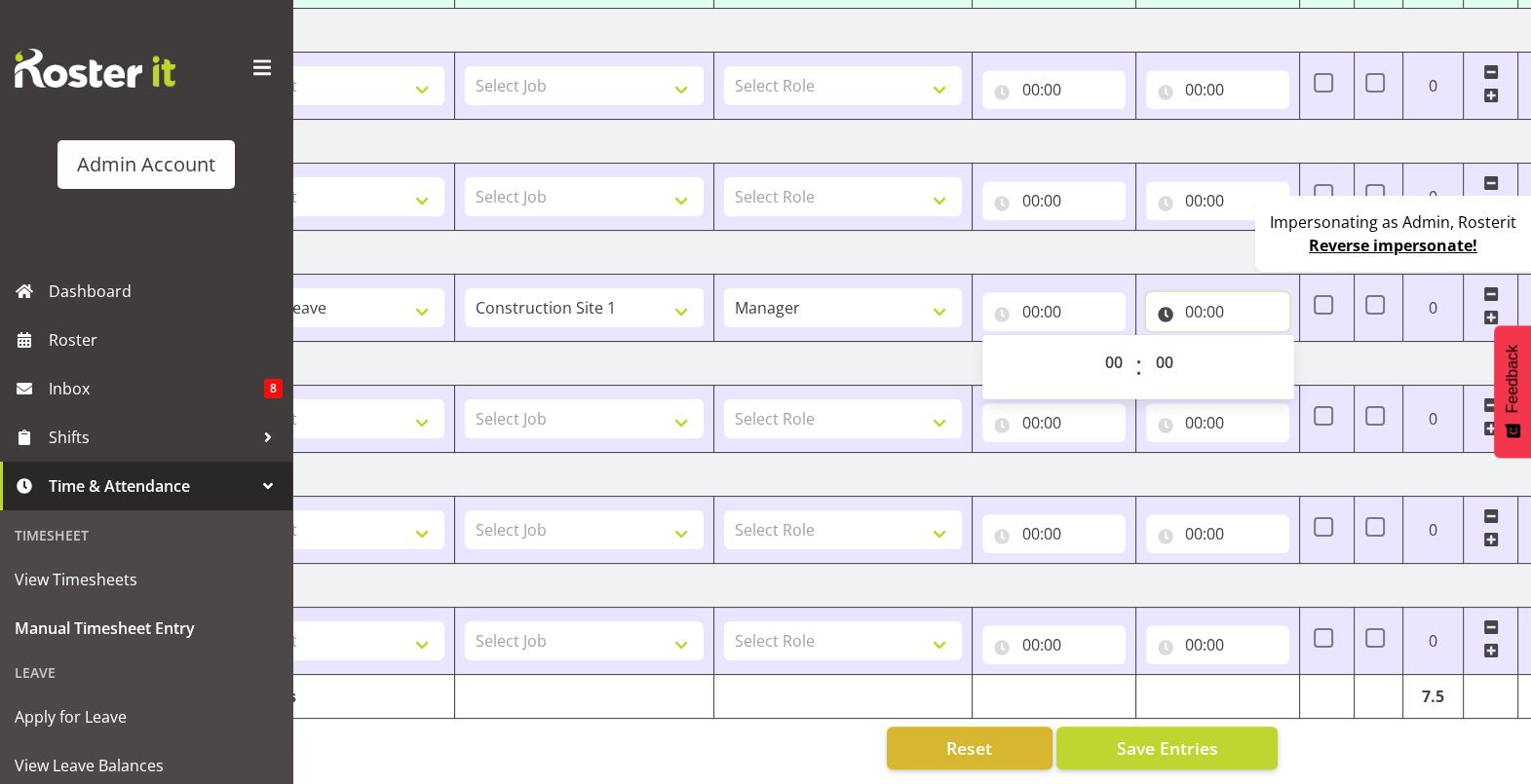
click at [1197, 300] on input "00:00" at bounding box center [1218, 311] width 144 height 39
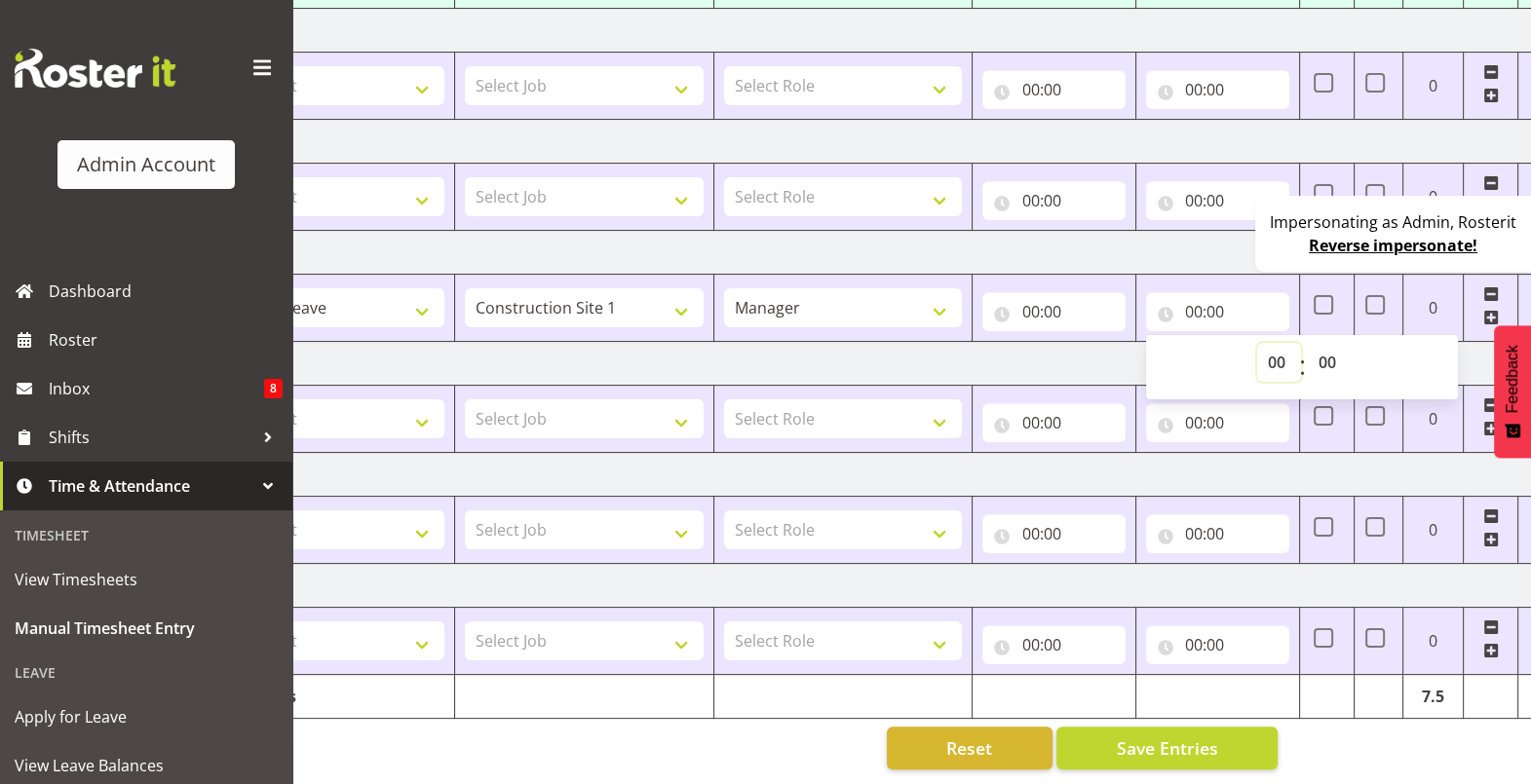
click at [1277, 343] on select "00 01 02 03 04 05 06 07 08 09 10 11 12 13 14 15 16 17 18 19 20 21 22 23" at bounding box center [1279, 361] width 44 height 39
select select "10"
click at [1258, 343] on select "00 01 02 03 04 05 06 07 08 09 10 11 12 13 14 15 16 17 18 19 20 21 22 23" at bounding box center [1279, 361] width 44 height 39
type input "10:00"
click at [1216, 241] on td "Wednesday 20th August 2025" at bounding box center [877, 252] width 1364 height 44
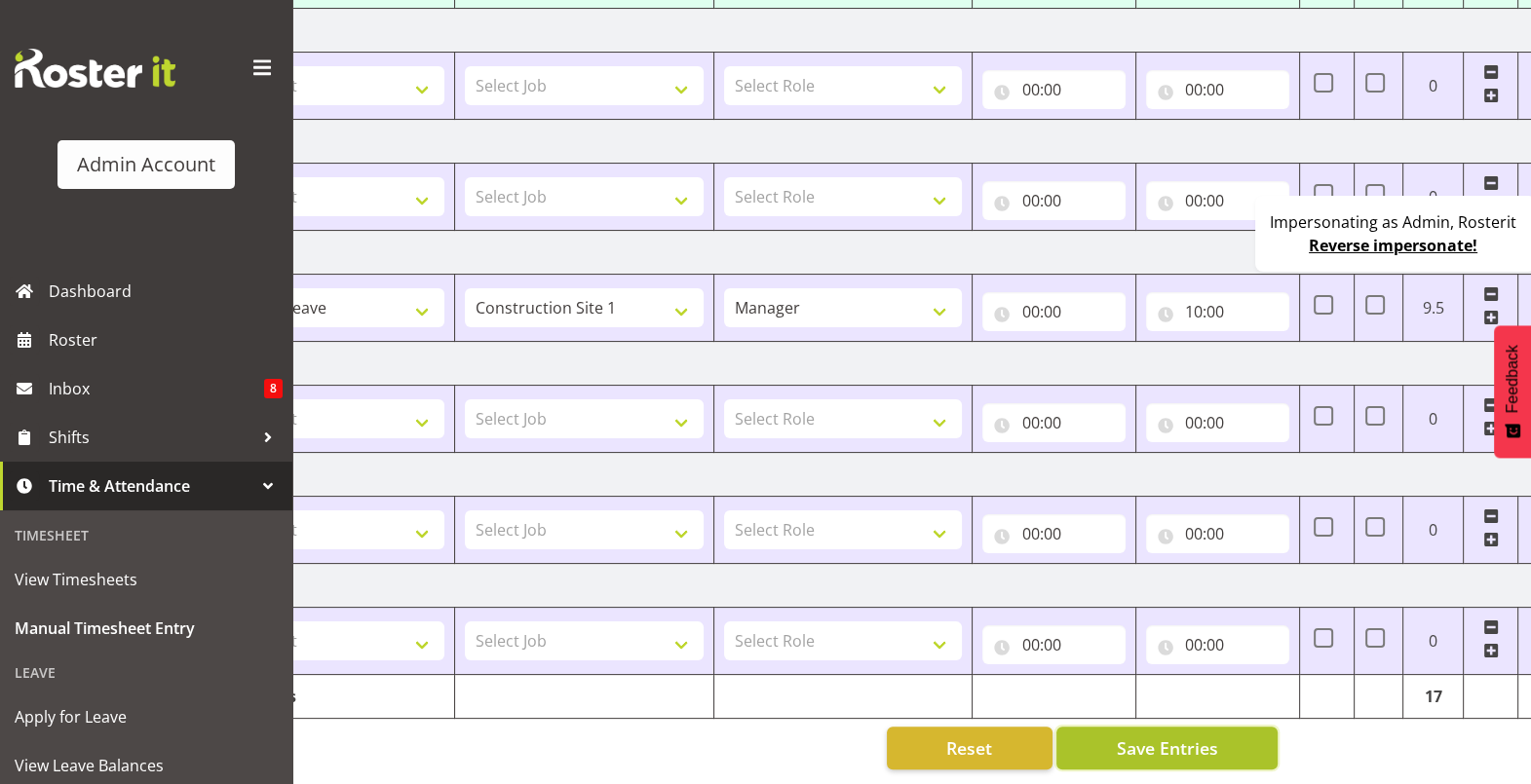
click at [1199, 735] on span "Save Entries" at bounding box center [1167, 748] width 101 height 26
select select "67026"
type input "09:00"
type input "17:00"
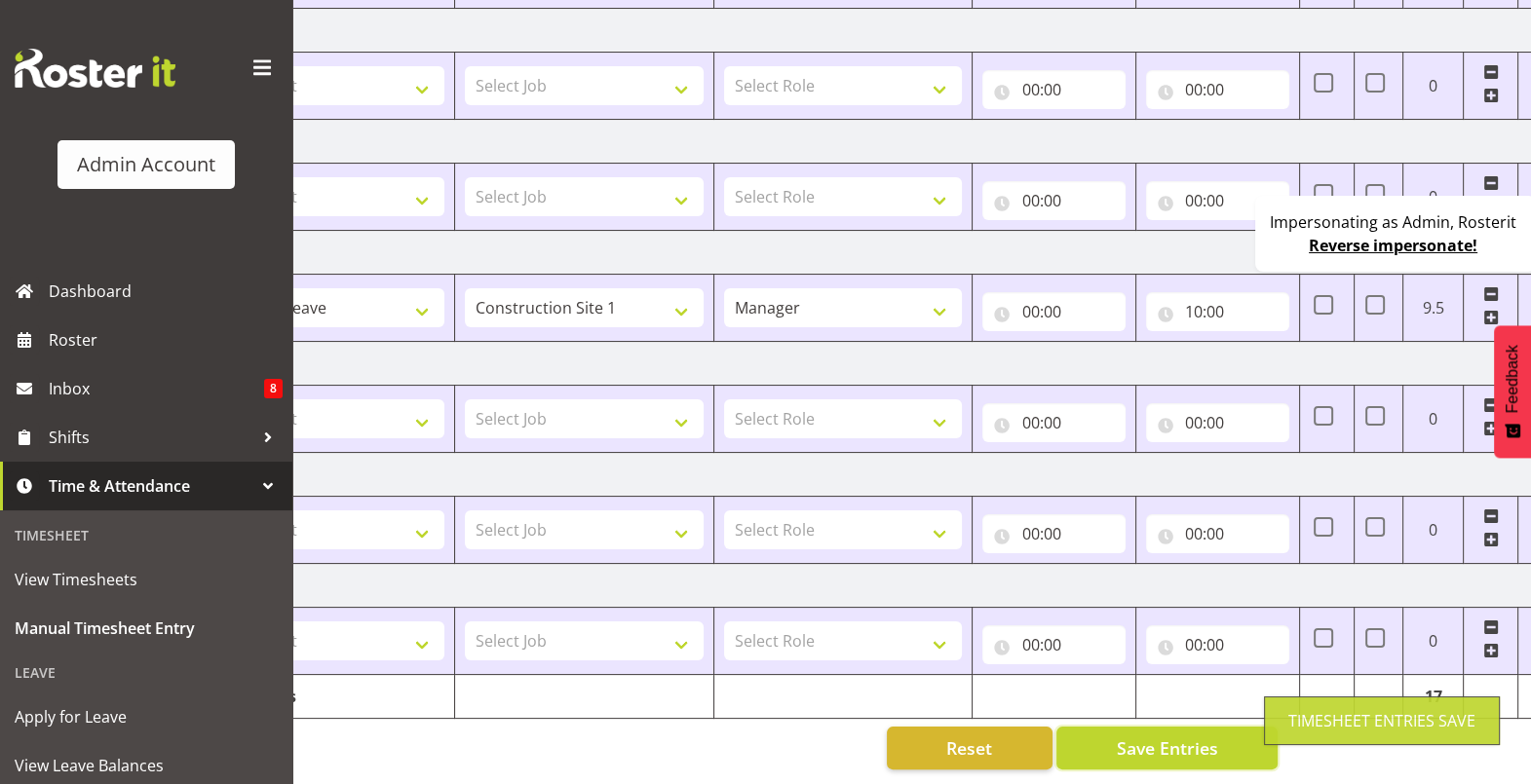
scroll to position [426, 0]
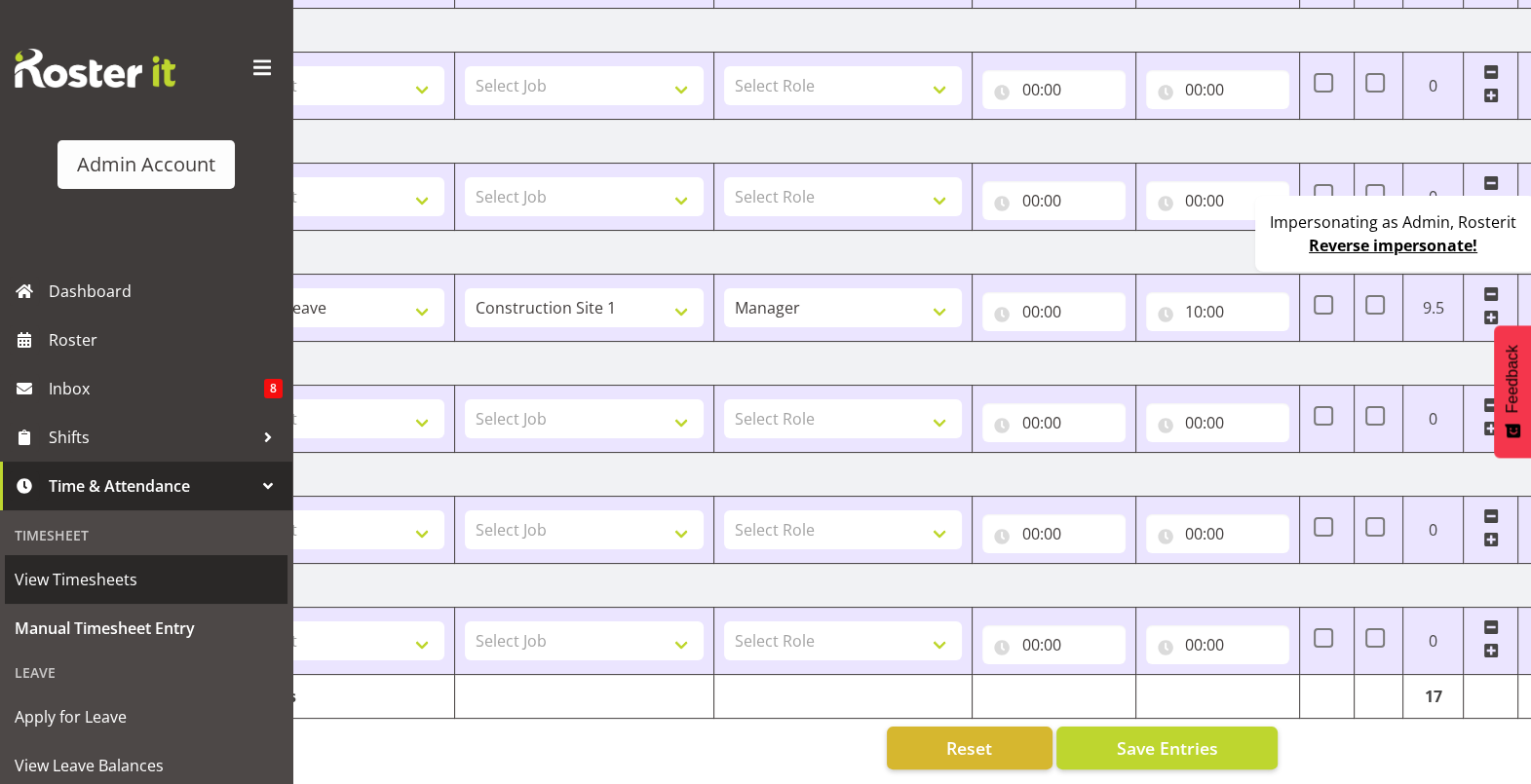
click at [127, 570] on span "View Timesheets" at bounding box center [147, 580] width 263 height 30
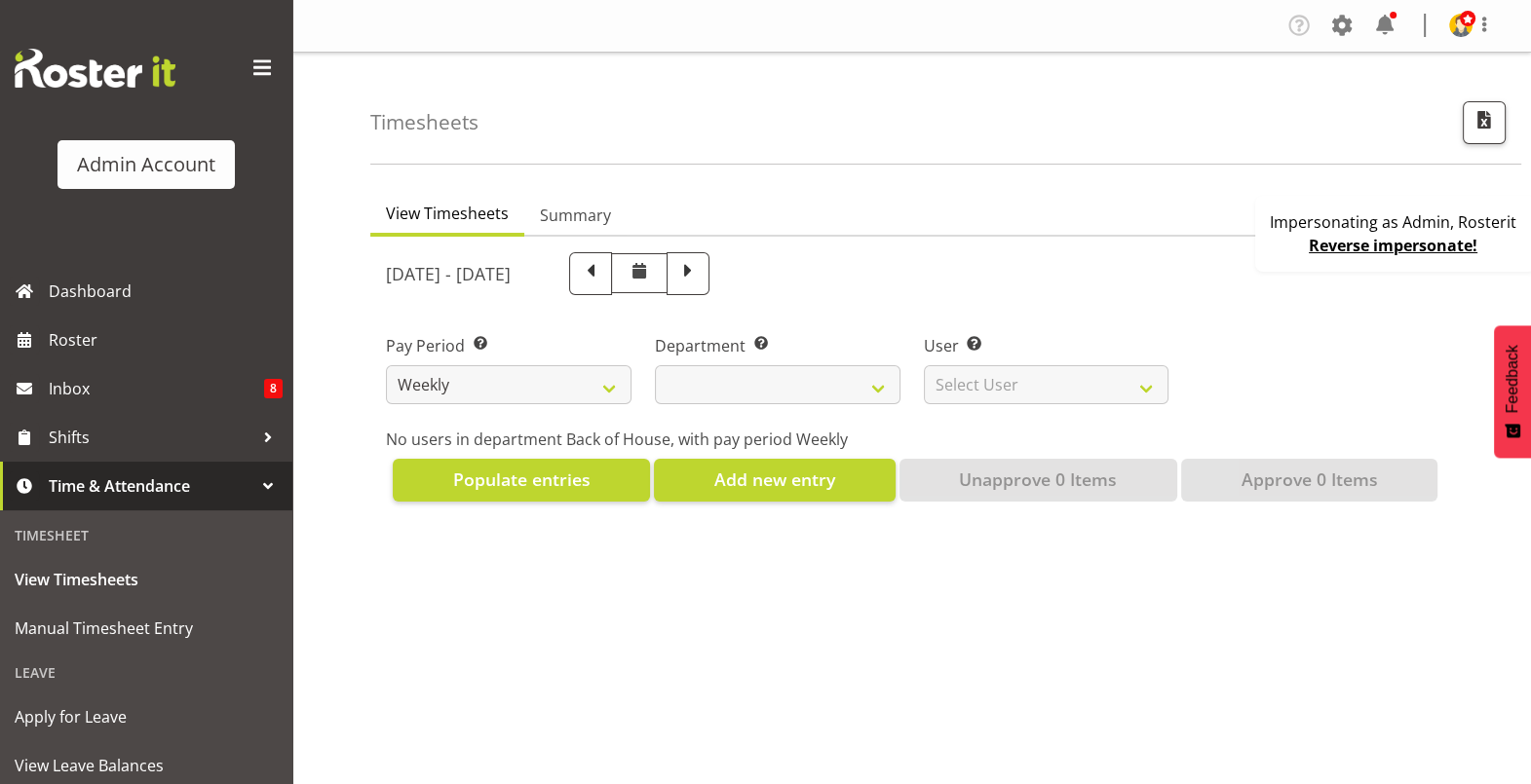
select select
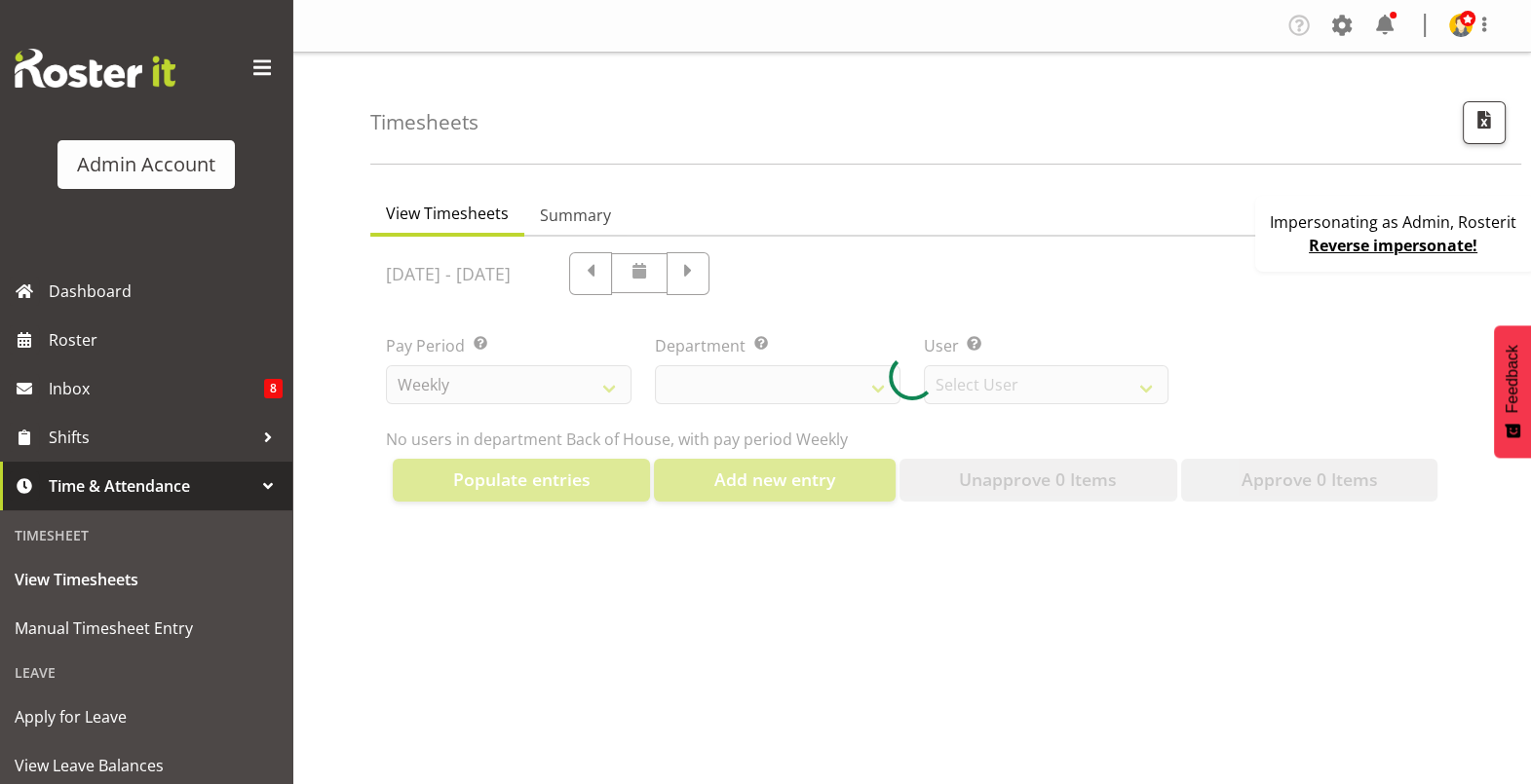
select select "2042"
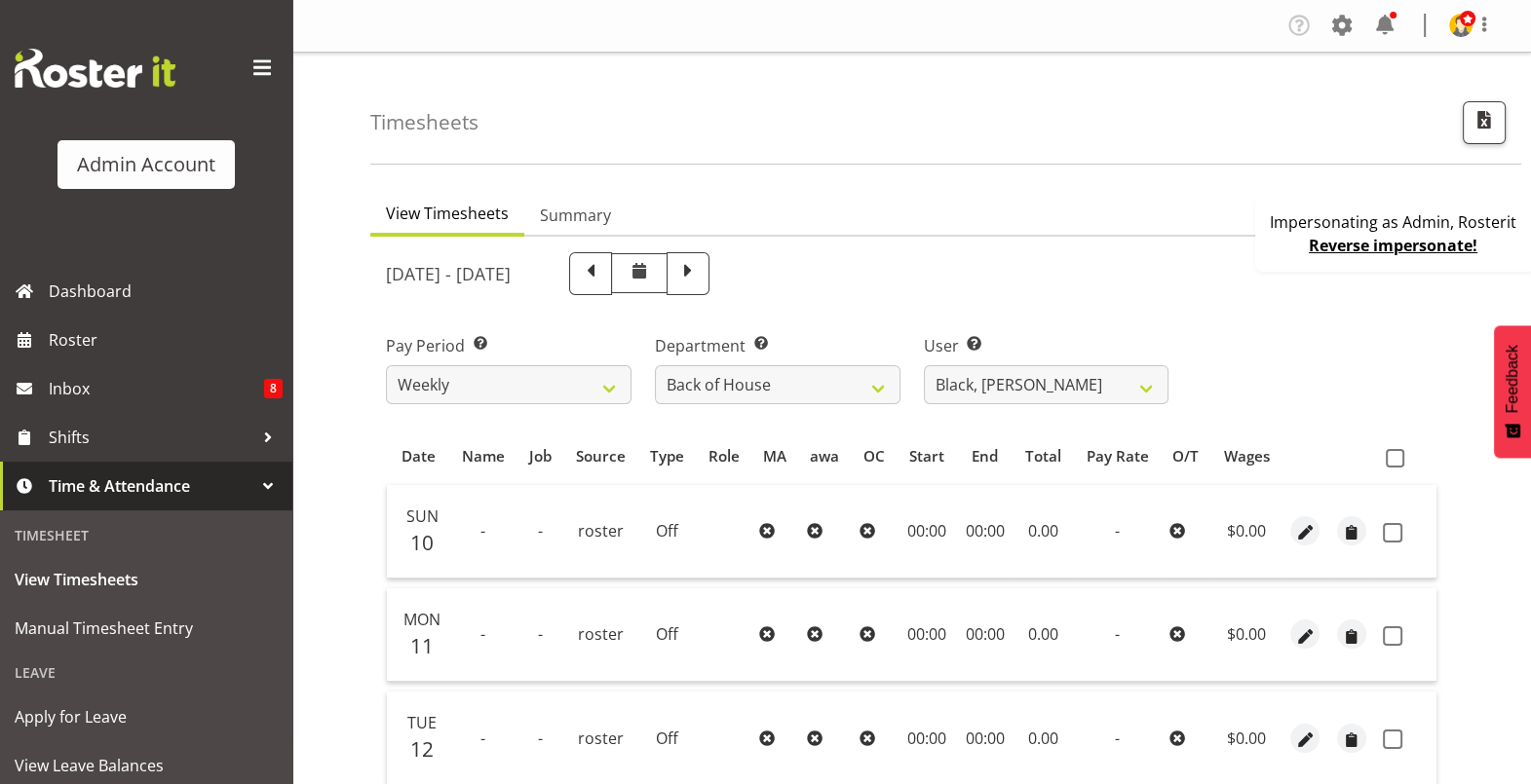
click at [701, 269] on span at bounding box center [688, 272] width 26 height 26
select select
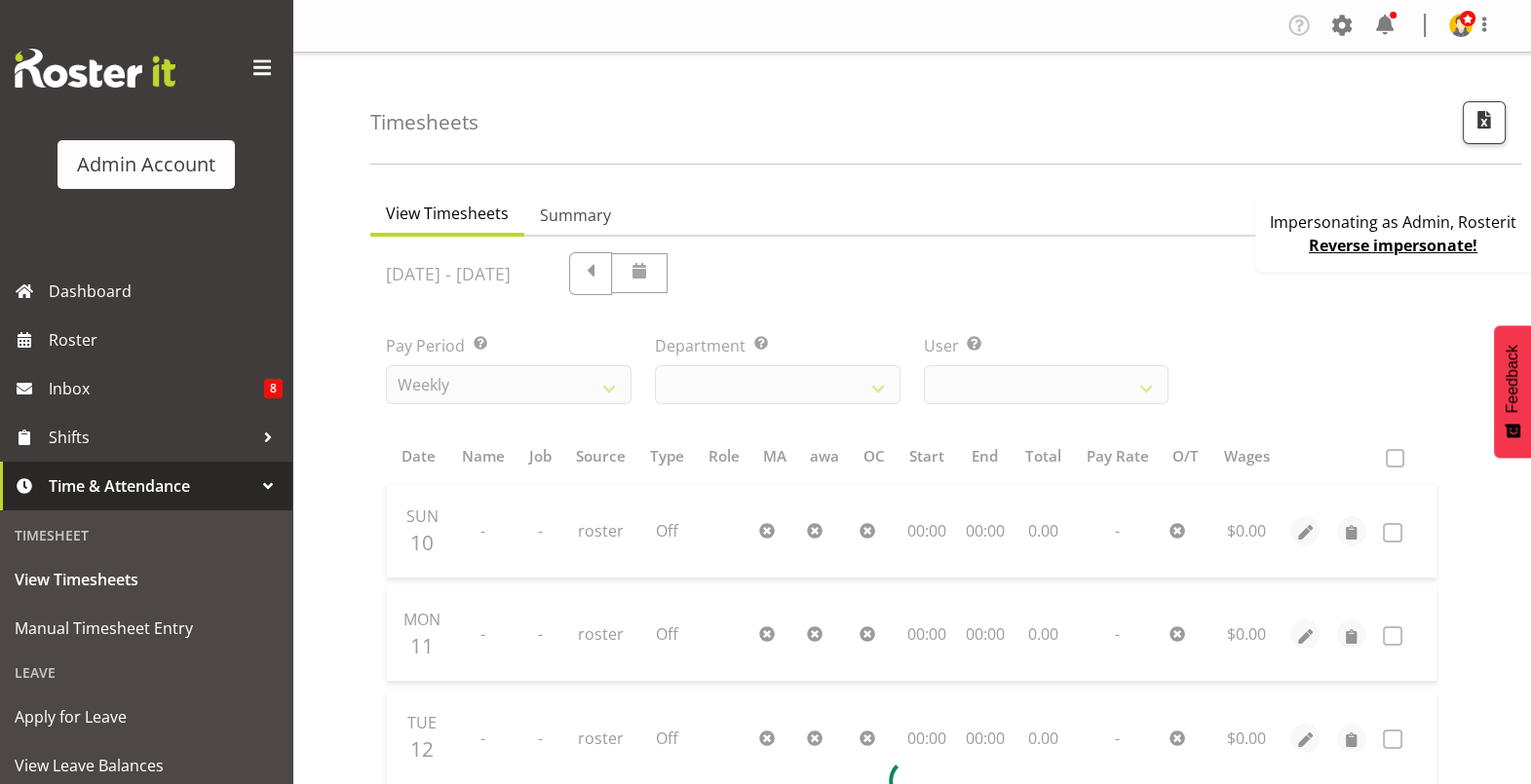
click at [1025, 390] on div at bounding box center [912, 781] width 1083 height 1089
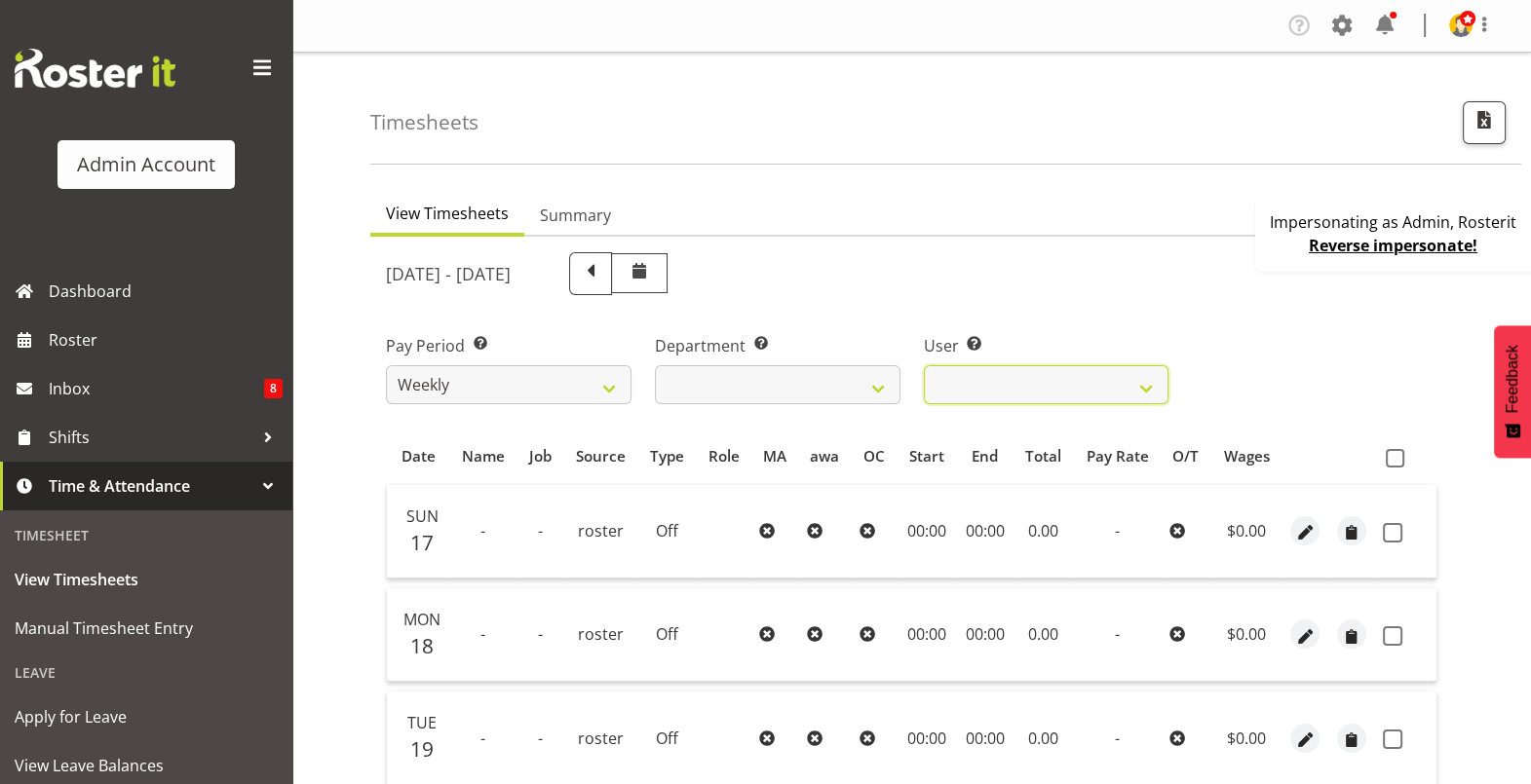
click at [1025, 390] on select "Black, [PERSON_NAME] ❌ Bloggs, [PERSON_NAME] ❌ [PERSON_NAME], Rosterit ❌ [PERSO…" at bounding box center [1047, 384] width 246 height 39
select select "1"
click at [924, 365] on select "Black, [PERSON_NAME] ❌ Bloggs, [PERSON_NAME] ❌ [PERSON_NAME], Rosterit ❌ [PERSO…" at bounding box center [1047, 384] width 246 height 39
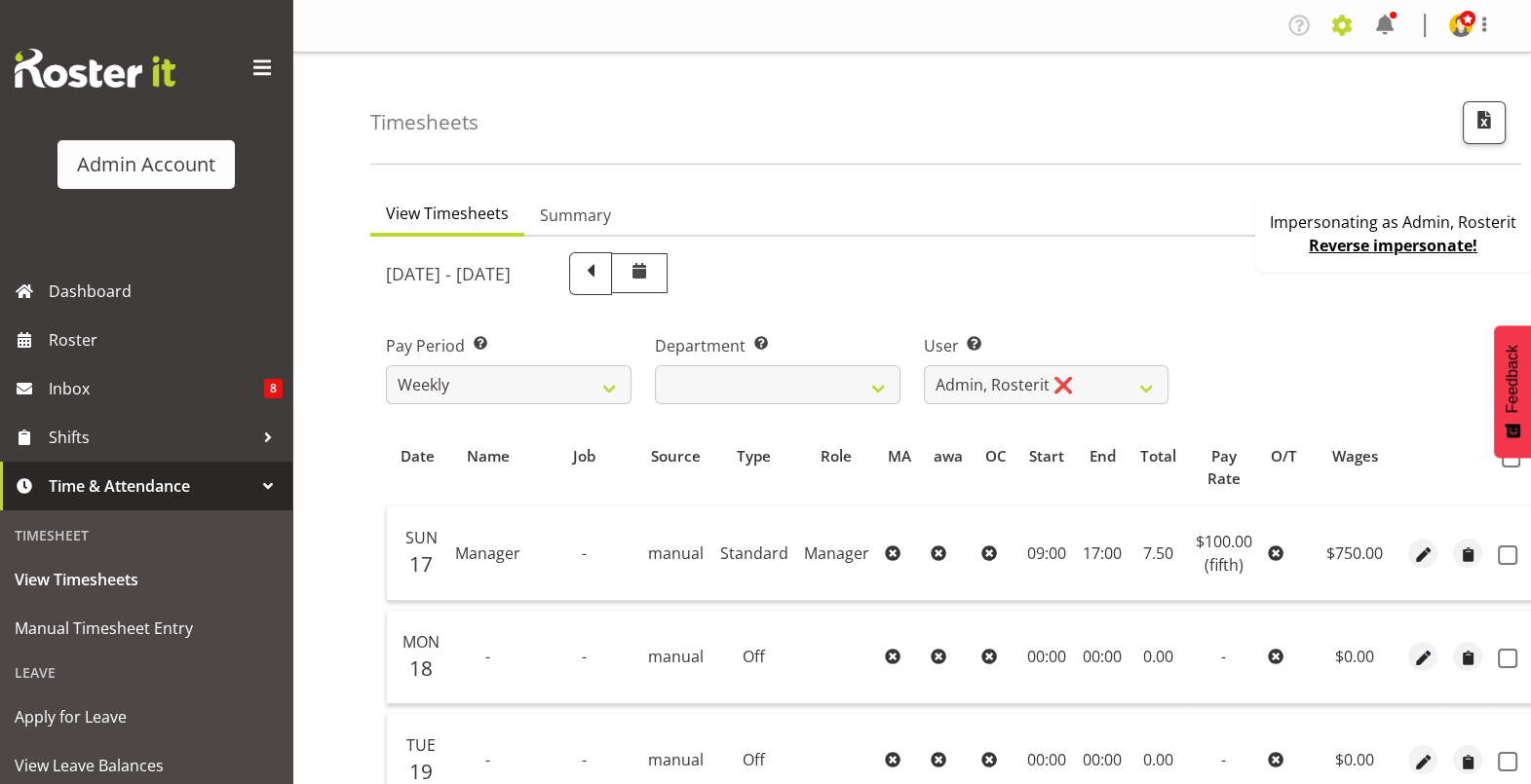
click at [1351, 39] on span at bounding box center [1342, 25] width 31 height 31
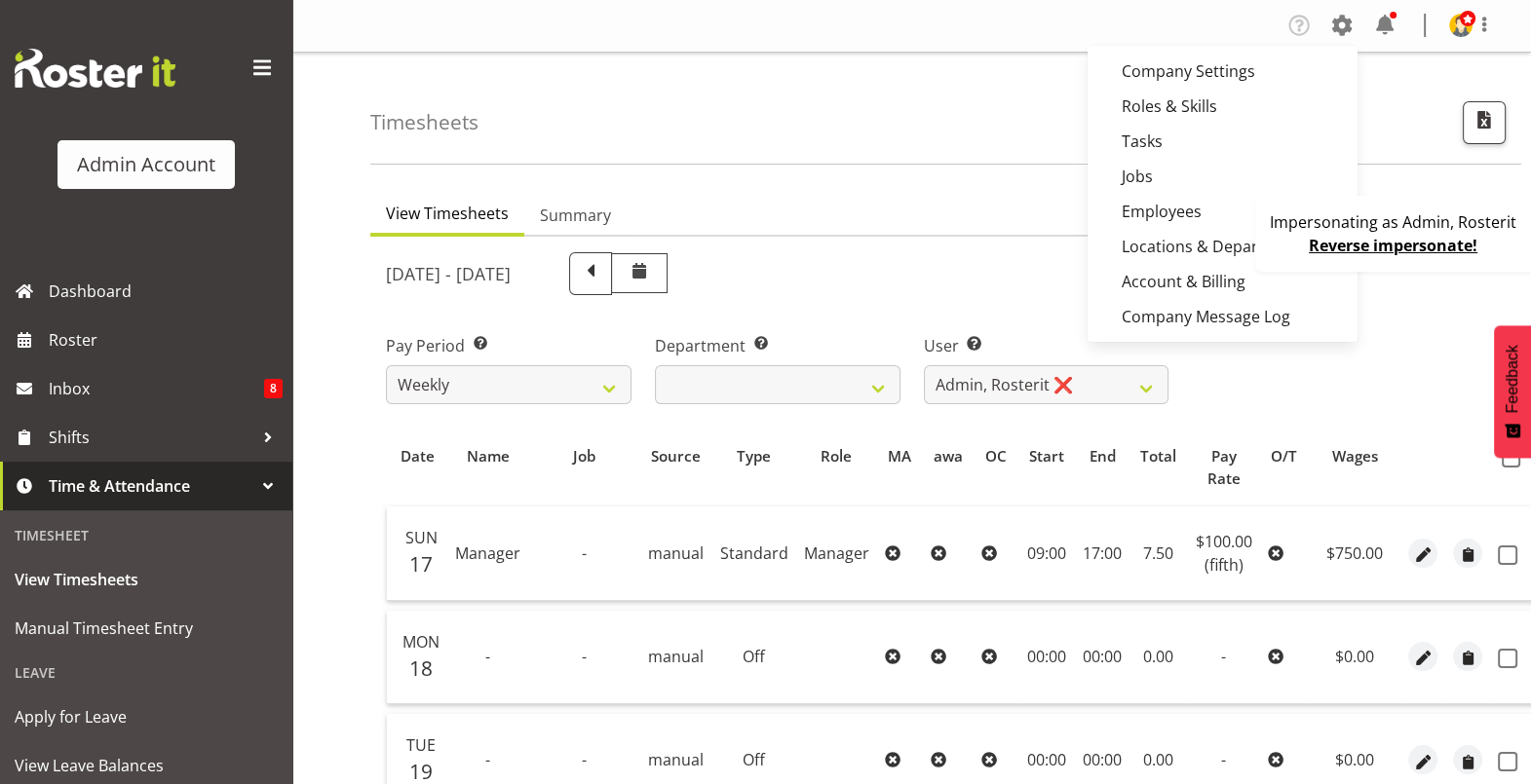
click at [975, 159] on div "Timesheets" at bounding box center [946, 108] width 1151 height 112
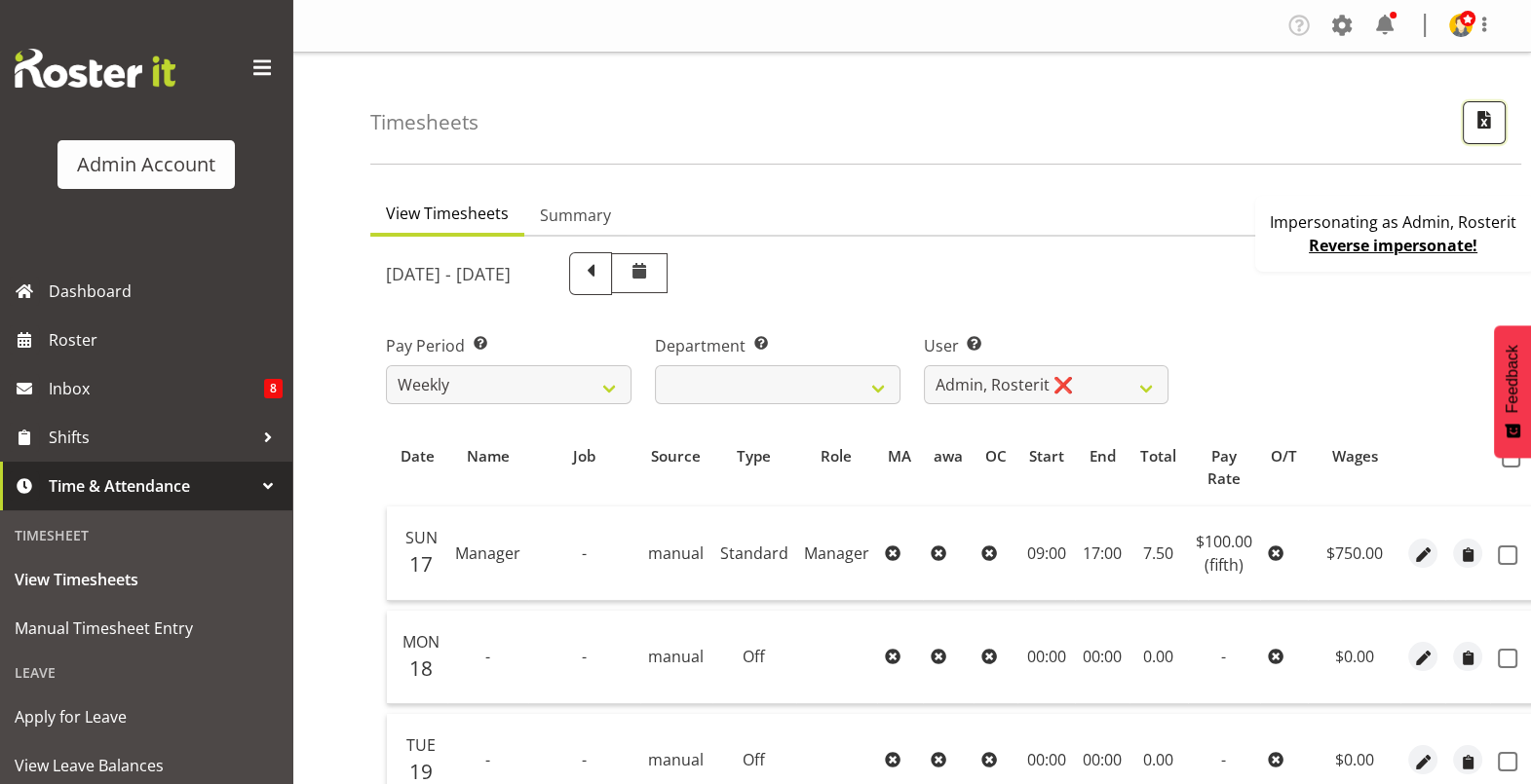
click at [1477, 123] on span "button" at bounding box center [1484, 120] width 26 height 26
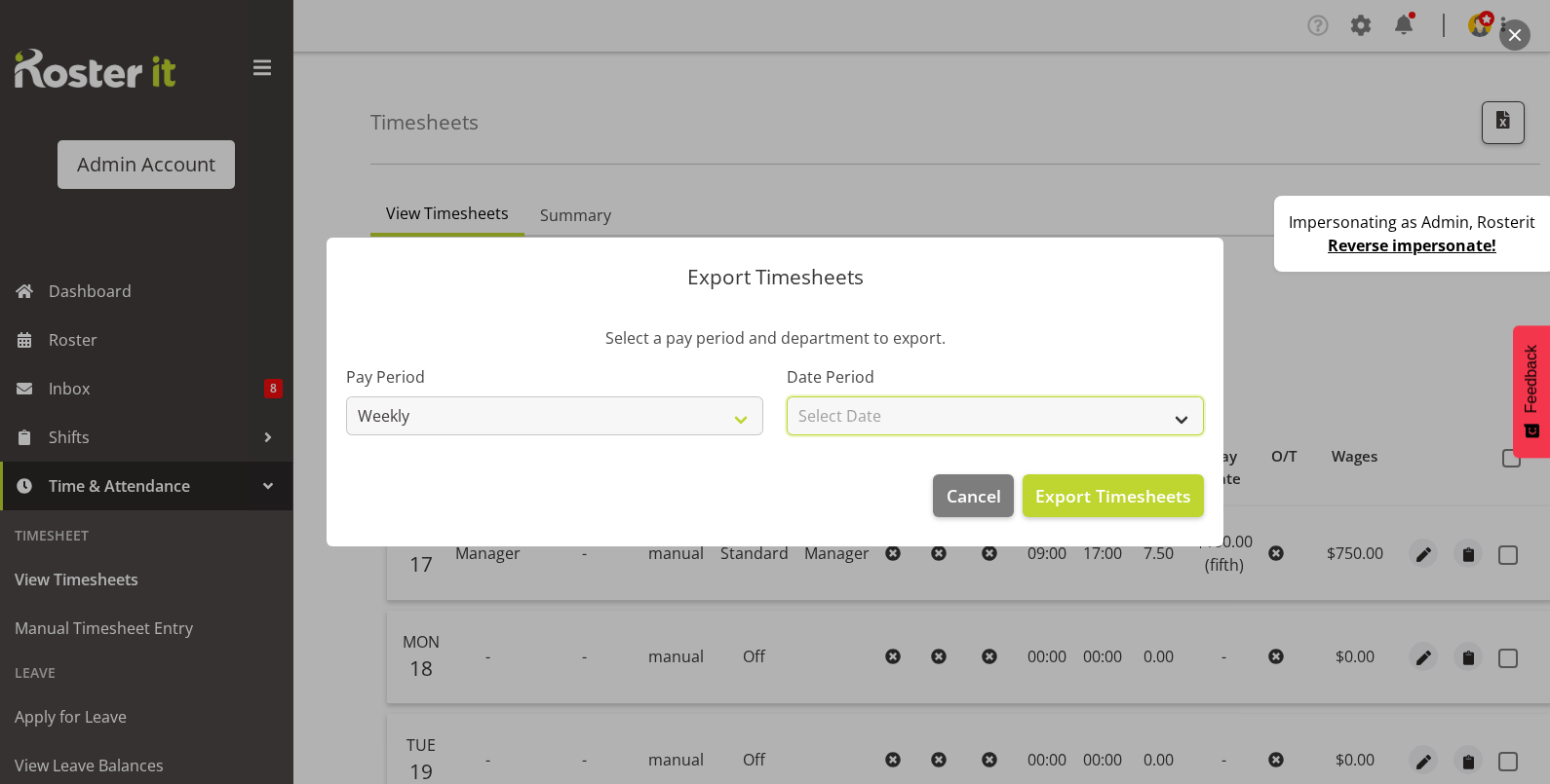
drag, startPoint x: 1046, startPoint y: 414, endPoint x: 1015, endPoint y: 400, distance: 34.0
click at [1046, 414] on select "Select Date Week starting [DATE] Week starting [DATE] Week starting [DATE] Week…" at bounding box center [994, 416] width 417 height 39
select select "[DATE]"
click at [786, 397] on select "Select Date Week starting [DATE] Week starting [DATE] Week starting [DATE] Week…" at bounding box center [994, 416] width 417 height 39
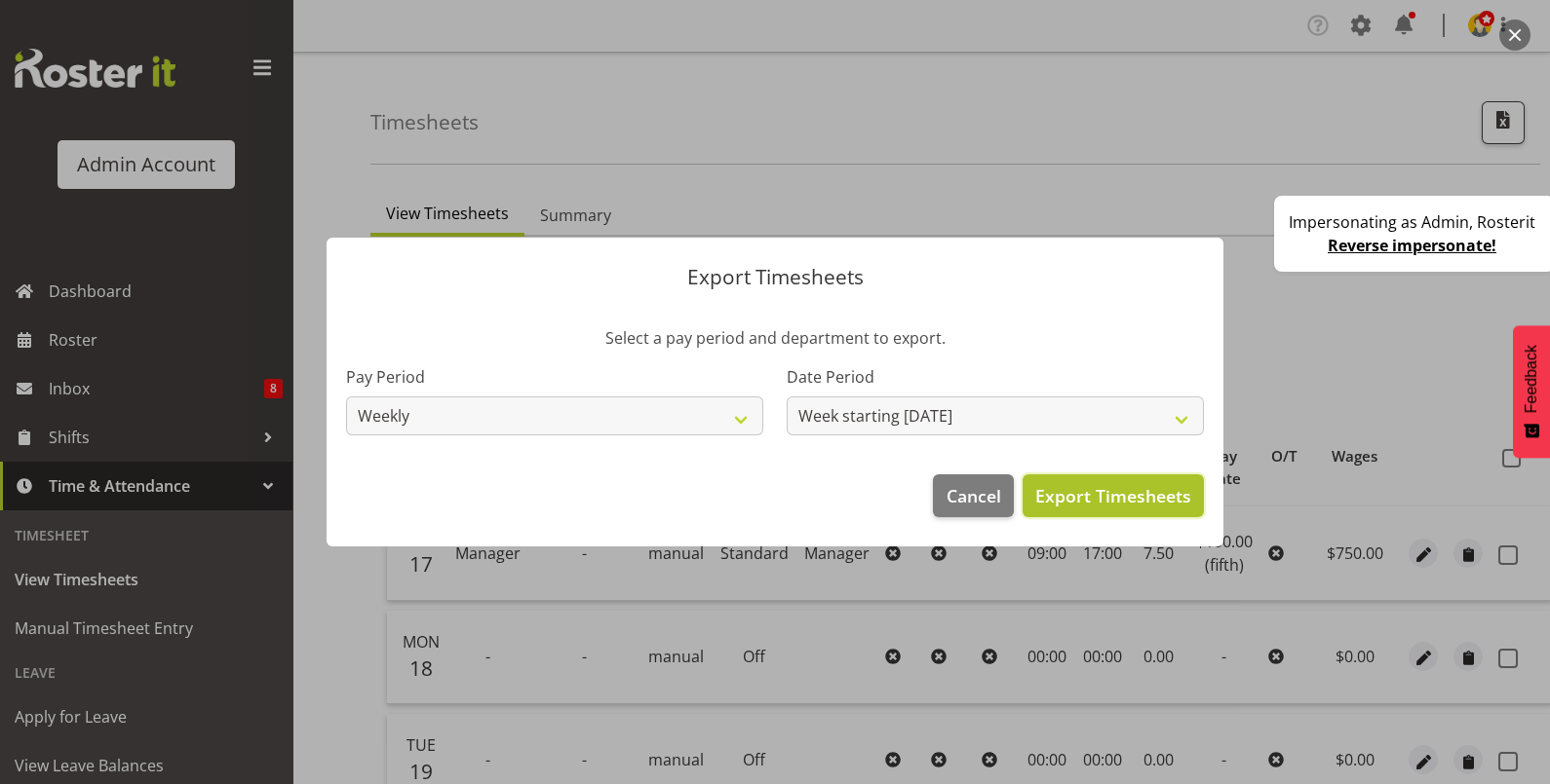
click at [1118, 488] on span "Export Timesheets" at bounding box center [1112, 496] width 155 height 26
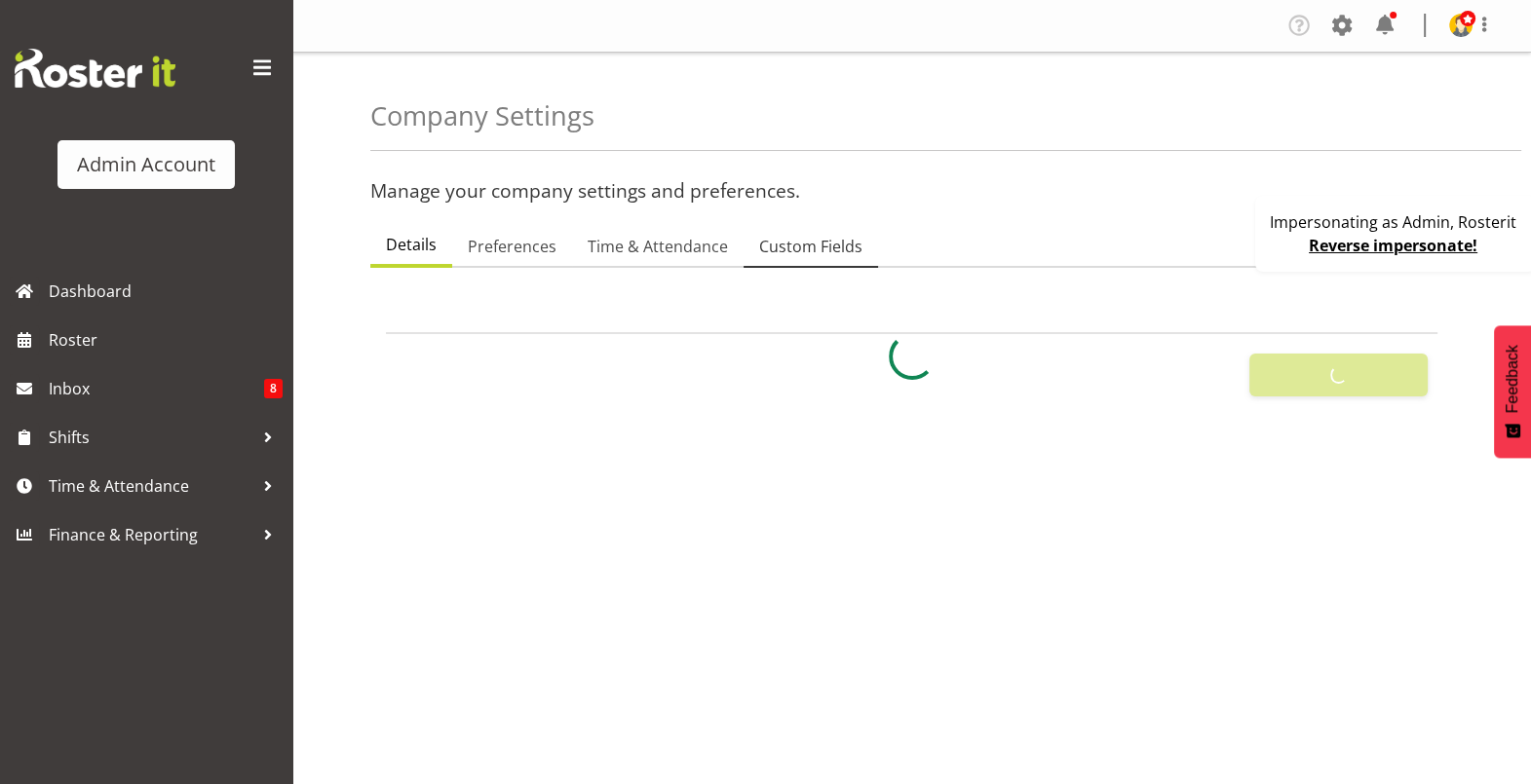
select select
type input "OTH"
type input "8"
type input "MEAL"
type input "10"
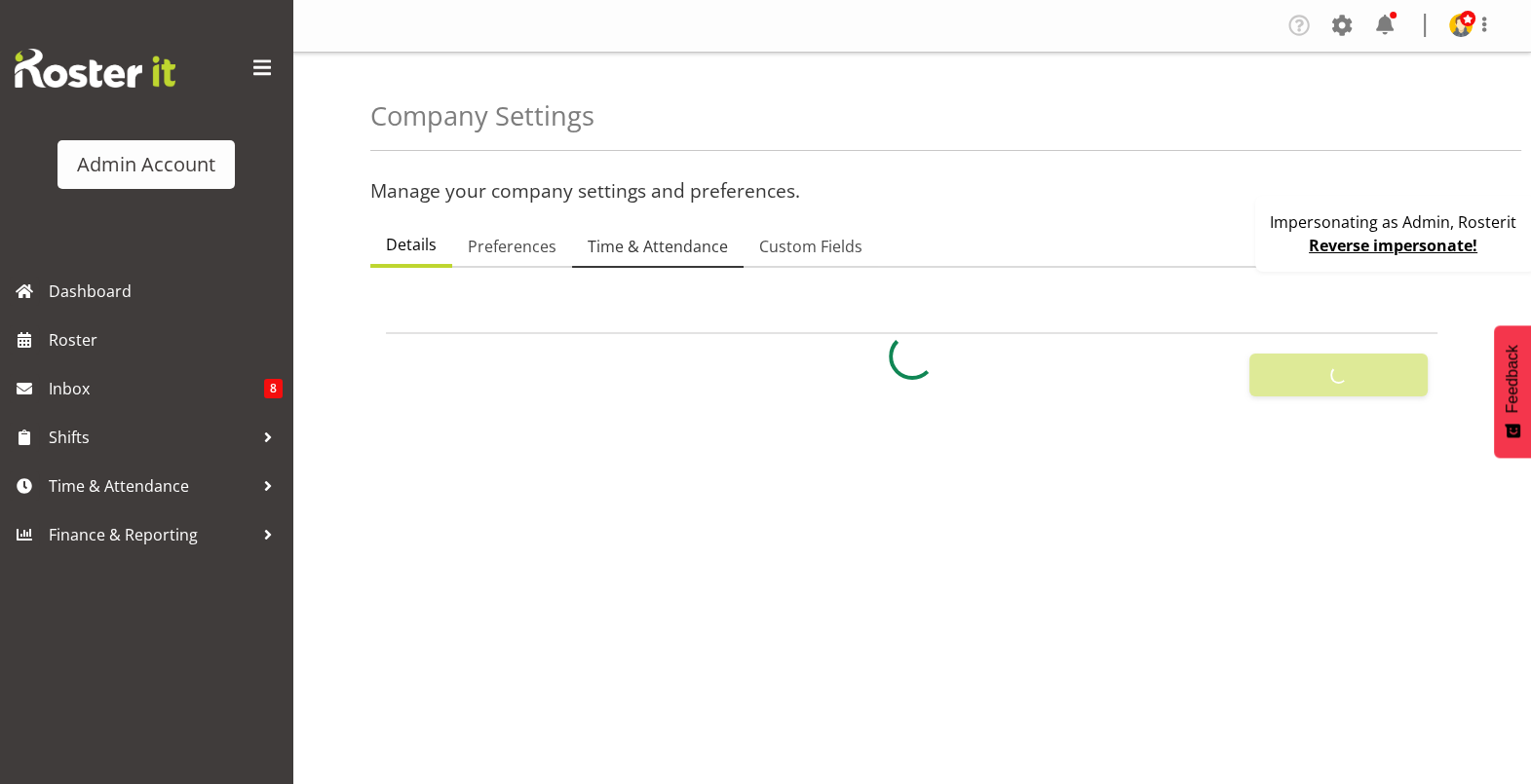
type input "2200"
type input "25"
checkbox input "true"
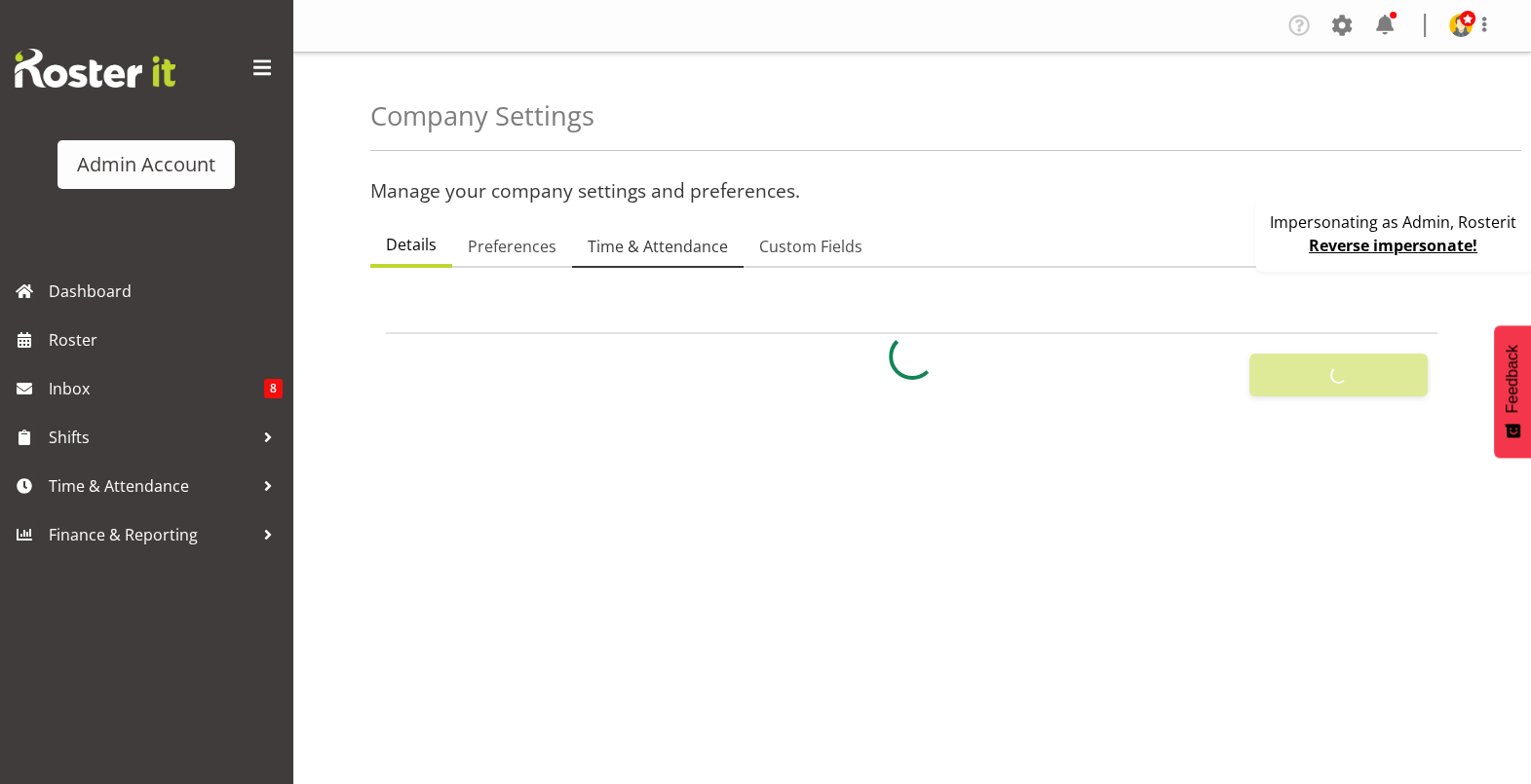
checkbox input "true"
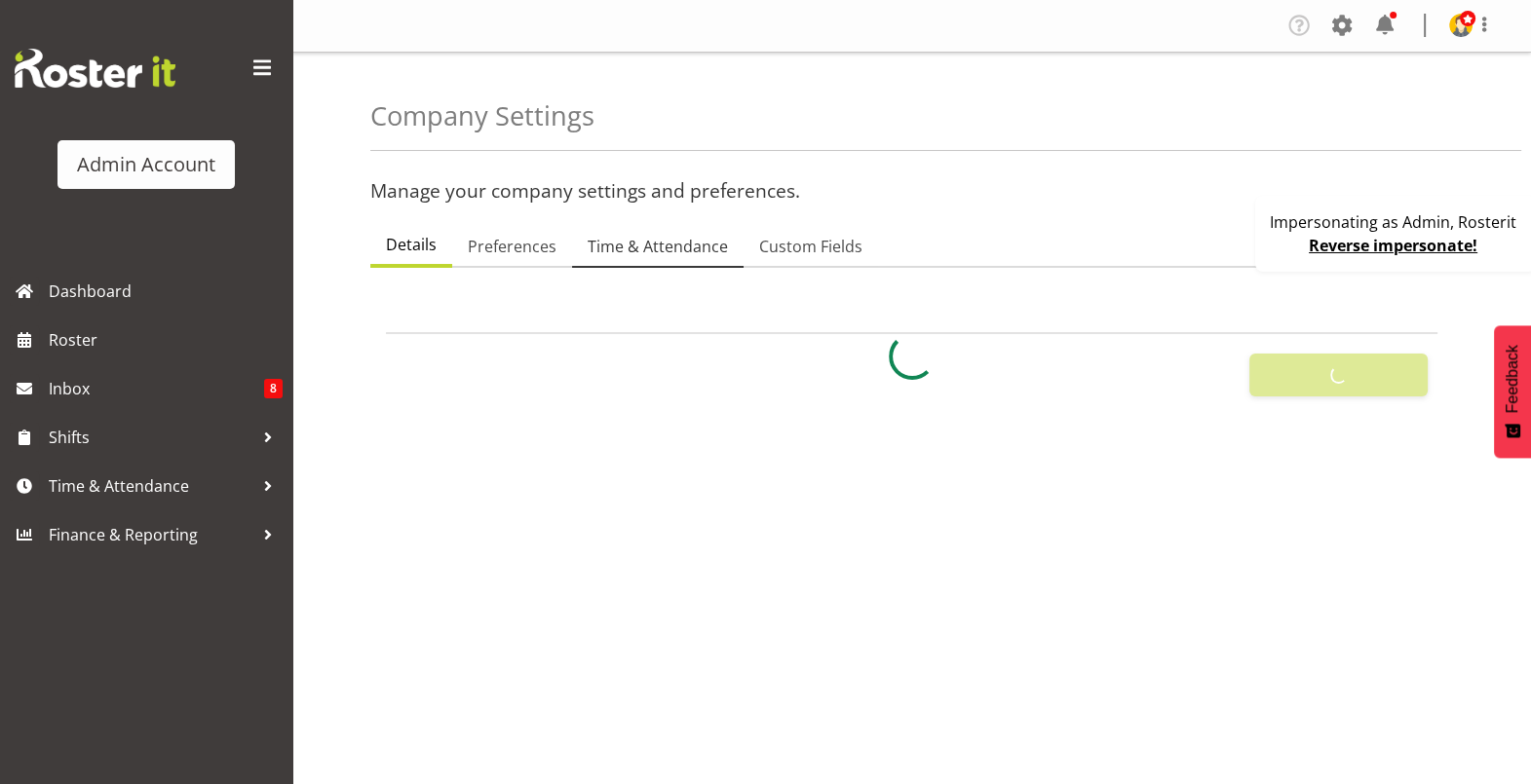
checkbox input "true"
type input "15"
select select "0"
checkbox input "true"
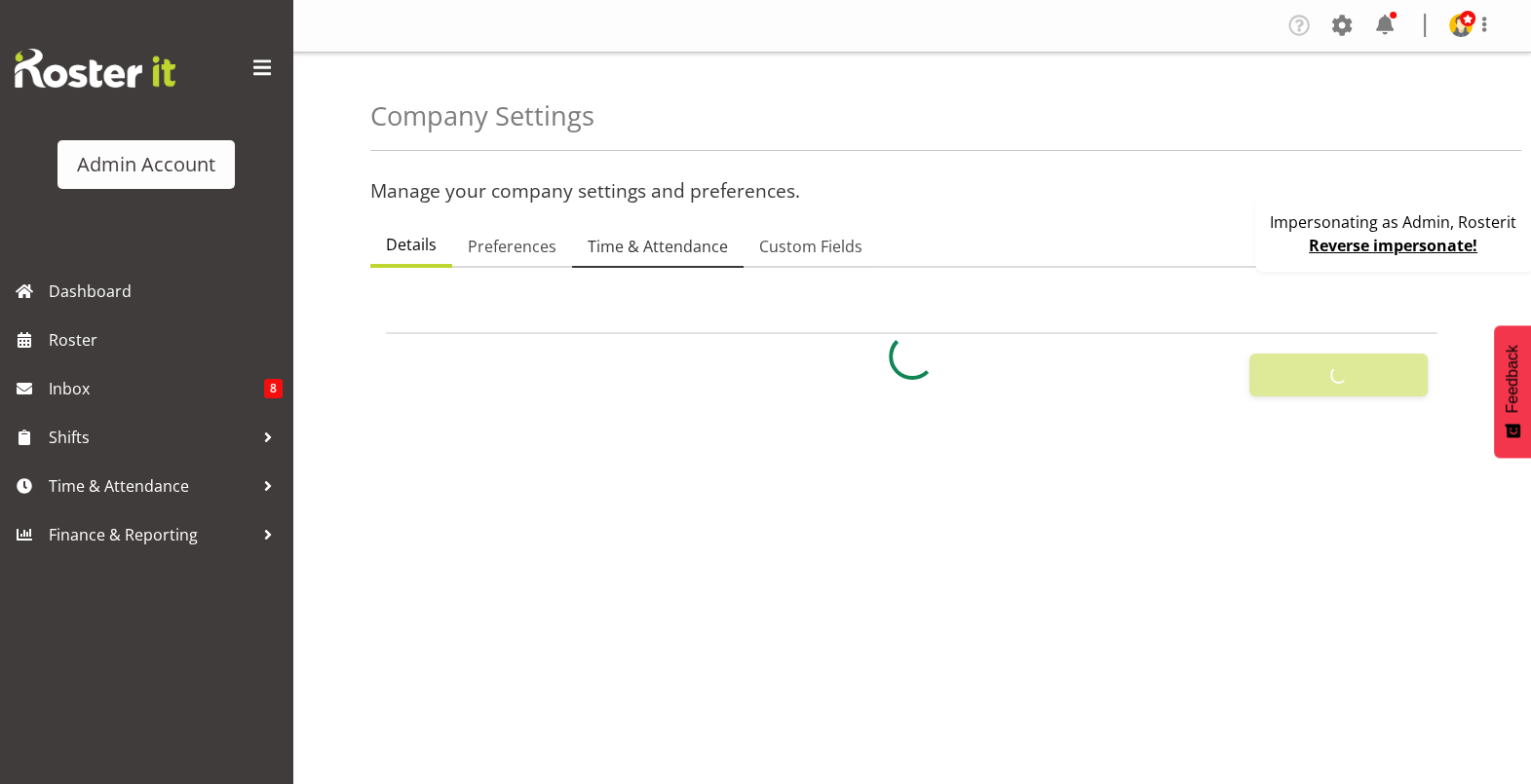
checkbox input "true"
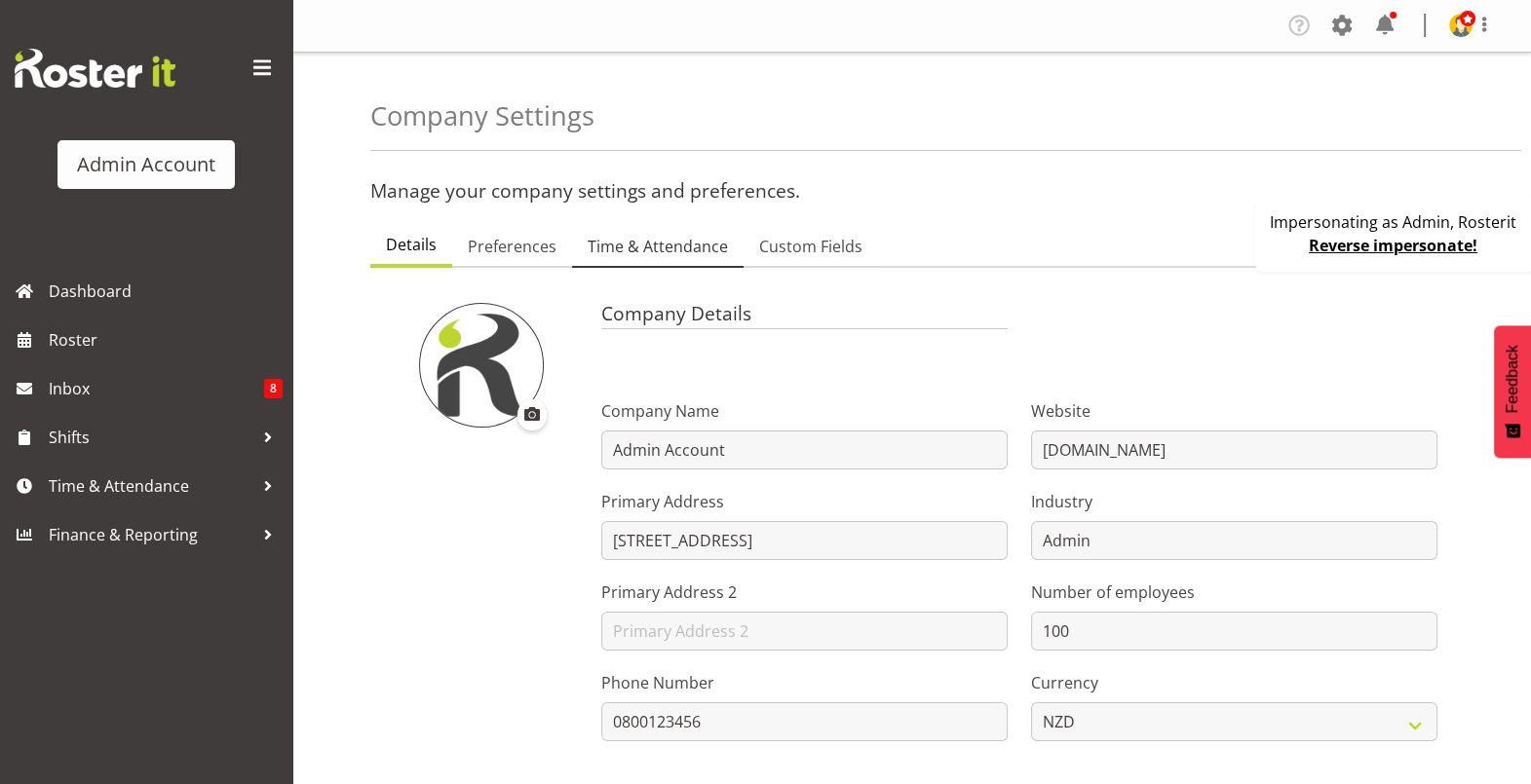
click at [667, 244] on span "Time & Attendance" at bounding box center [659, 246] width 141 height 24
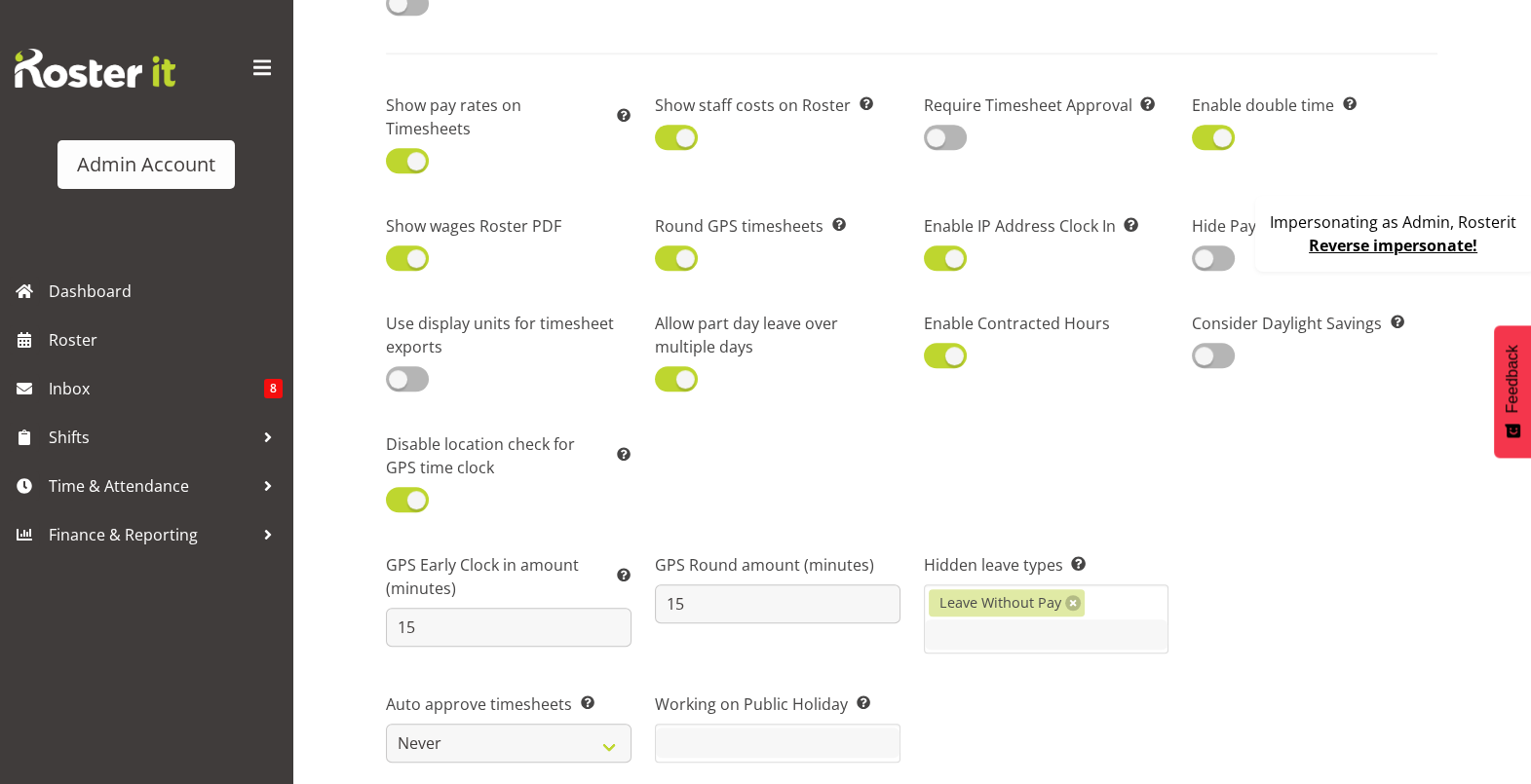
scroll to position [1582, 0]
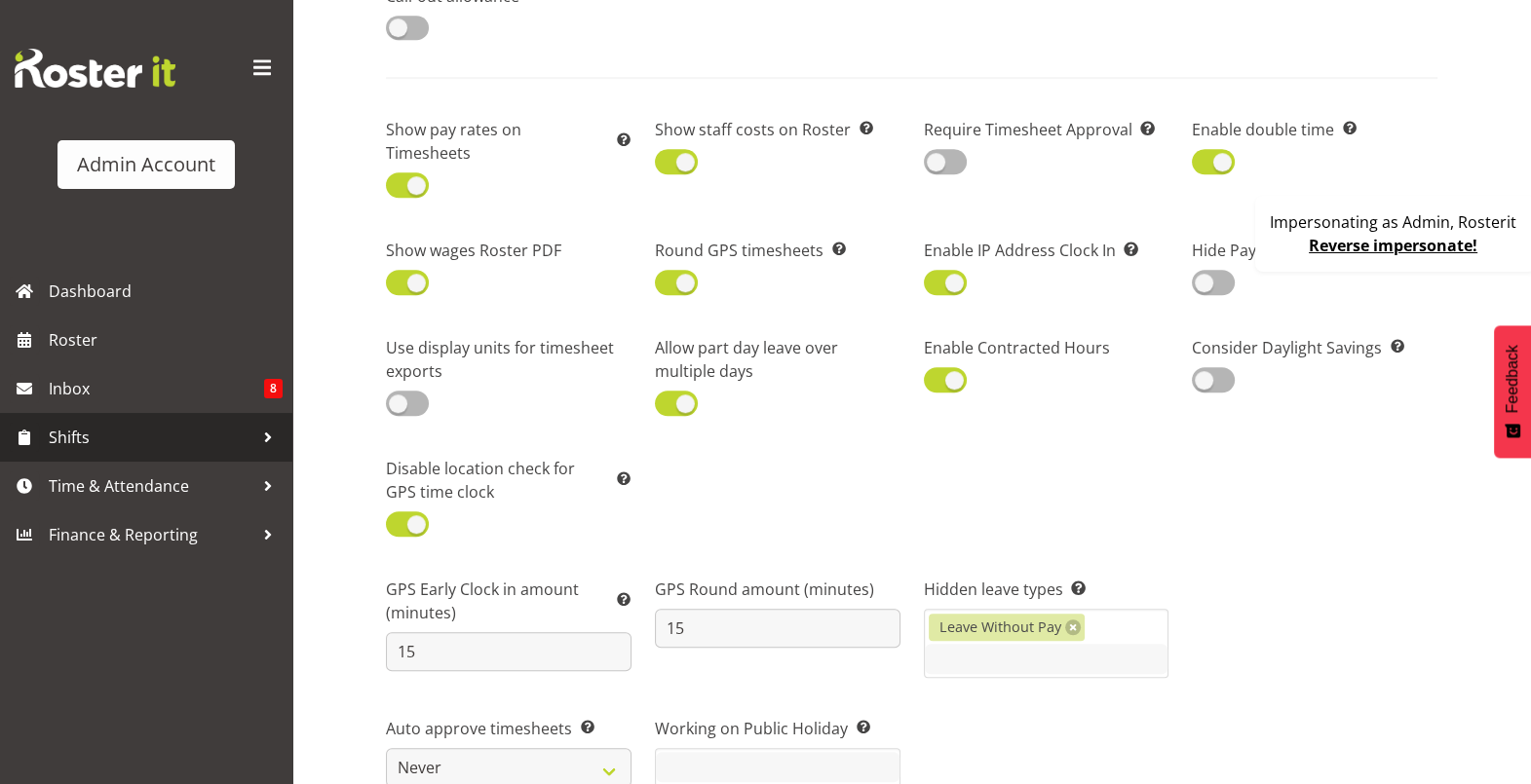
click at [99, 428] on span "Shifts" at bounding box center [151, 438] width 205 height 30
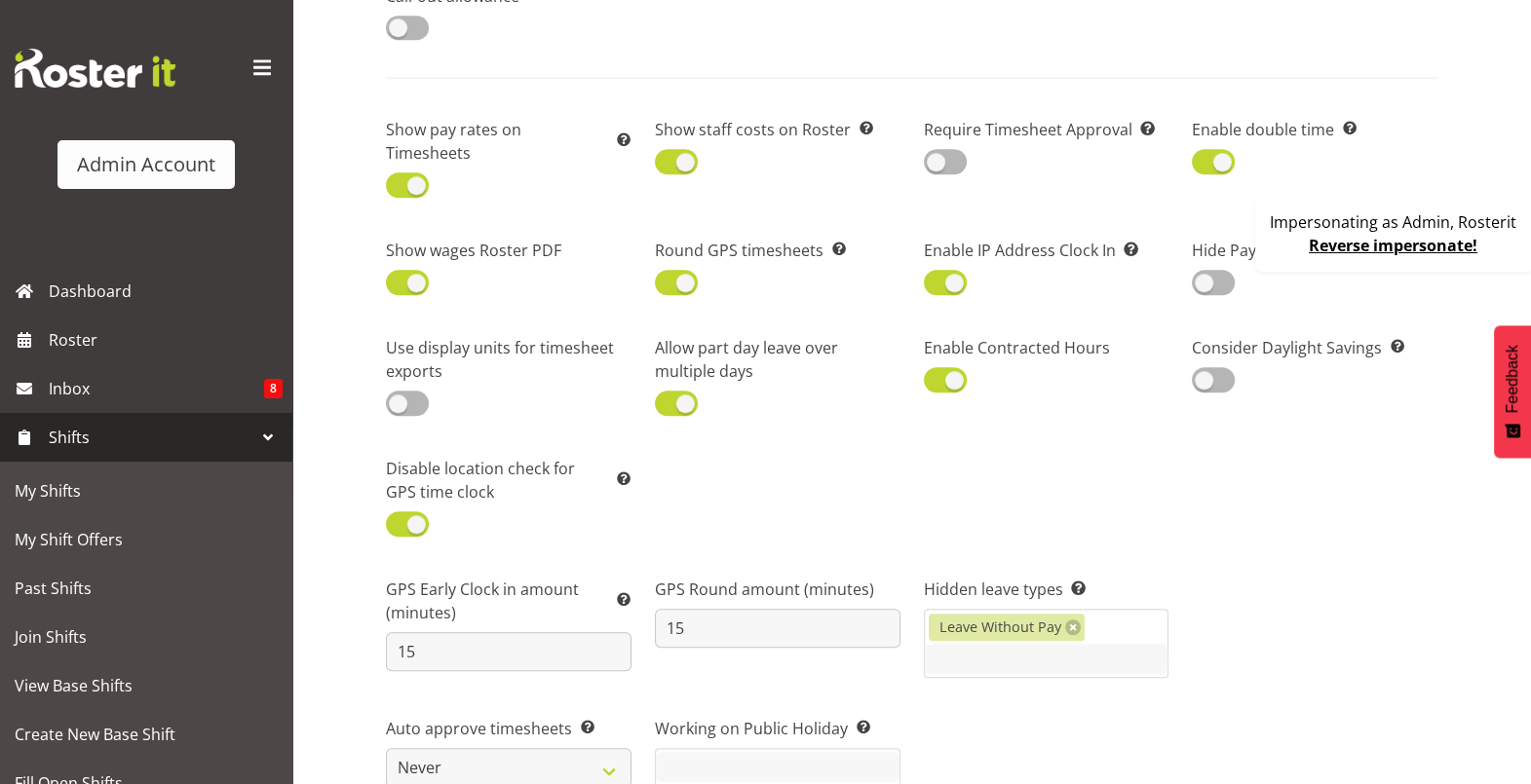
click at [126, 417] on link "Shifts" at bounding box center [146, 437] width 292 height 49
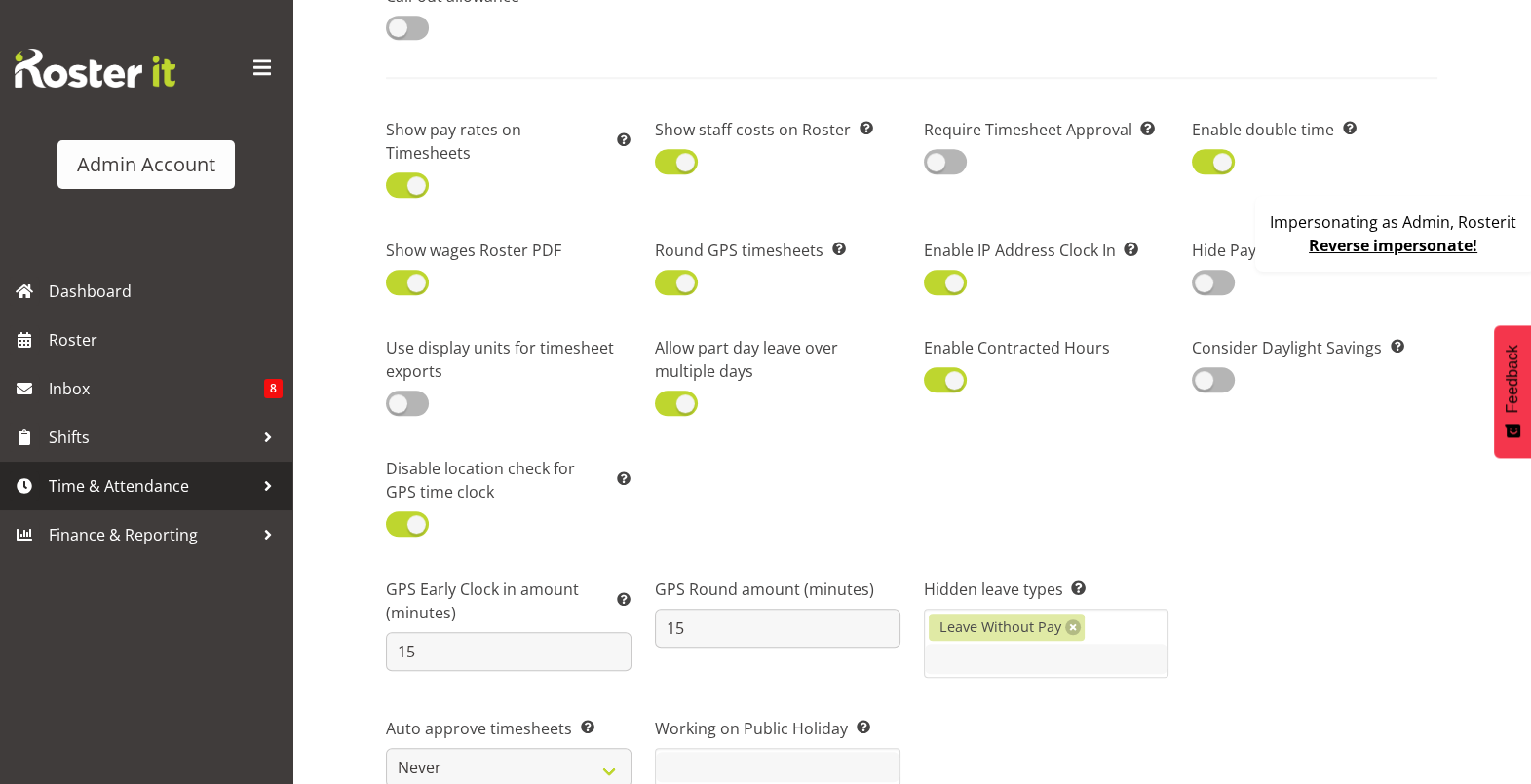
click at [112, 477] on span "Time & Attendance" at bounding box center [151, 486] width 205 height 30
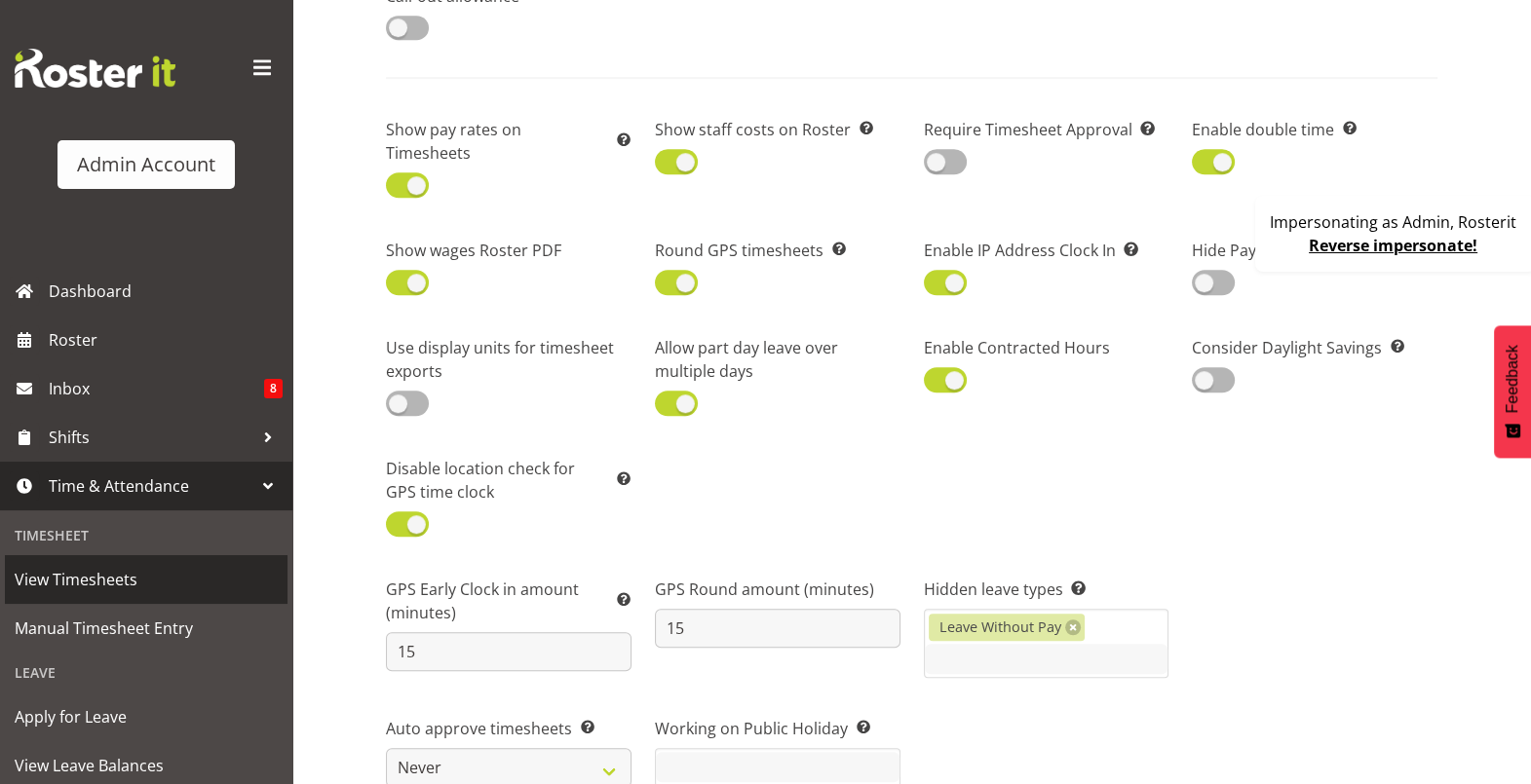
click at [98, 581] on span "View Timesheets" at bounding box center [147, 580] width 263 height 30
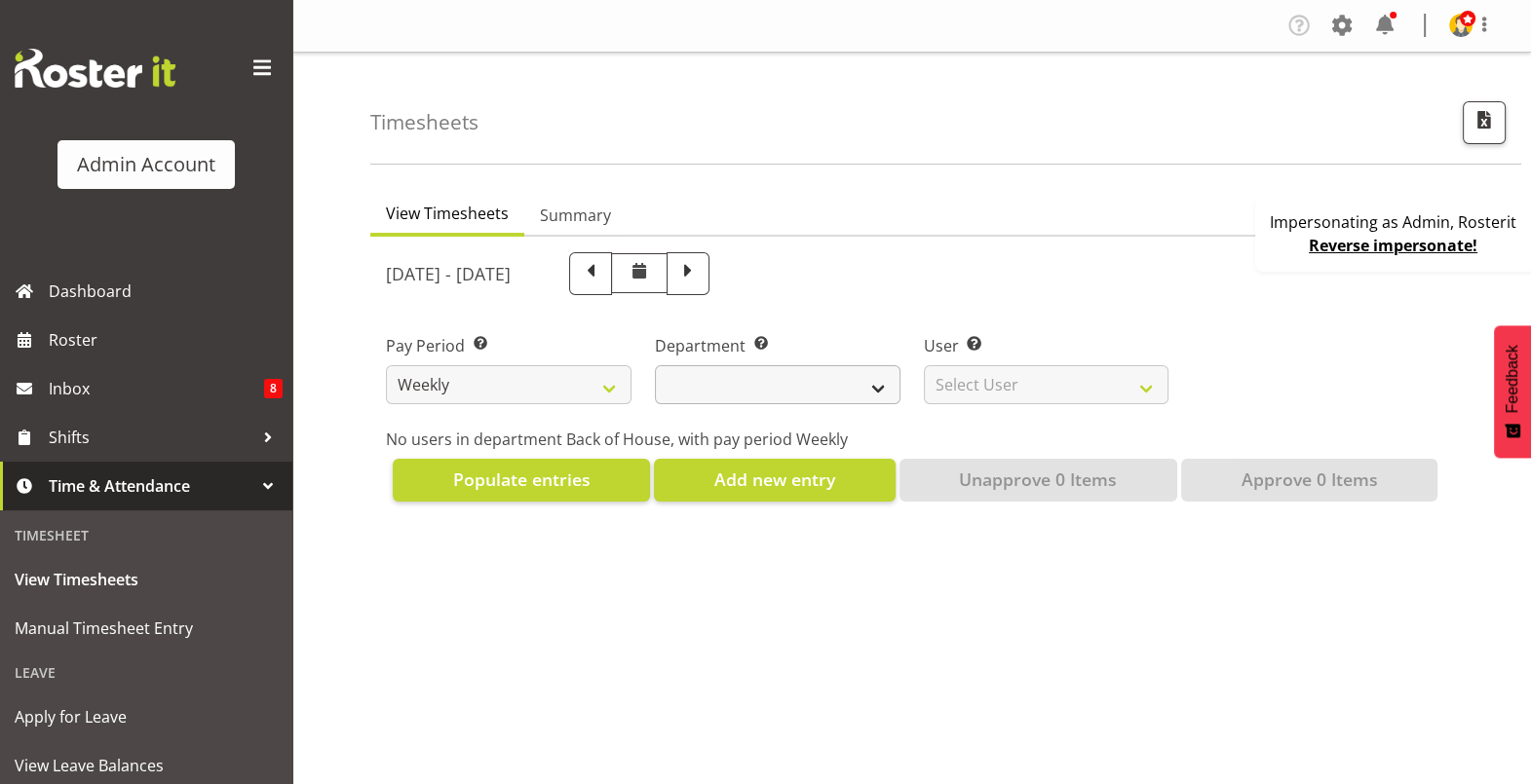
select select
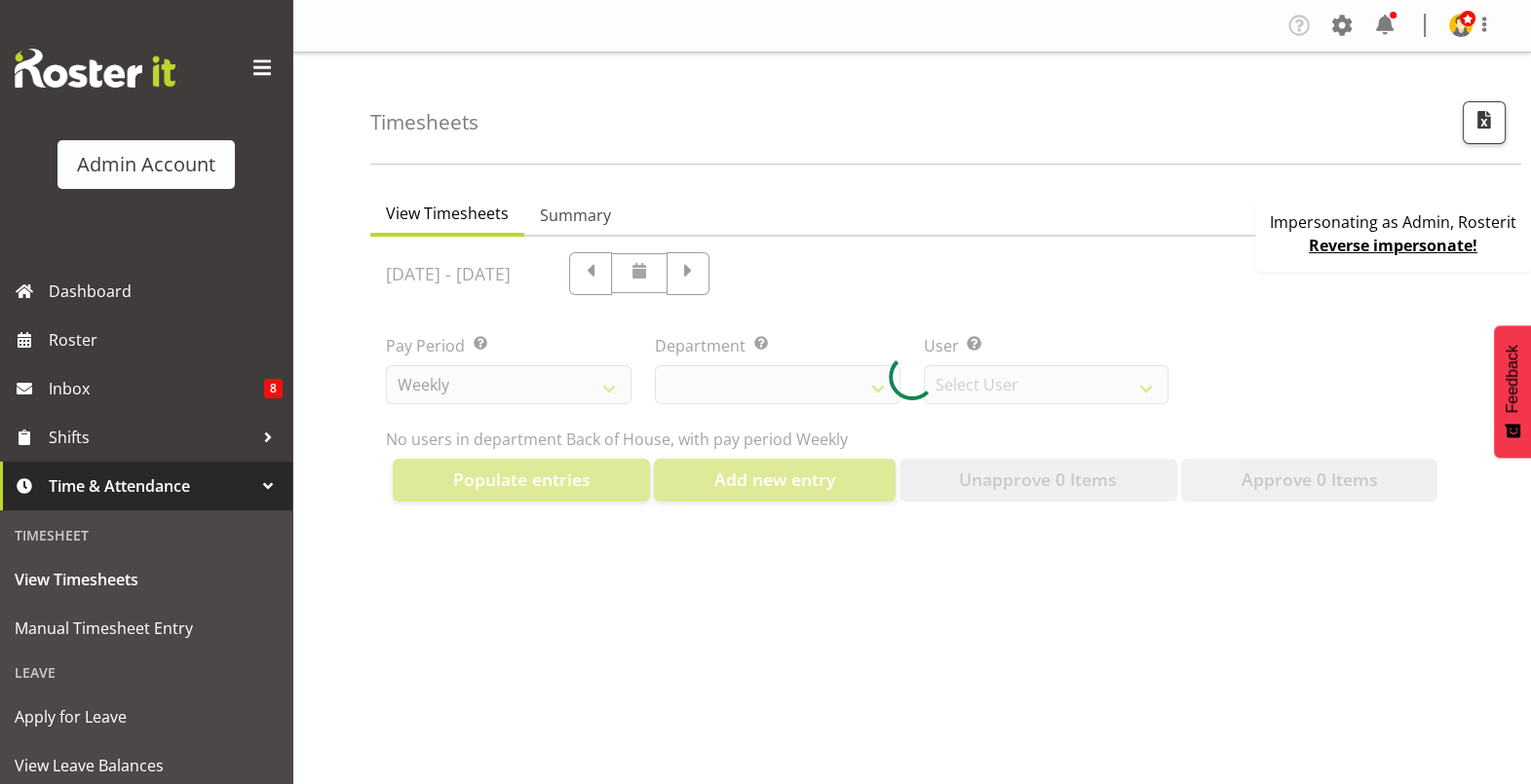
select select "2042"
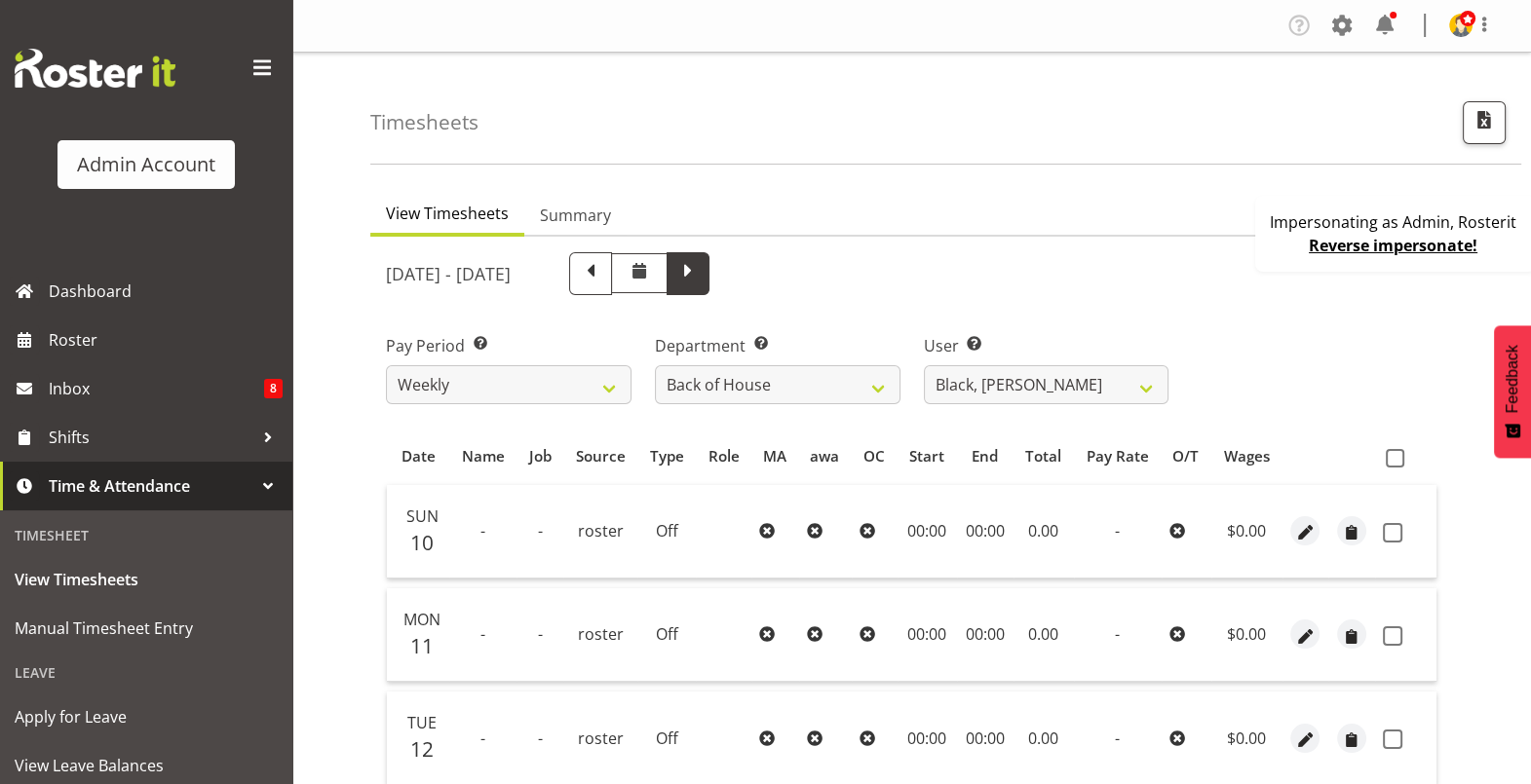
click at [710, 283] on span at bounding box center [687, 273] width 43 height 43
select select
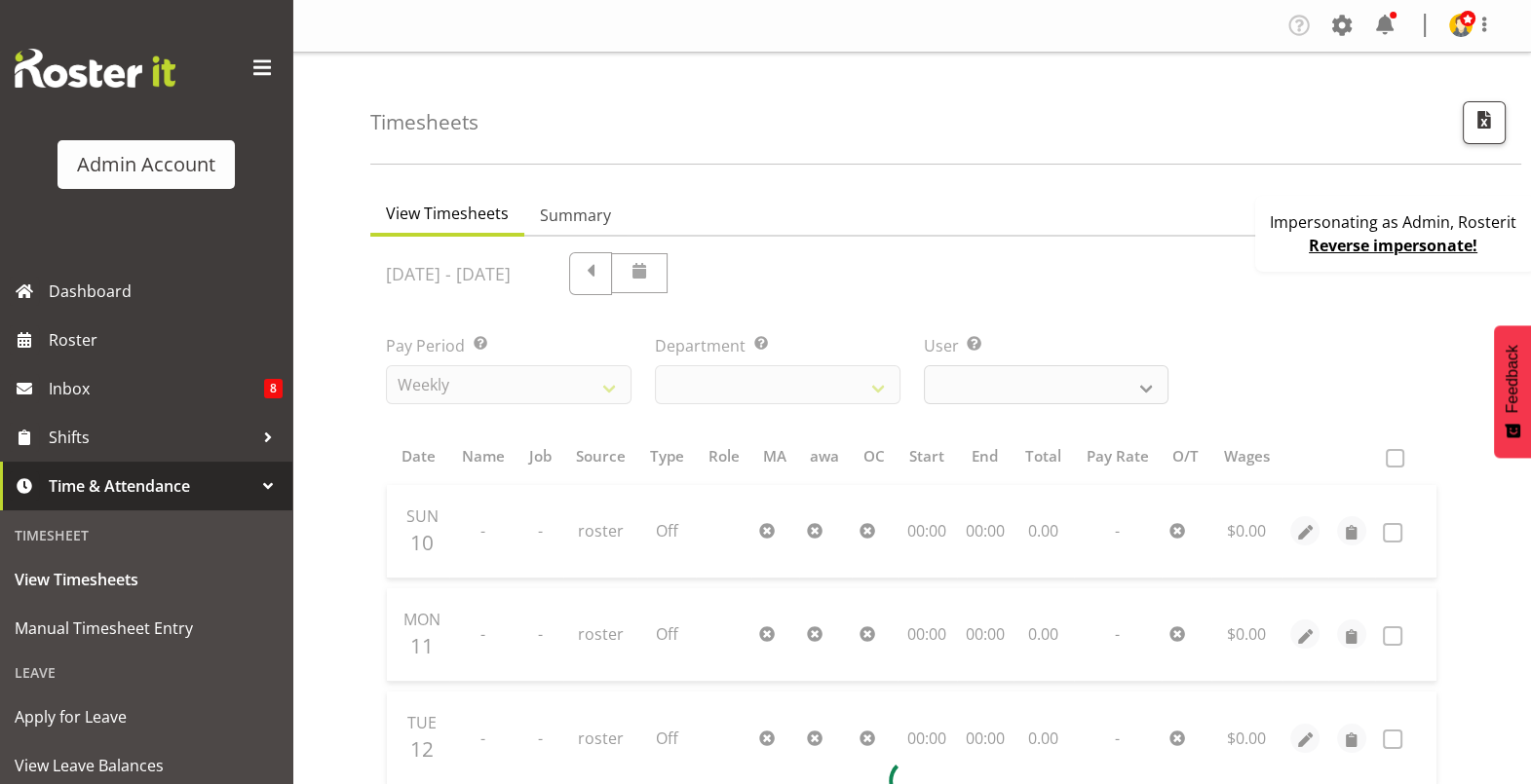
click at [1032, 386] on div at bounding box center [912, 781] width 1083 height 1089
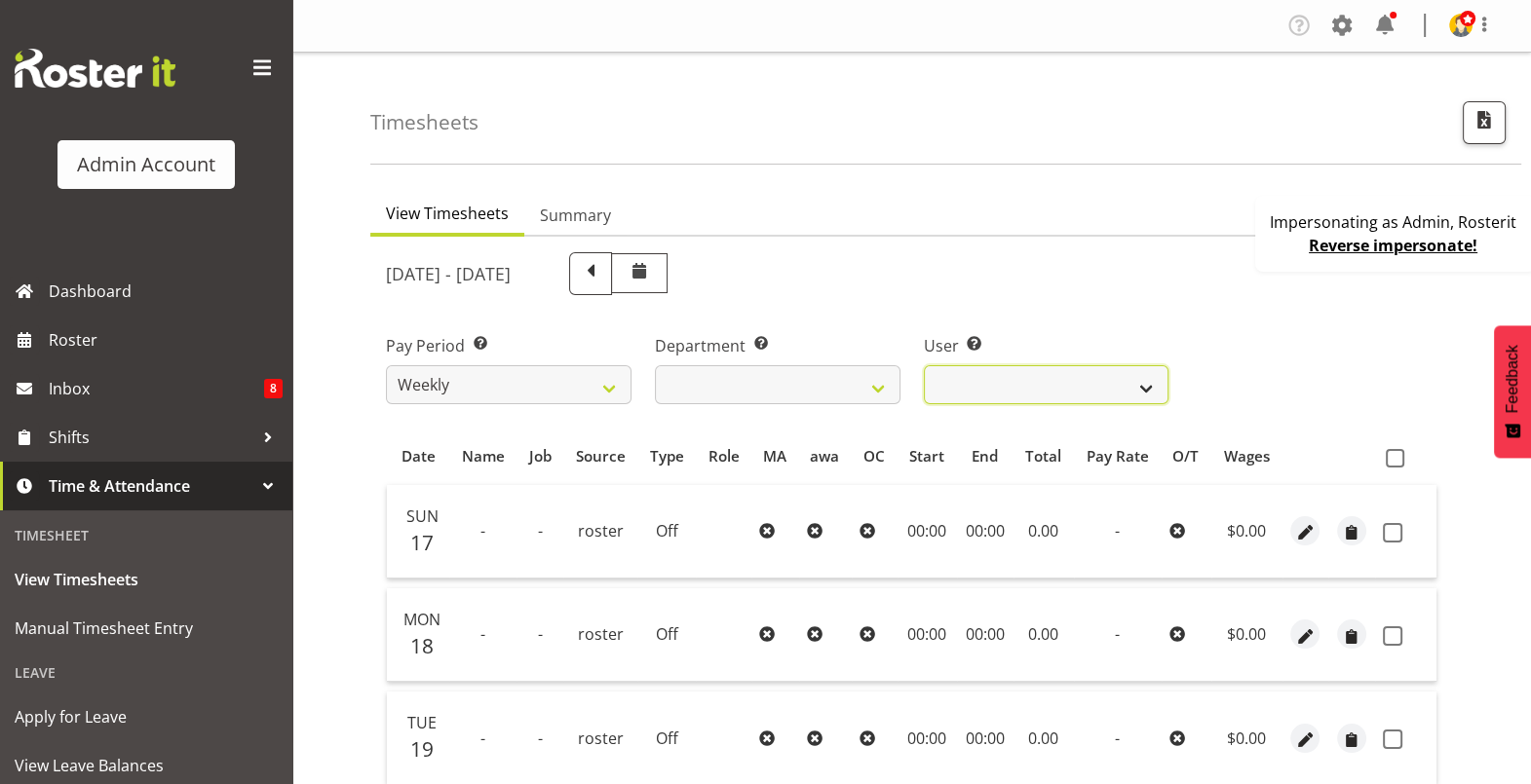
click at [1062, 385] on select "Black, [PERSON_NAME] ❌ Bloggs, [PERSON_NAME] ❌ [PERSON_NAME], Rosterit ❌ [PERSO…" at bounding box center [1047, 384] width 246 height 39
select select "1"
click at [924, 365] on select "Black, [PERSON_NAME] ❌ Bloggs, [PERSON_NAME] ❌ [PERSON_NAME], Rosterit ❌ [PERSO…" at bounding box center [1047, 384] width 246 height 39
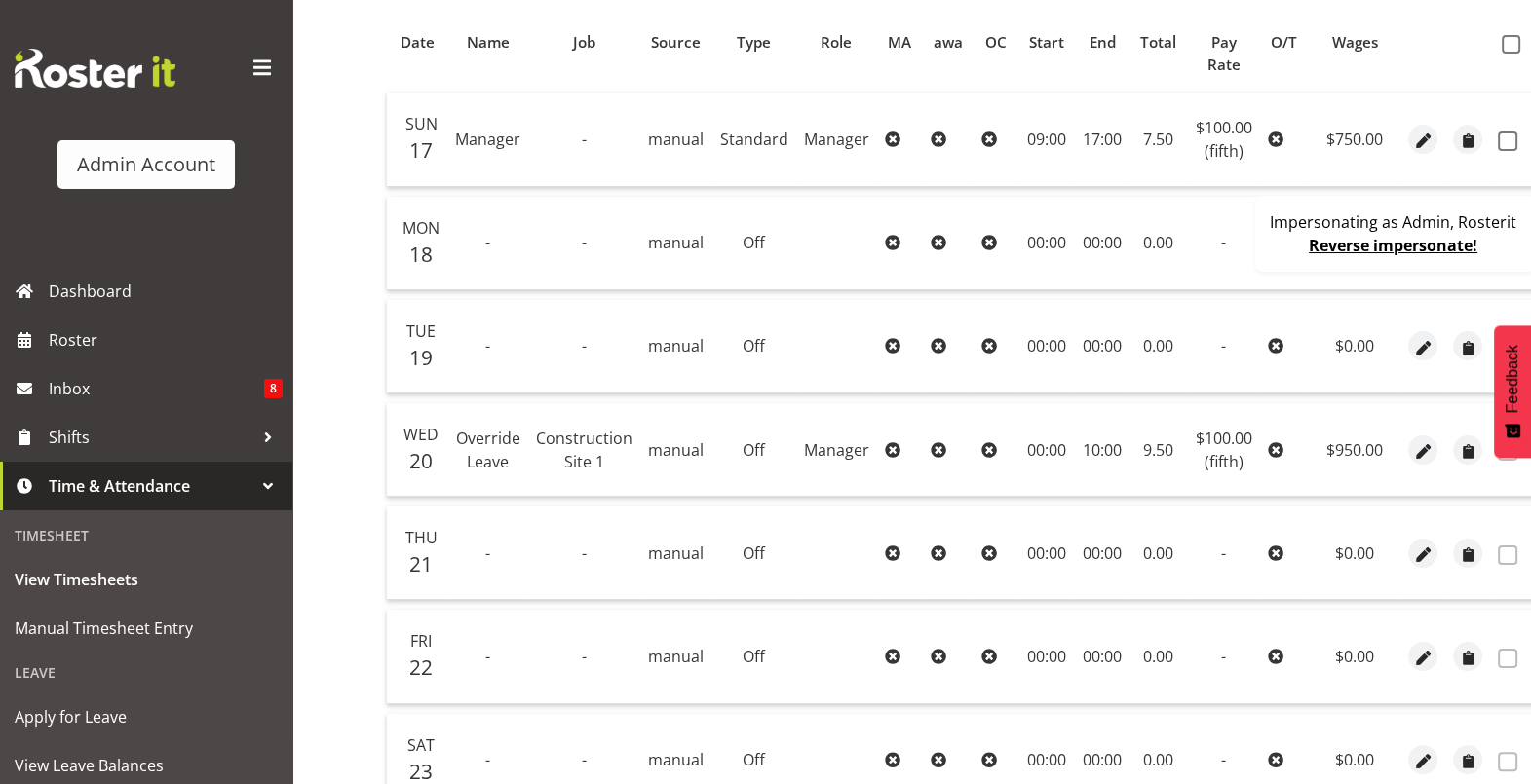
scroll to position [365, 0]
